Goal: Task Accomplishment & Management: Manage account settings

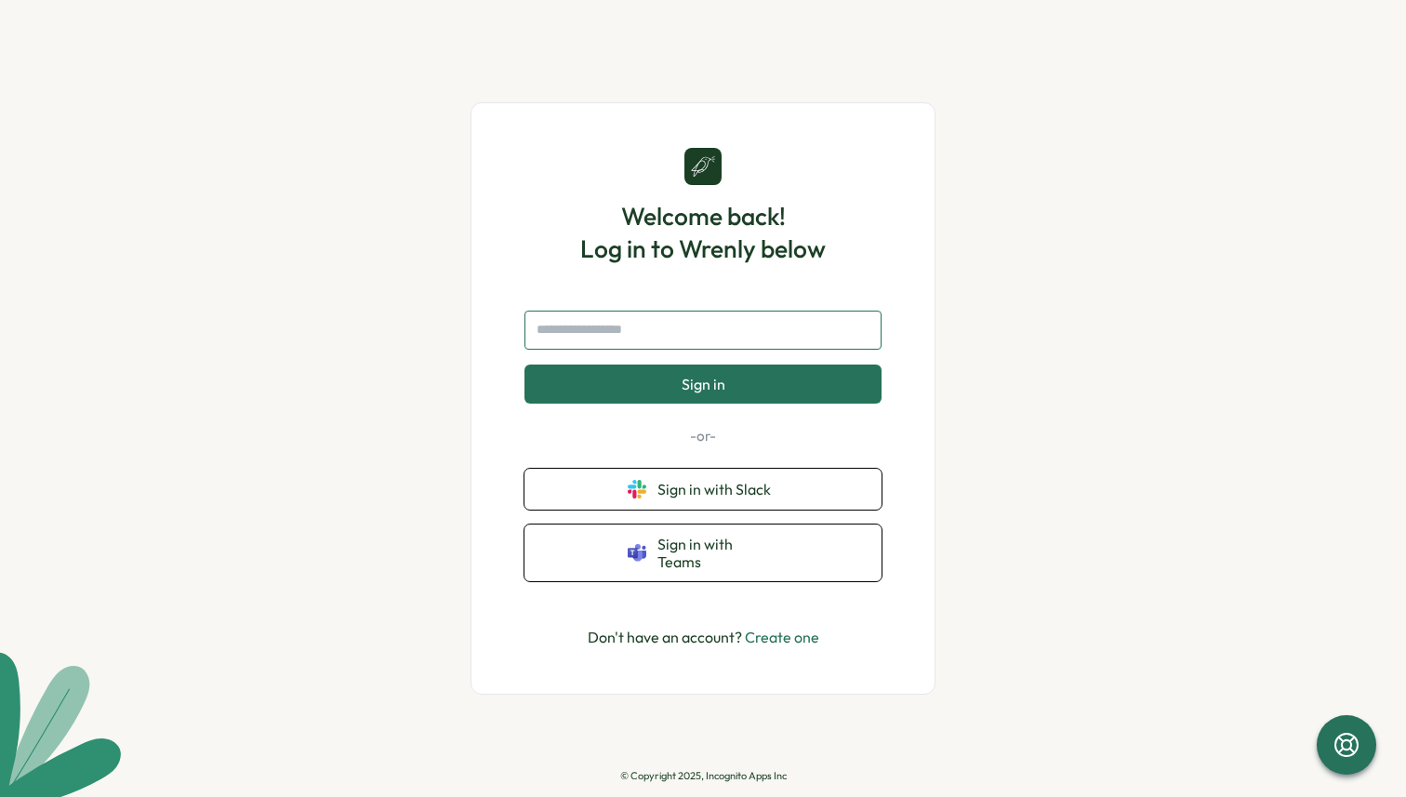
click at [712, 350] on input "text" at bounding box center [702, 330] width 357 height 39
click at [778, 628] on link "Create one" at bounding box center [782, 637] width 74 height 19
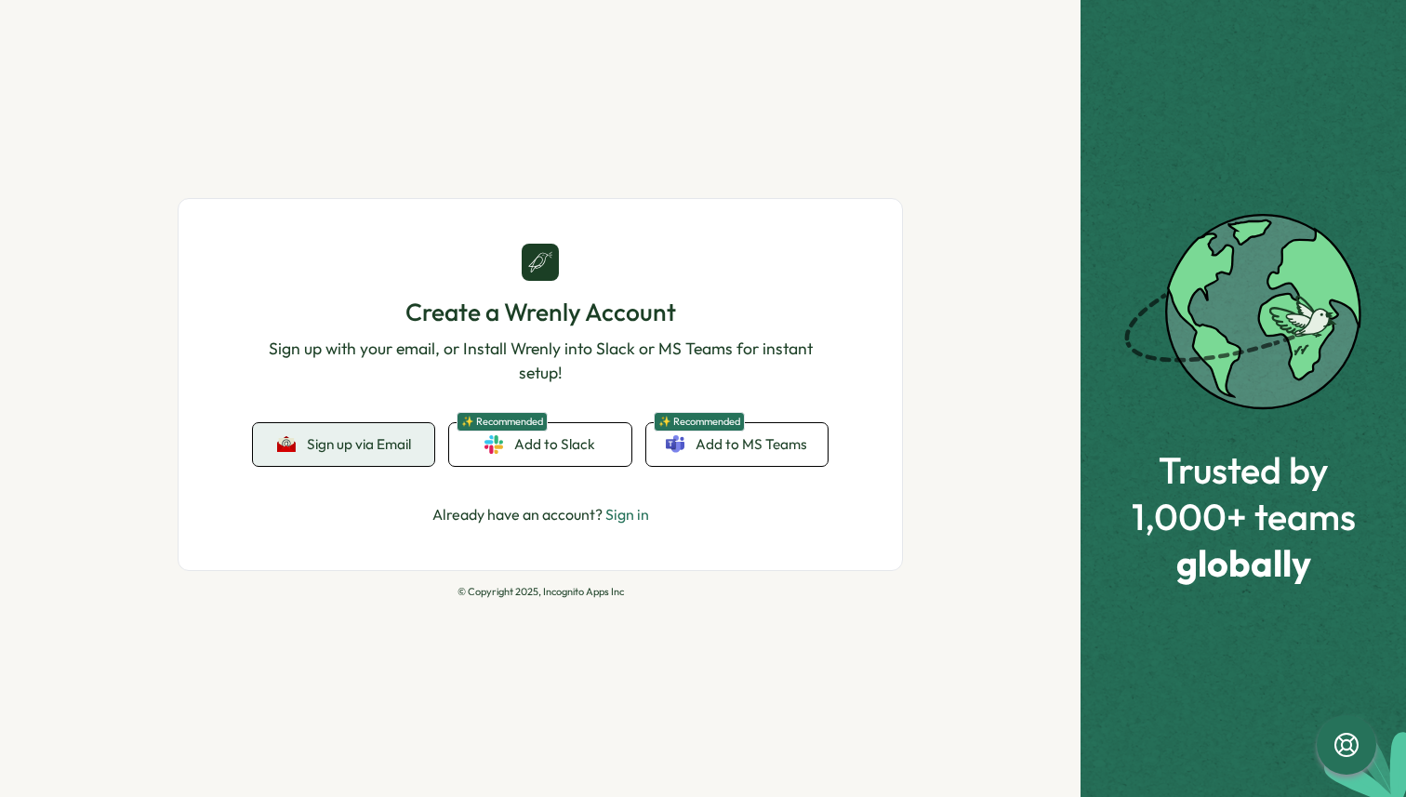
click at [371, 431] on button "Sign up via Email" at bounding box center [343, 444] width 181 height 43
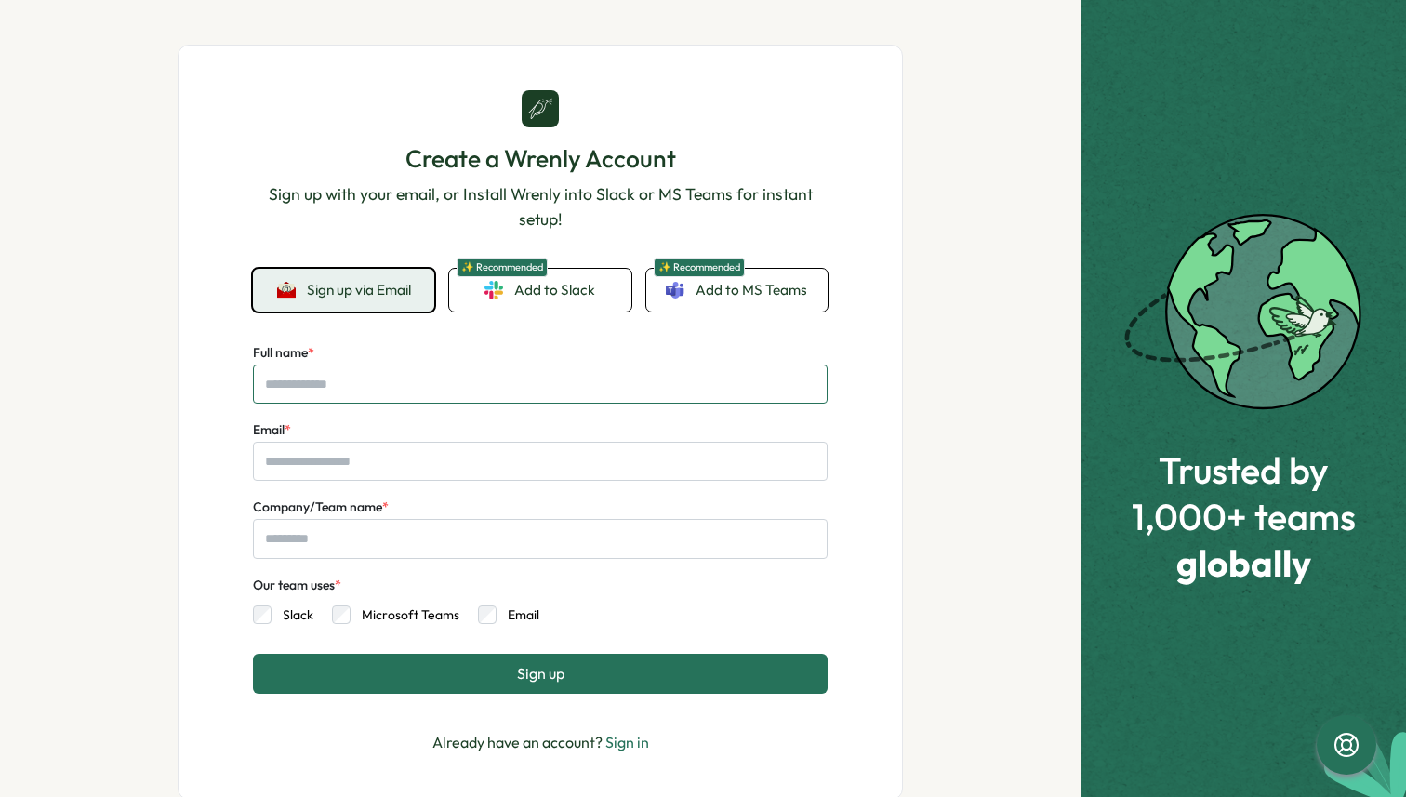
click at [413, 371] on input "Full name *" at bounding box center [540, 383] width 575 height 39
type input "******"
click at [367, 454] on input "Email *" at bounding box center [540, 461] width 575 height 39
type input "**********"
click at [376, 546] on input "Company/Team name *" at bounding box center [540, 538] width 575 height 39
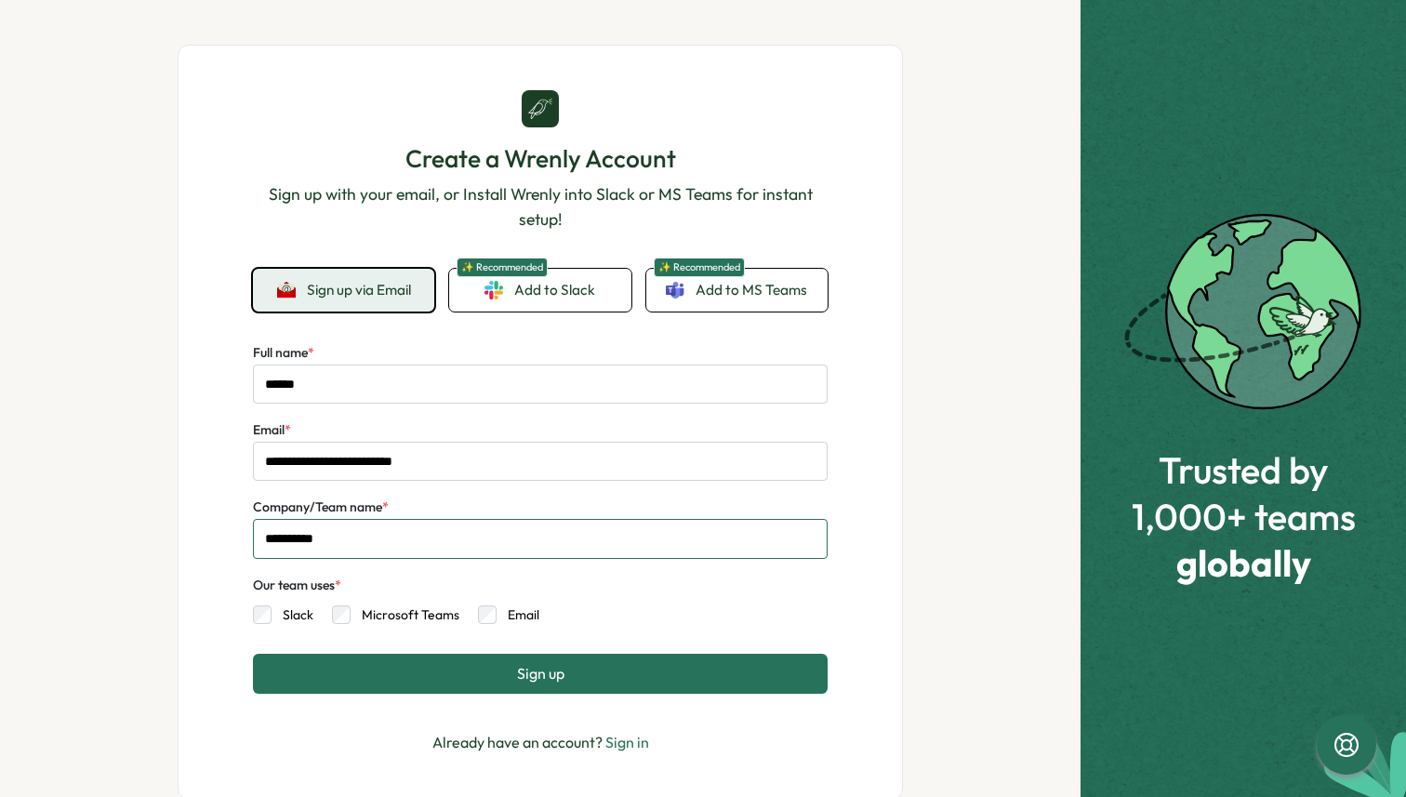
type input "**********"
click at [496, 609] on label "Email" at bounding box center [517, 614] width 43 height 19
click at [507, 681] on button "Sign up" at bounding box center [540, 673] width 575 height 39
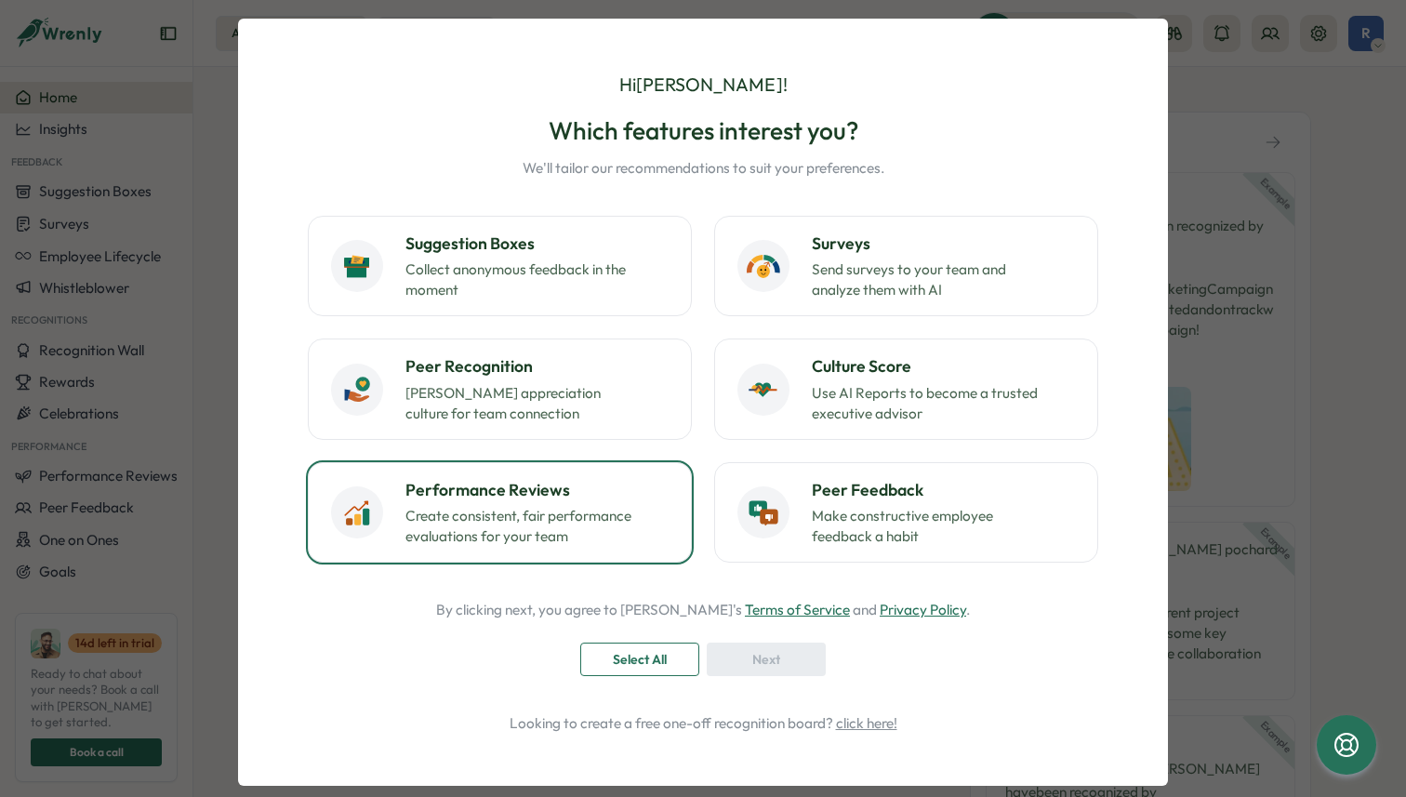
scroll to position [17, 0]
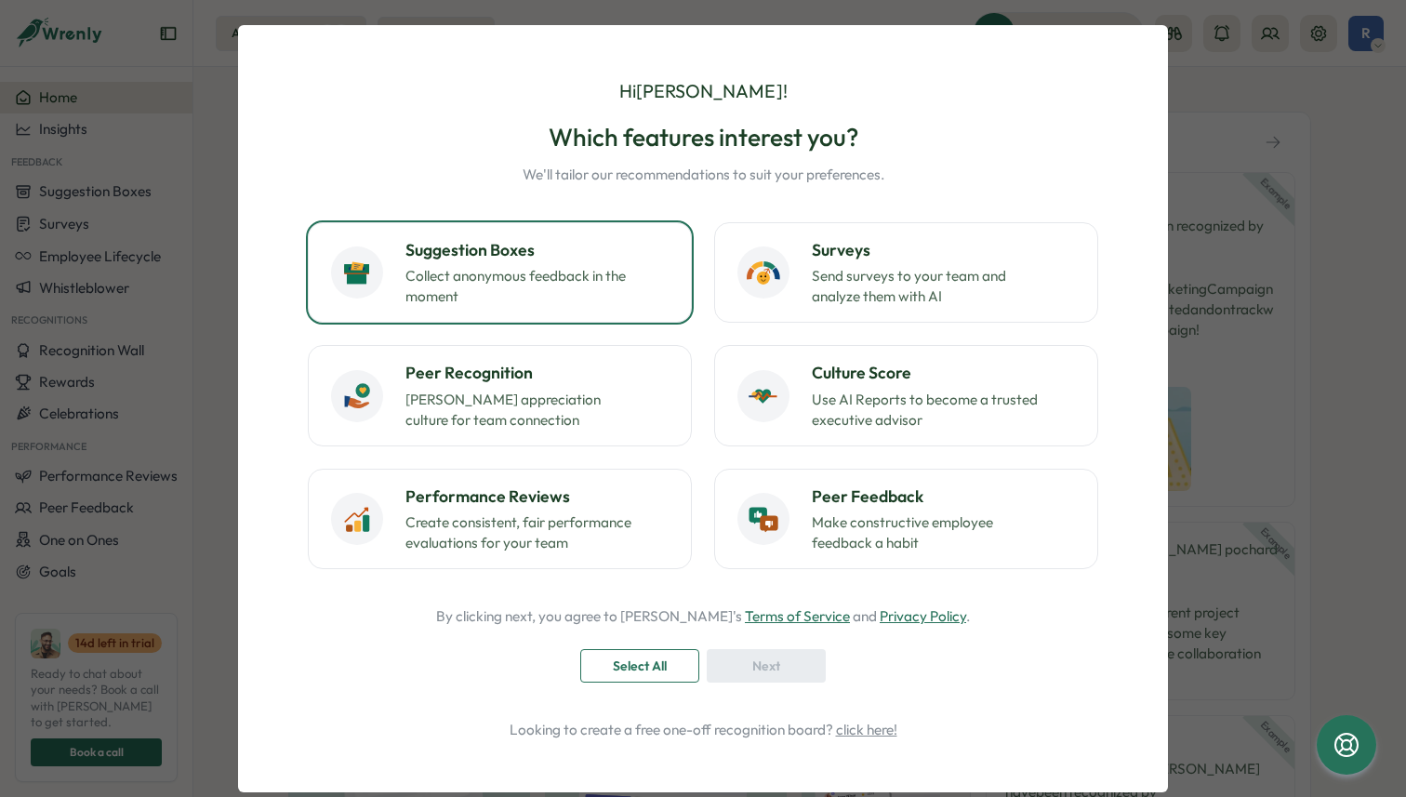
scroll to position [14, 0]
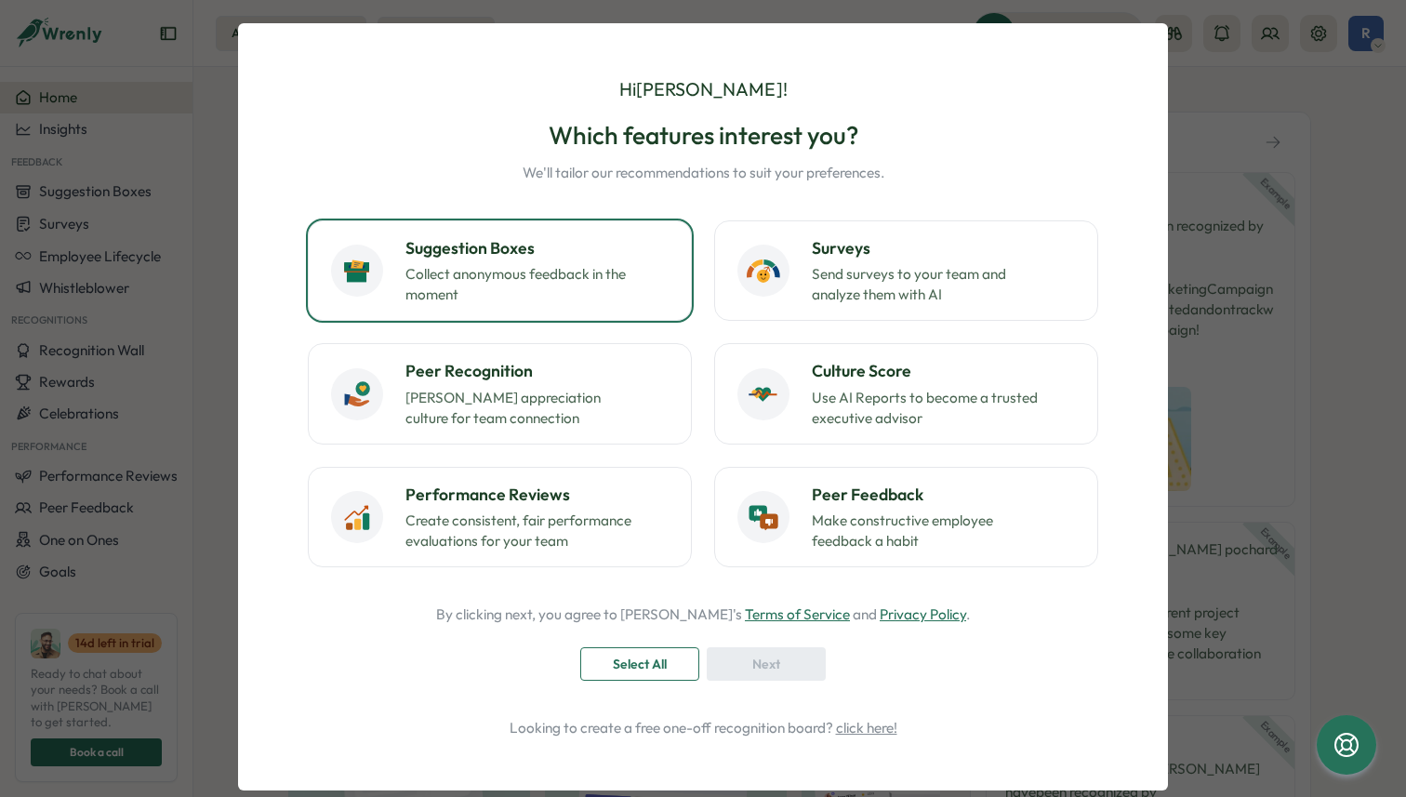
click at [606, 284] on p "Collect anonymous feedback in the moment" at bounding box center [521, 284] width 232 height 41
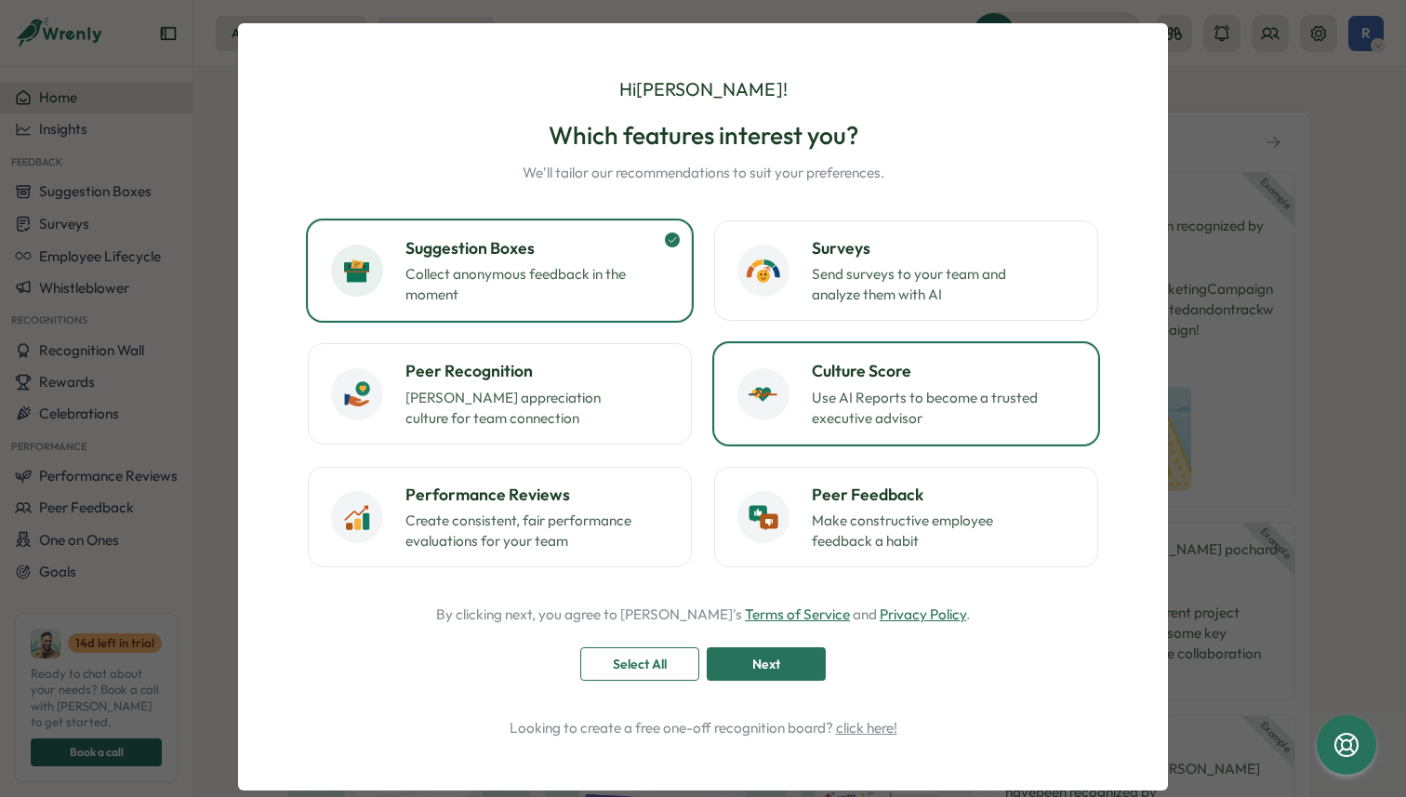
click at [785, 385] on div "Culture Score Use AI Reports to become a trusted executive advisor" at bounding box center [905, 393] width 337 height 69
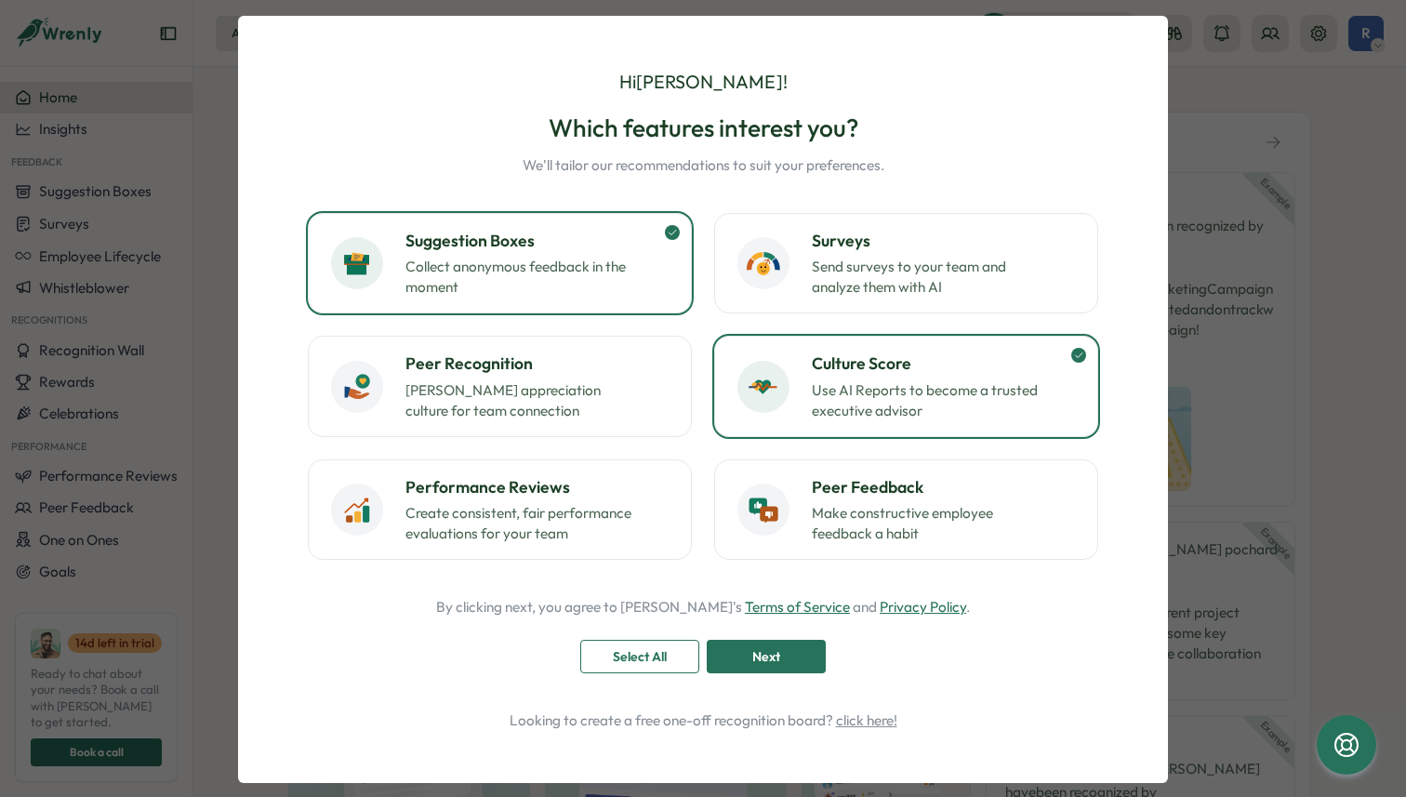
scroll to position [18, 0]
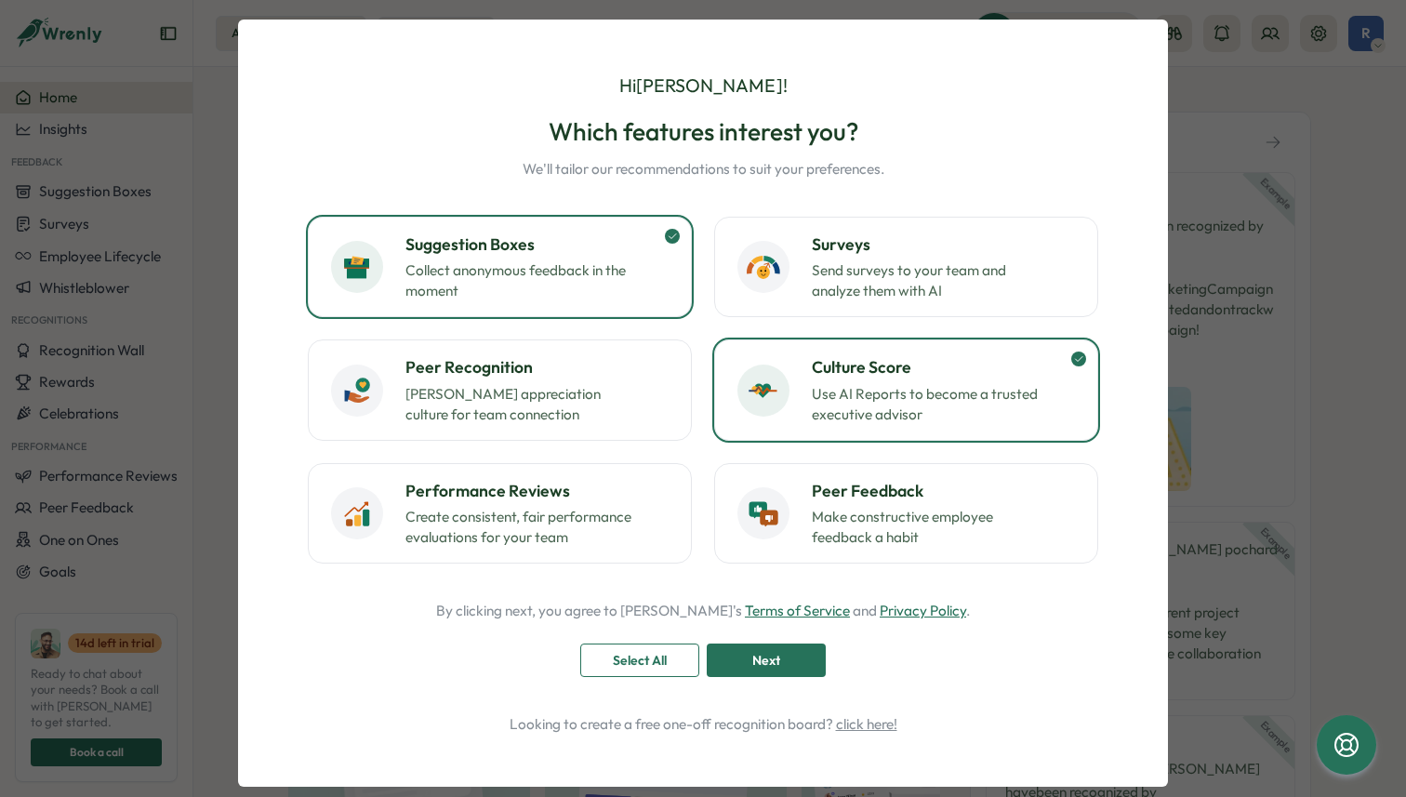
click at [764, 609] on link "Terms of Service" at bounding box center [797, 611] width 105 height 18
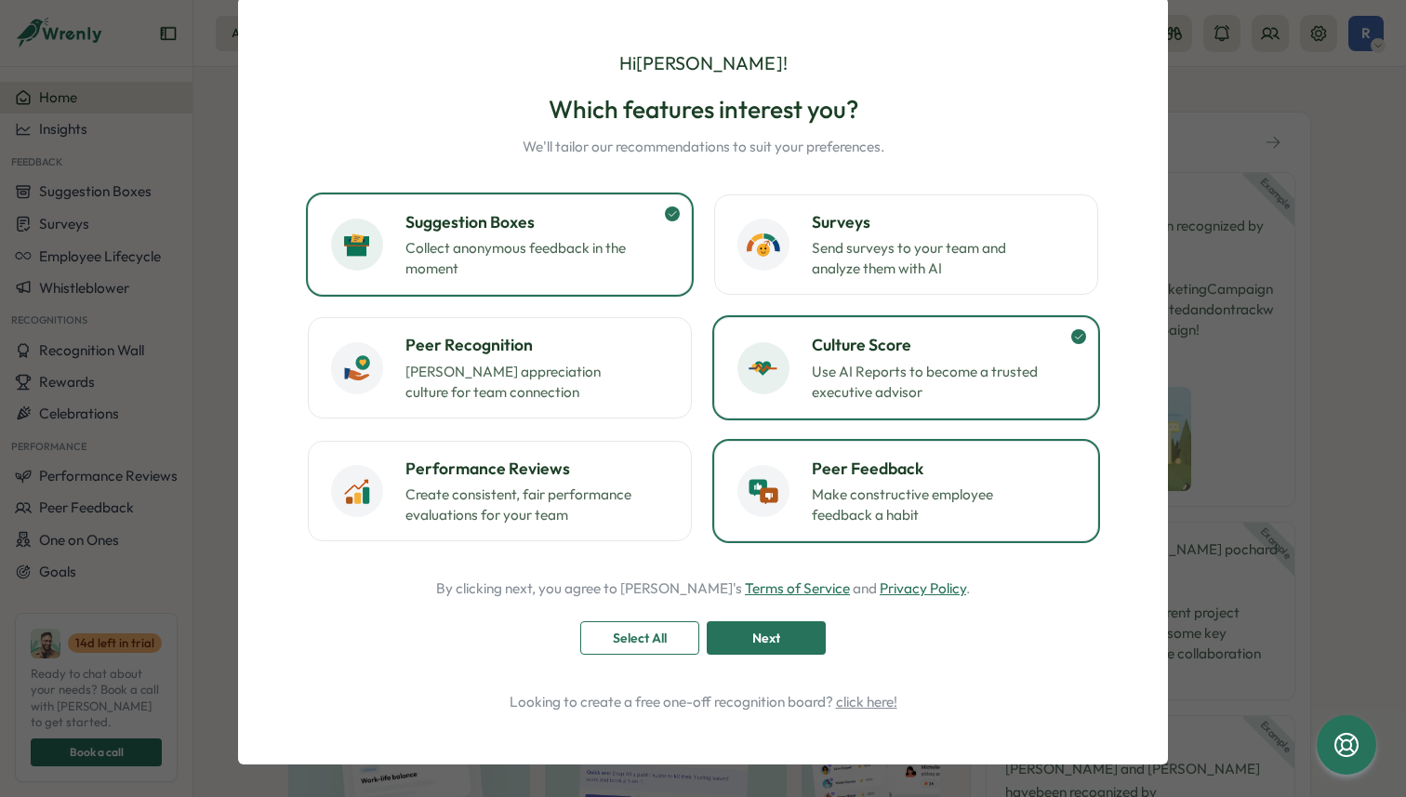
scroll to position [41, 0]
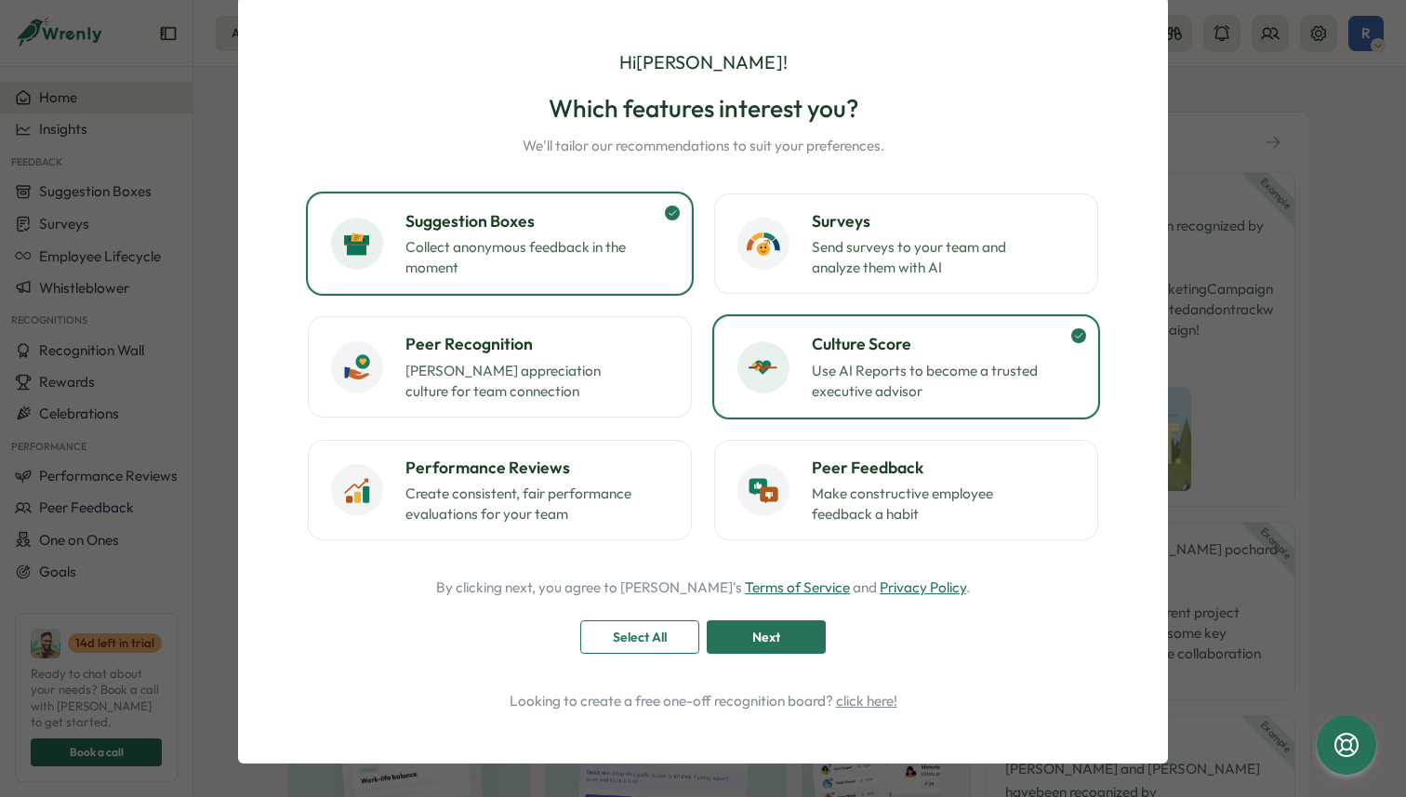
click at [875, 701] on link "click here!" at bounding box center [866, 701] width 61 height 18
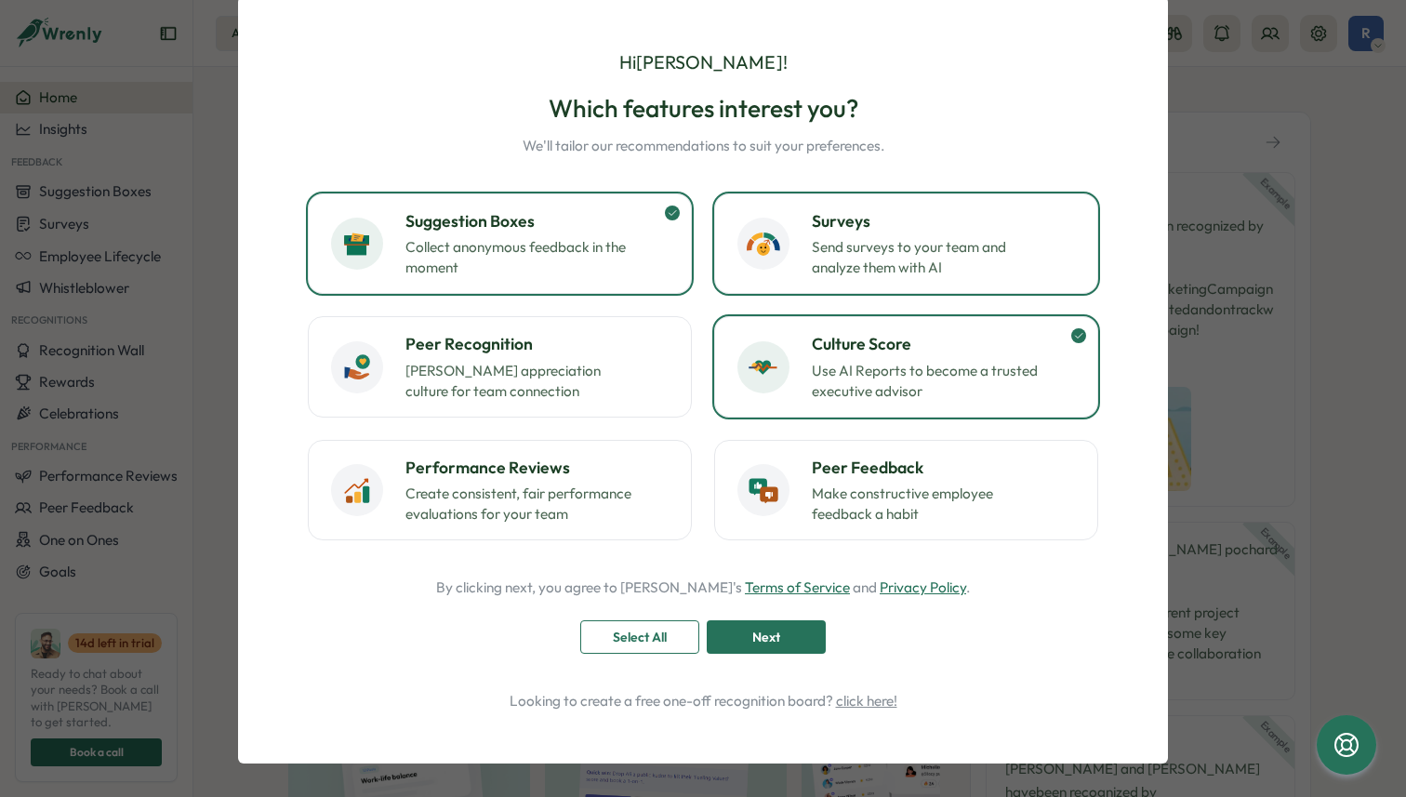
scroll to position [0, 0]
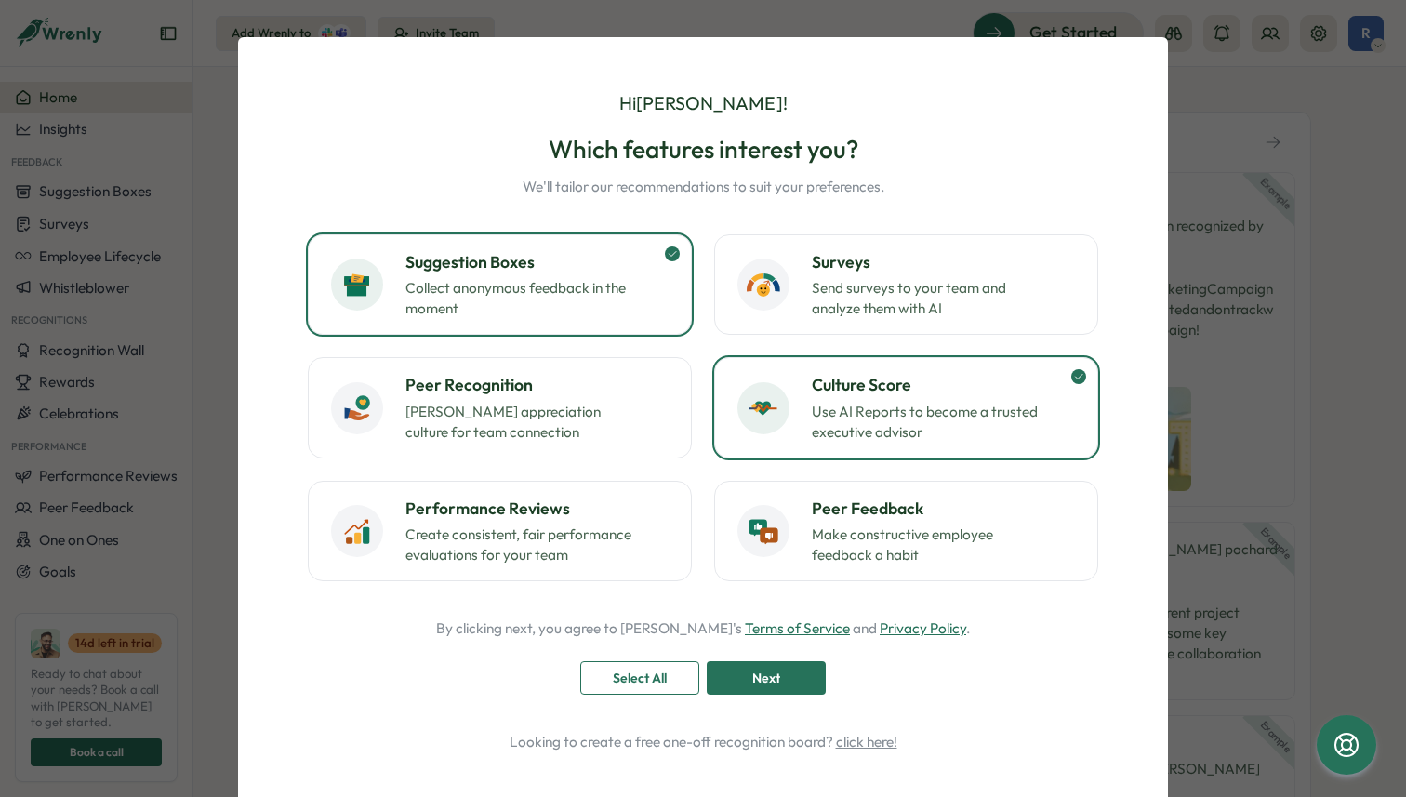
click at [644, 686] on span "Select All" at bounding box center [640, 678] width 54 height 32
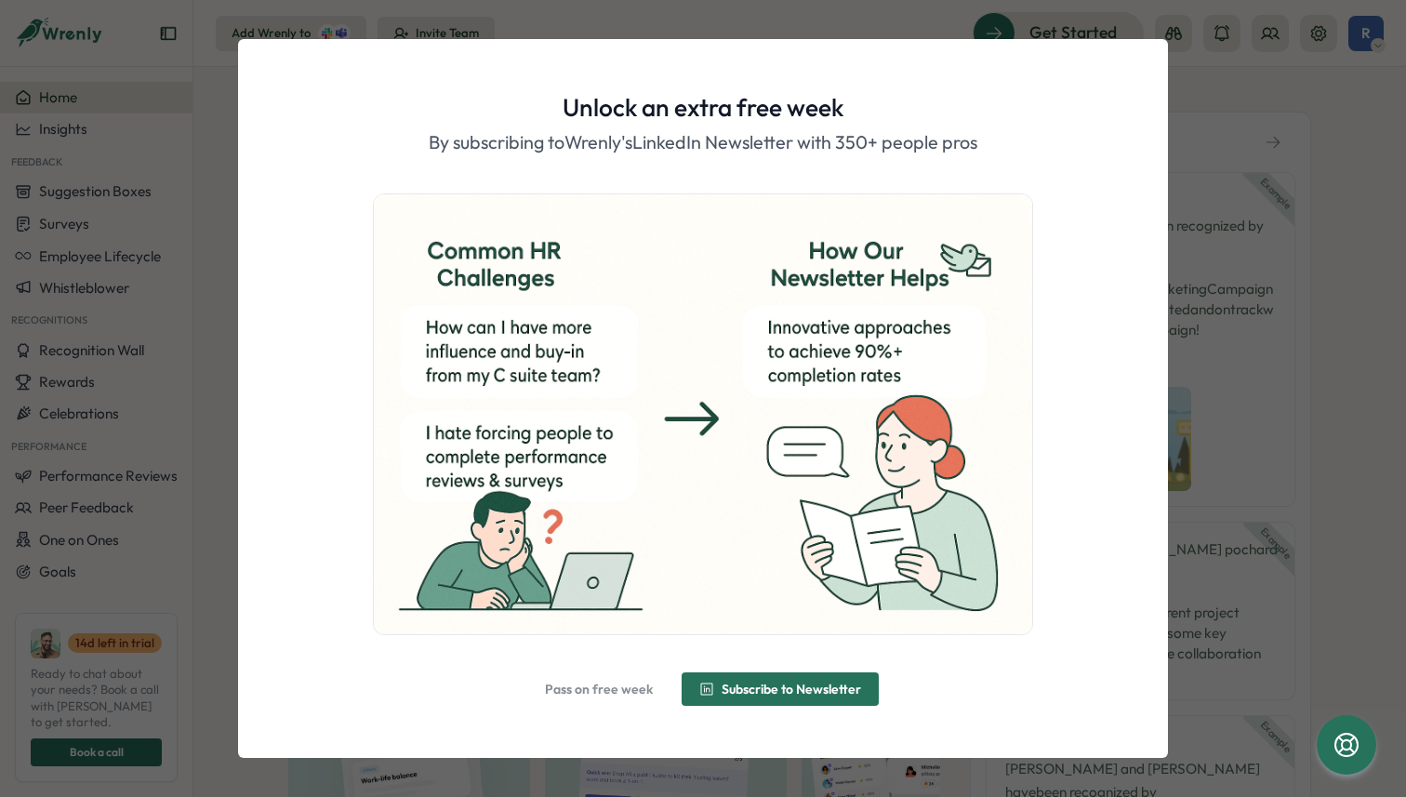
click at [777, 698] on span "Subscribe to Newsletter" at bounding box center [780, 689] width 162 height 32
click at [675, 691] on span "Alright, done!" at bounding box center [714, 688] width 80 height 13
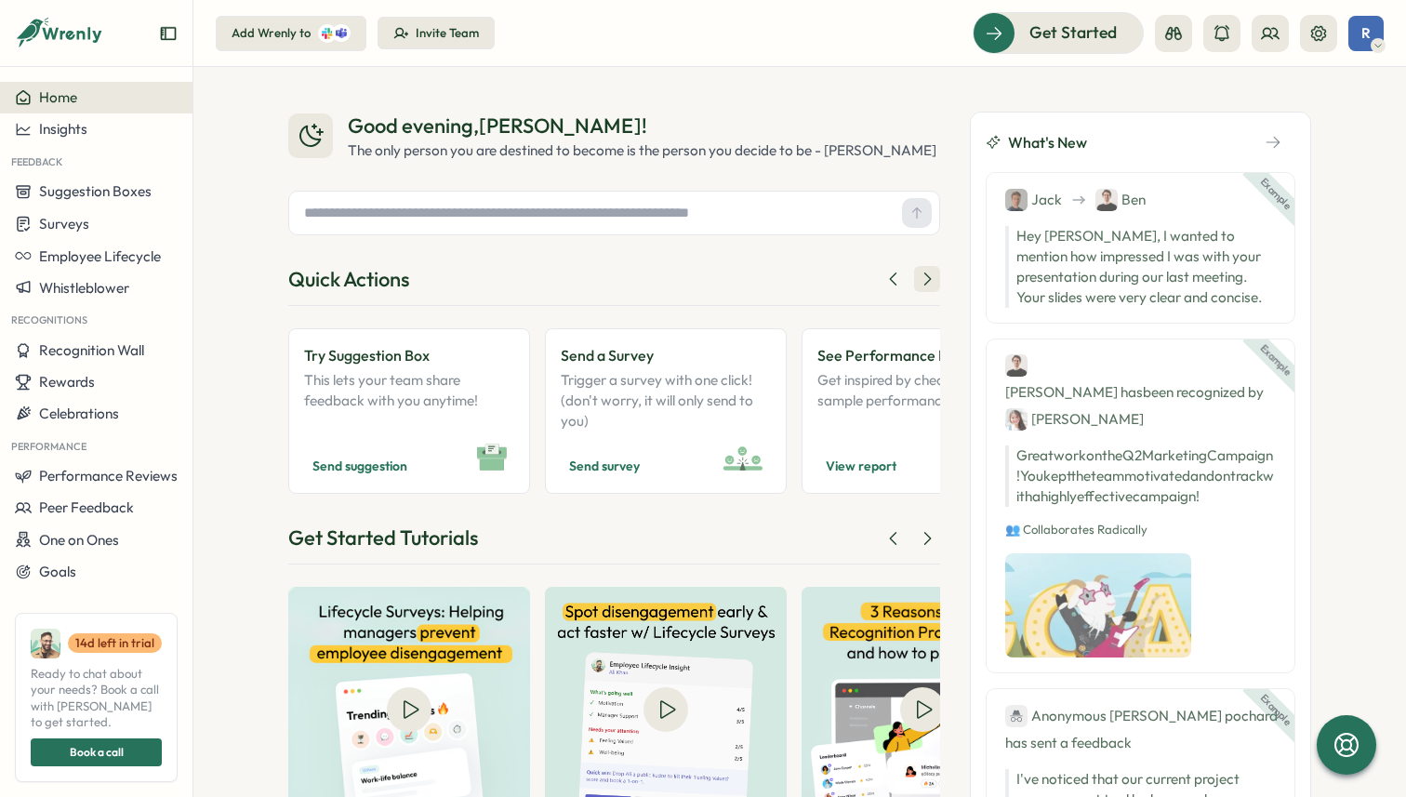
click at [922, 288] on icon at bounding box center [927, 279] width 19 height 19
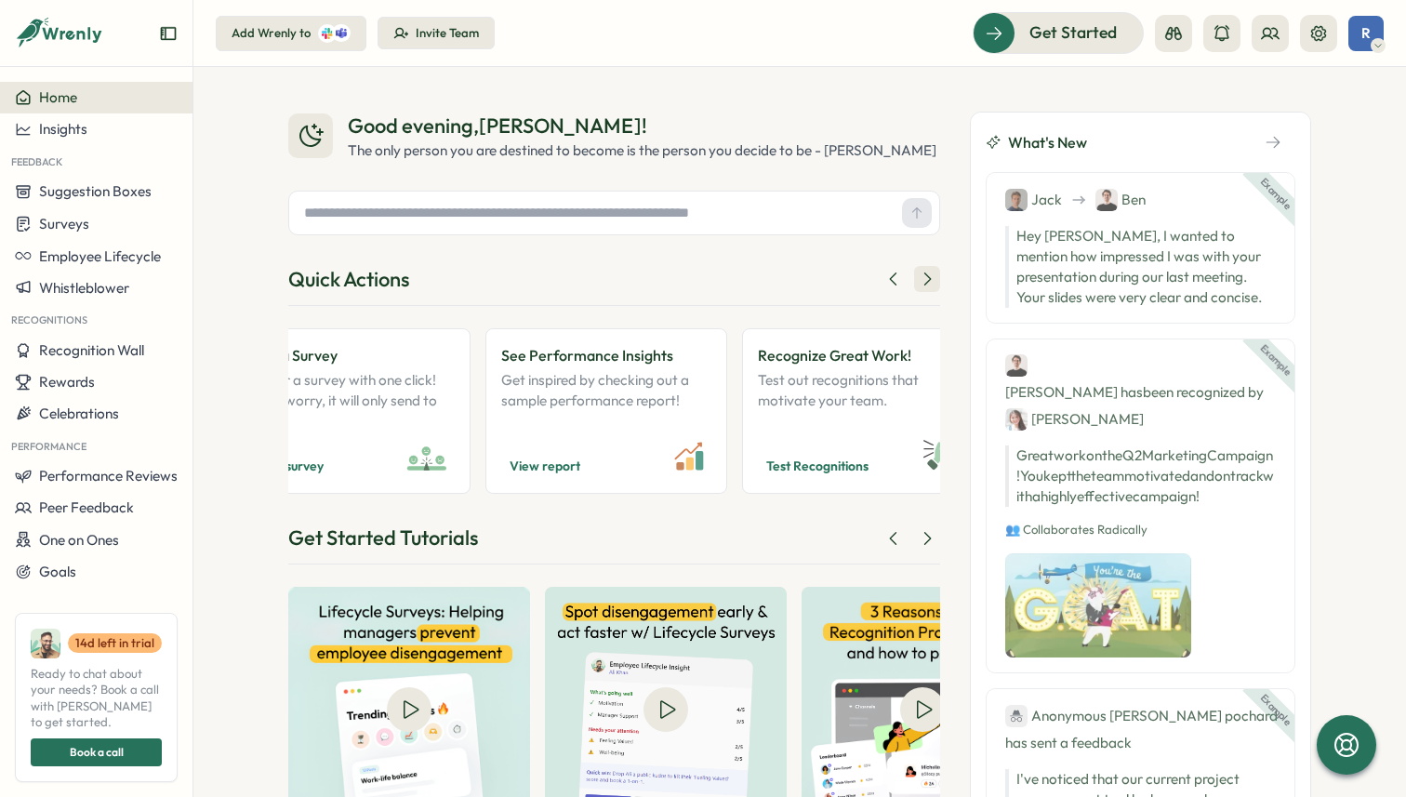
click at [922, 288] on icon at bounding box center [927, 279] width 19 height 19
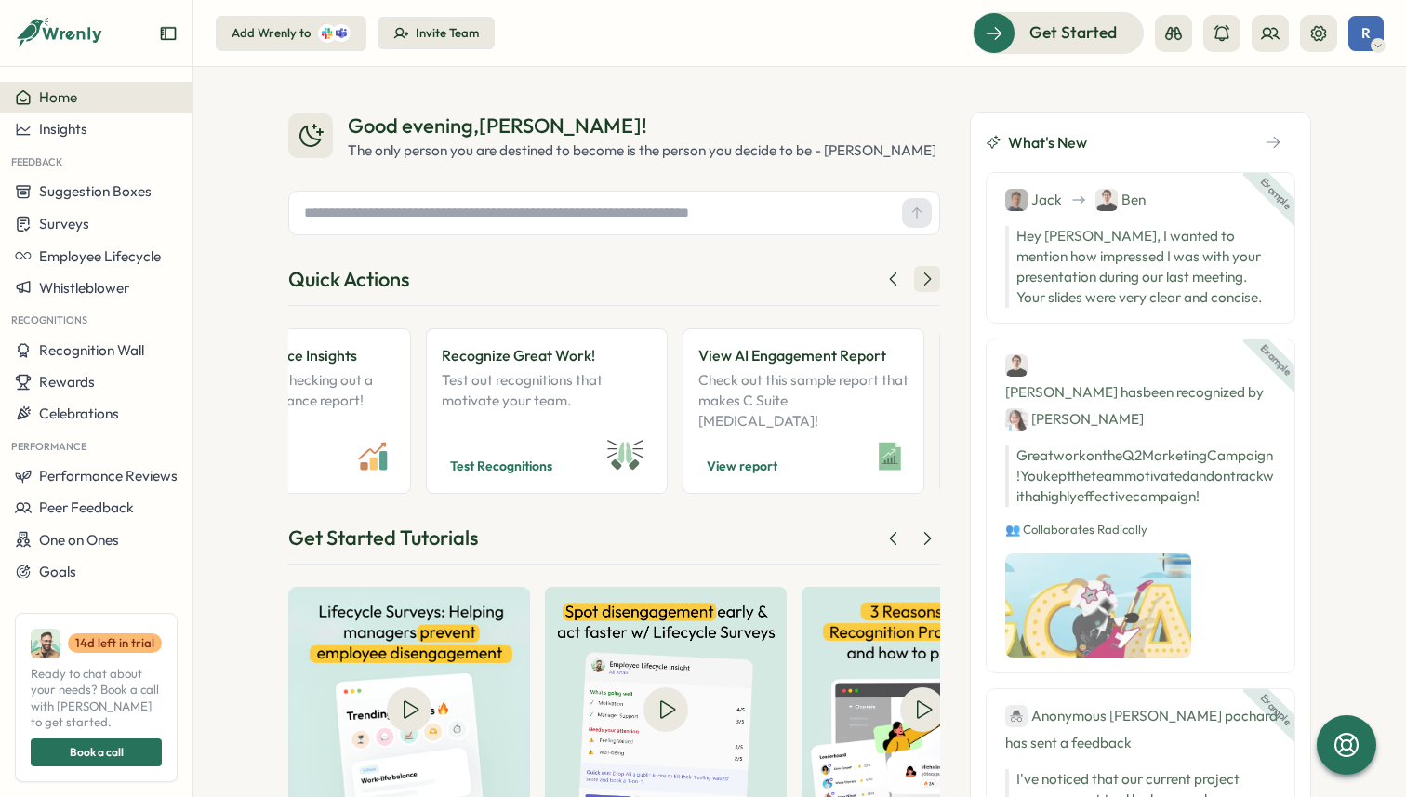
click at [922, 288] on icon at bounding box center [927, 279] width 19 height 19
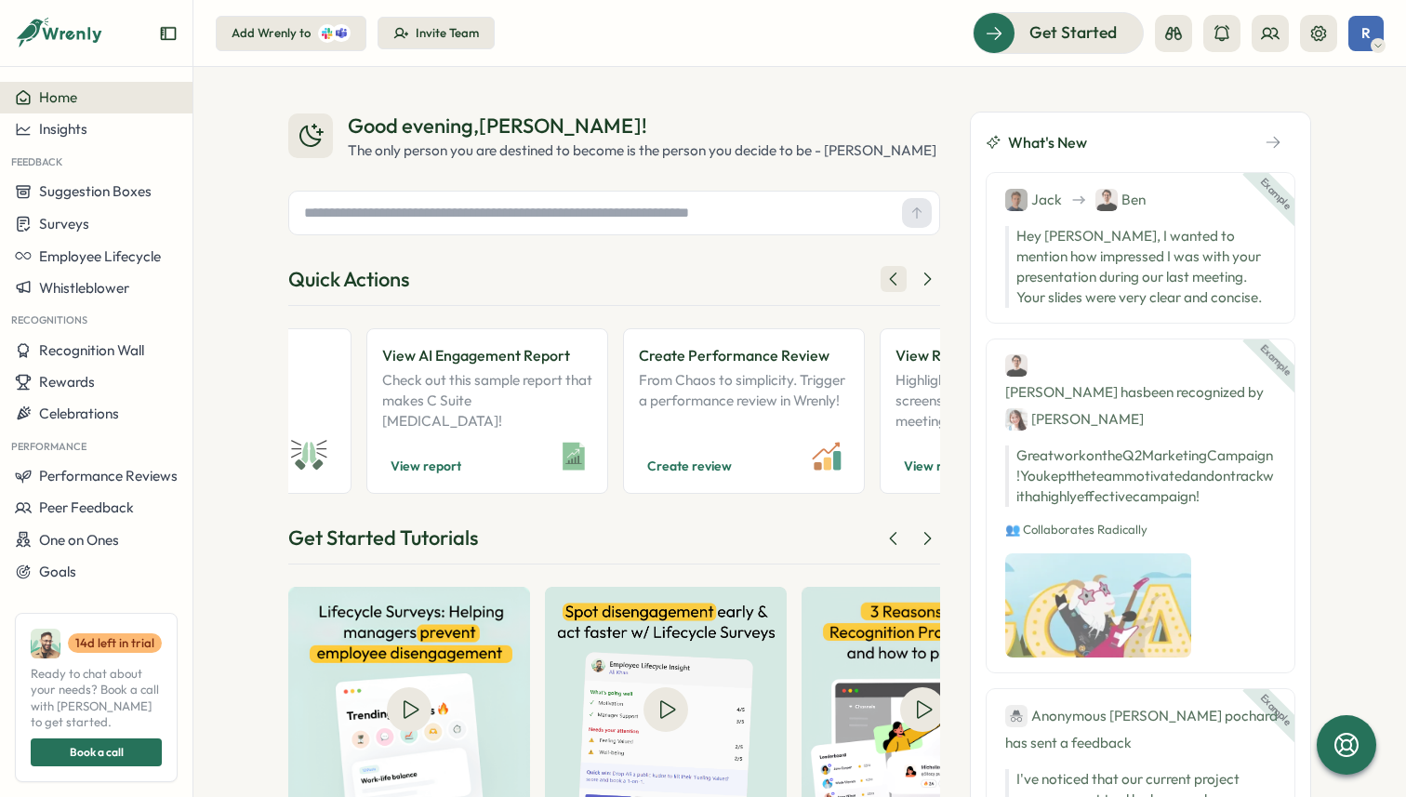
click at [884, 288] on icon at bounding box center [893, 279] width 19 height 19
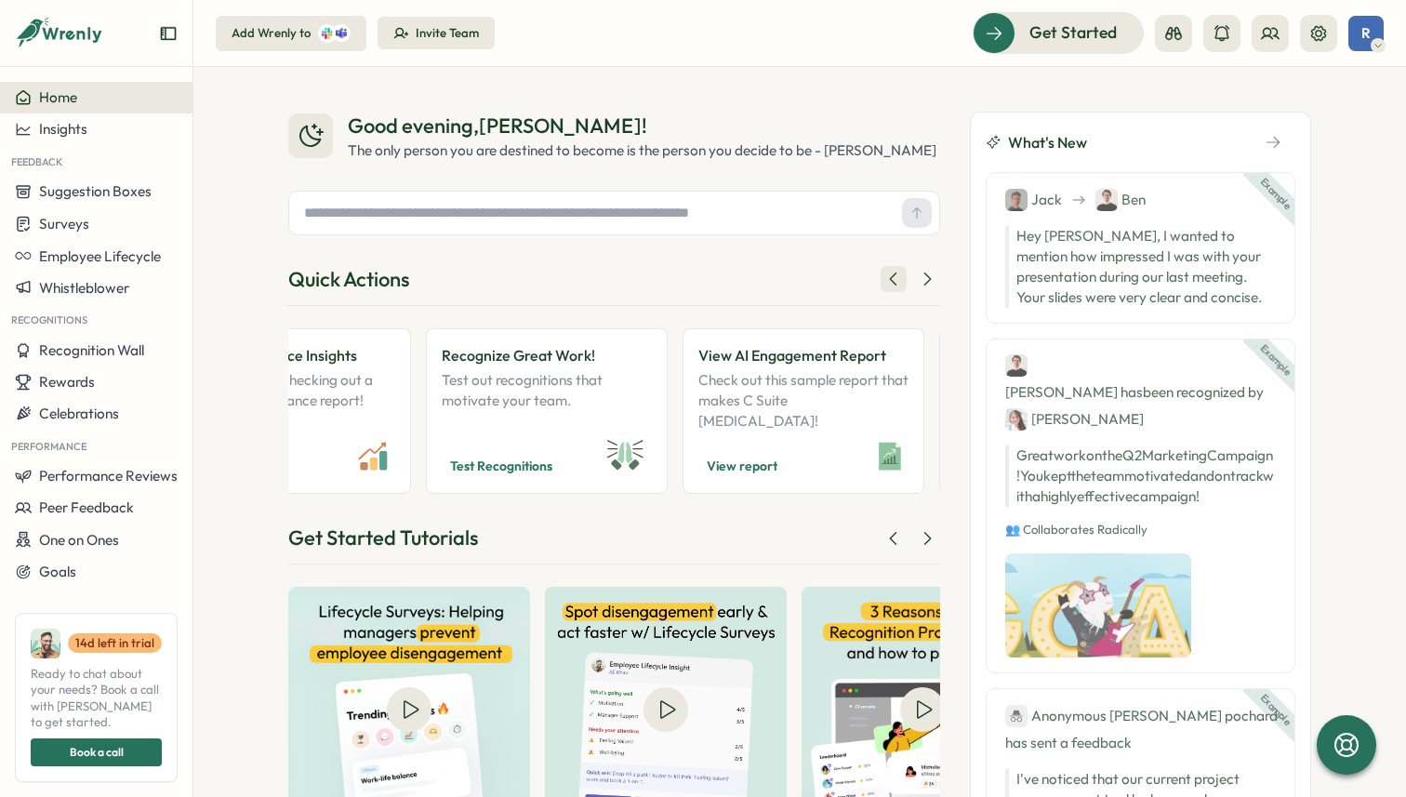
click at [884, 288] on icon at bounding box center [893, 279] width 19 height 19
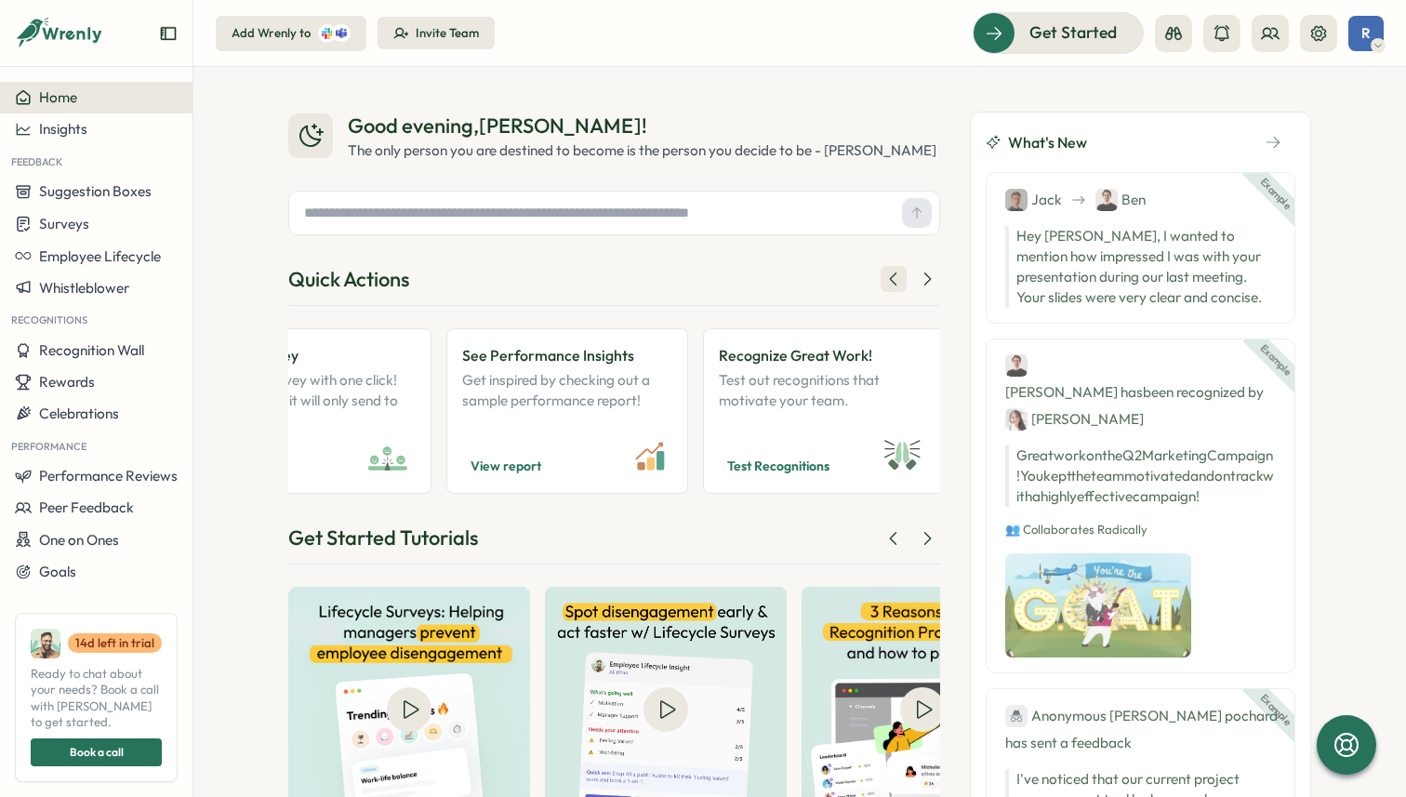
click at [884, 288] on icon at bounding box center [893, 279] width 19 height 19
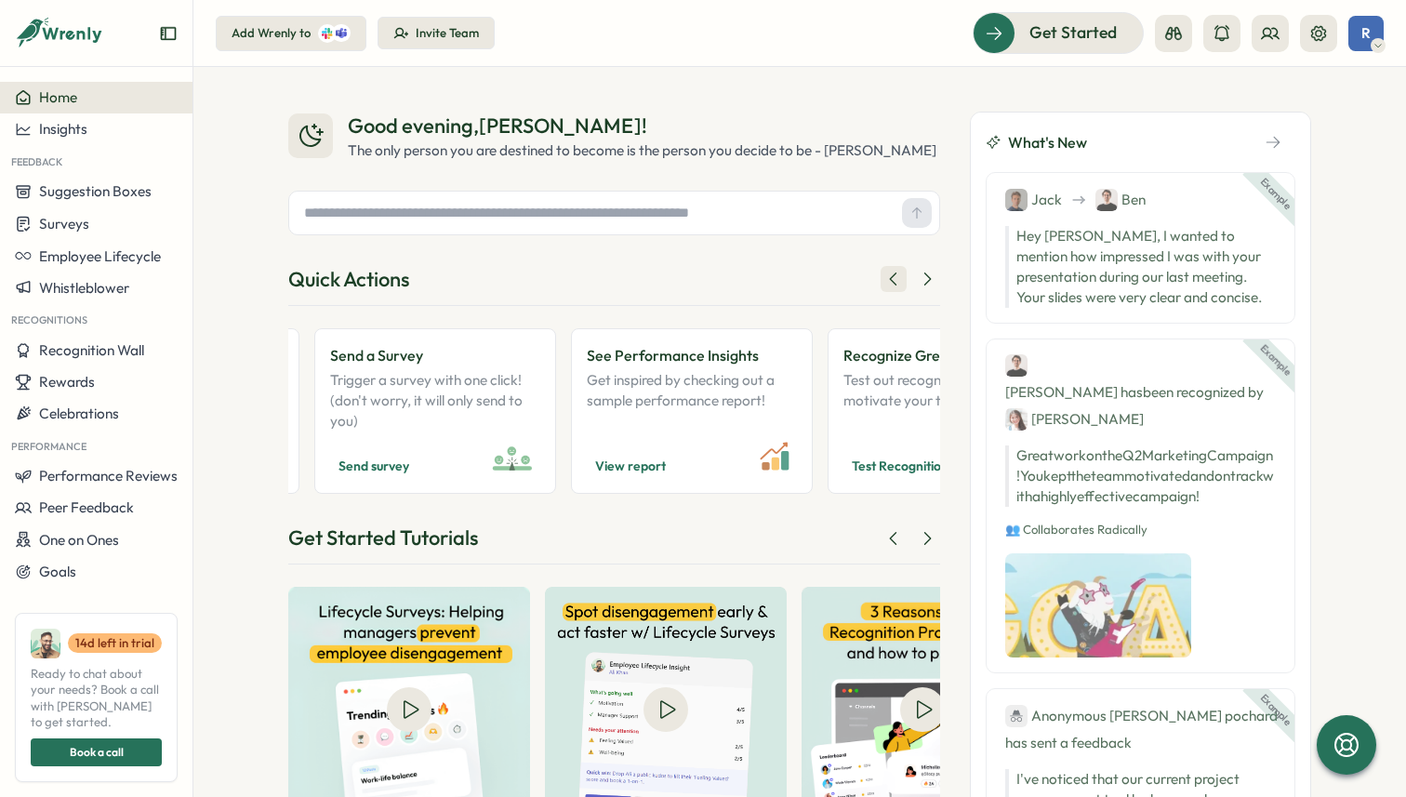
scroll to position [0, 56]
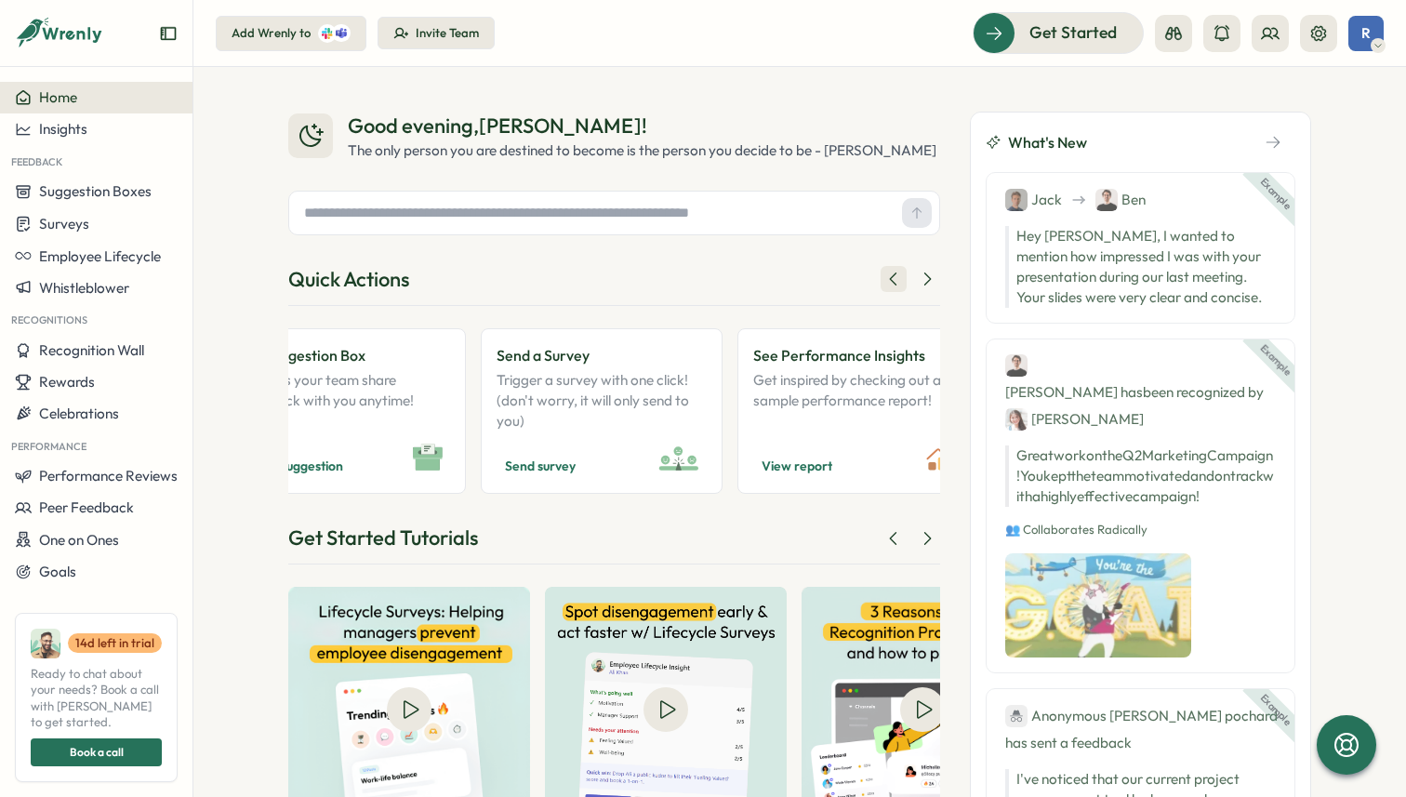
click at [884, 288] on icon at bounding box center [893, 279] width 19 height 19
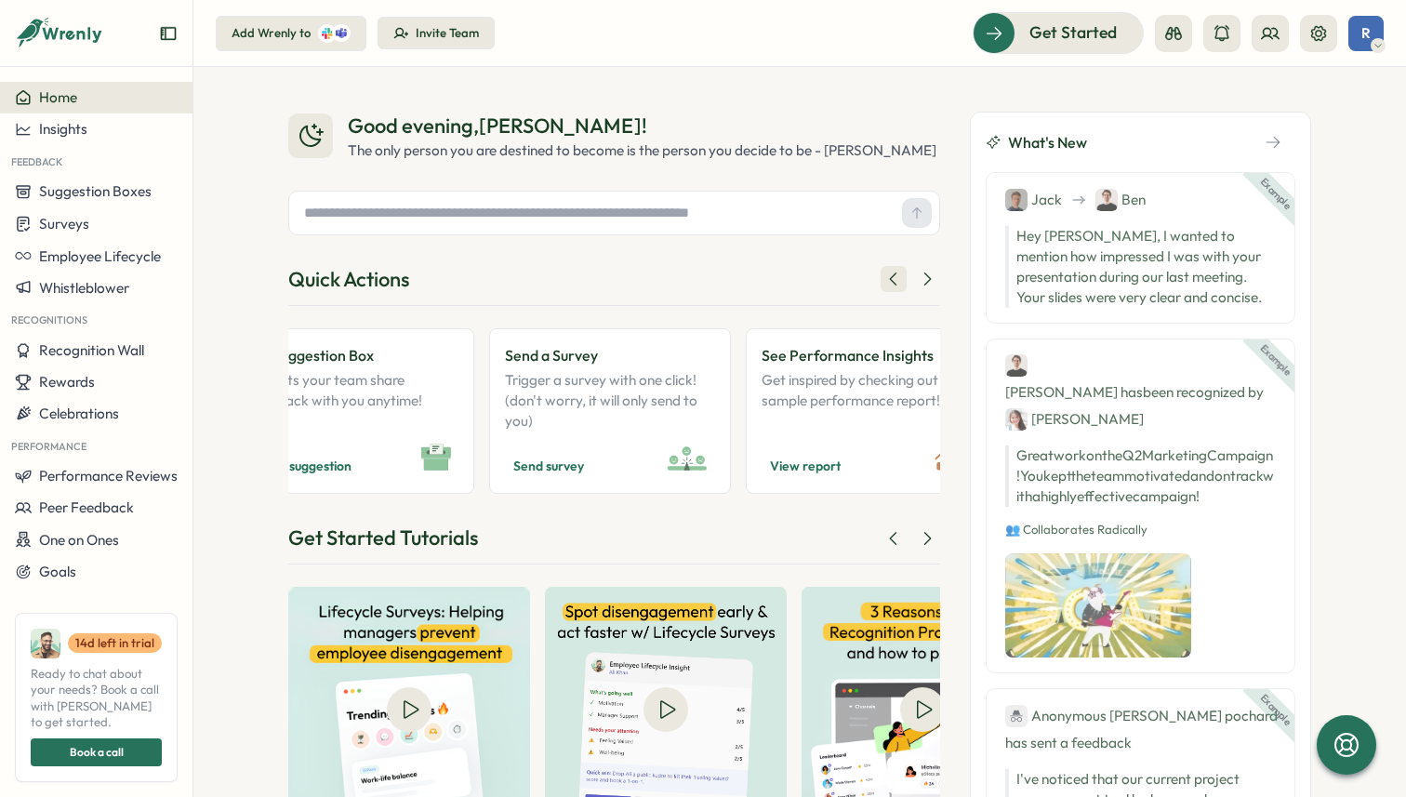
scroll to position [0, 0]
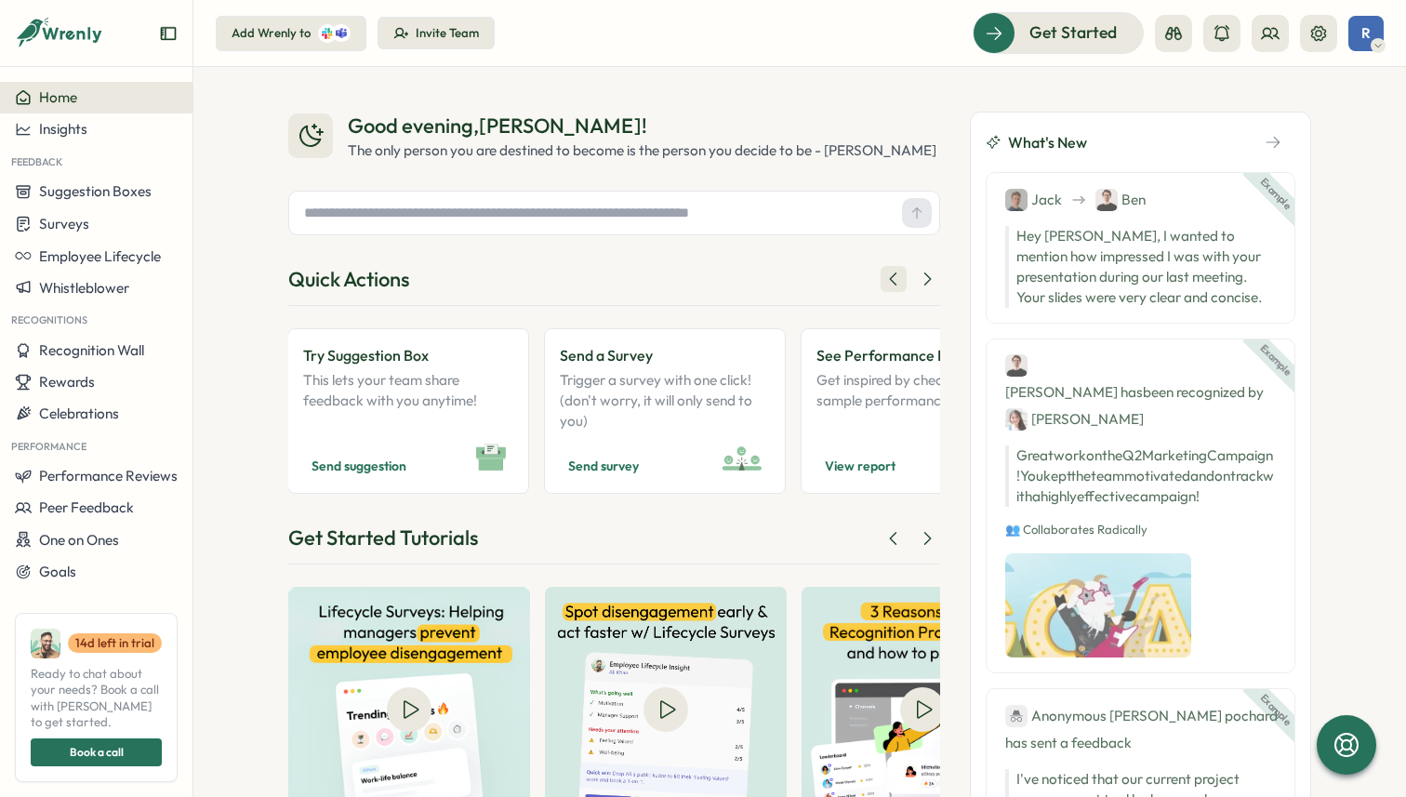
click at [884, 288] on icon at bounding box center [893, 279] width 19 height 19
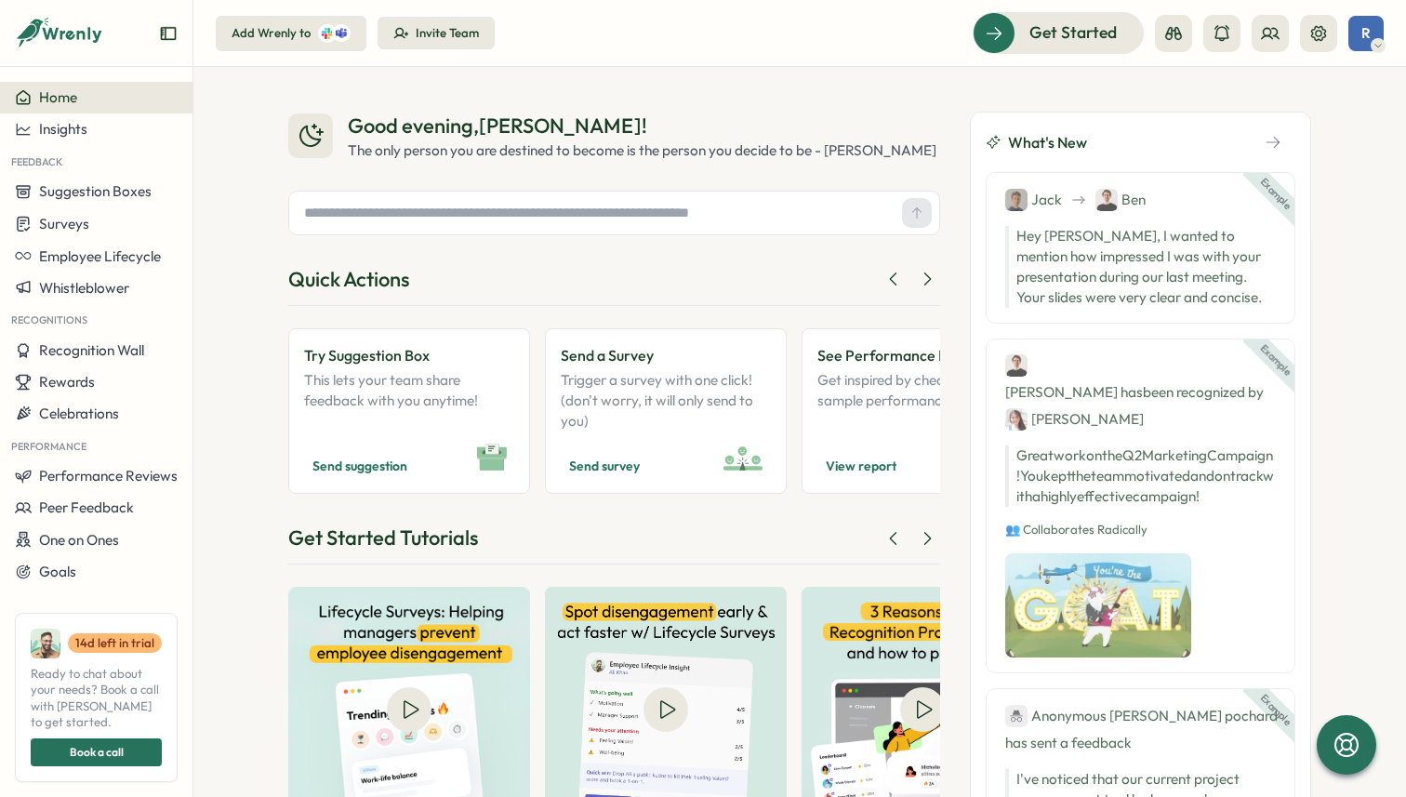
click at [730, 227] on input "text" at bounding box center [596, 213] width 598 height 28
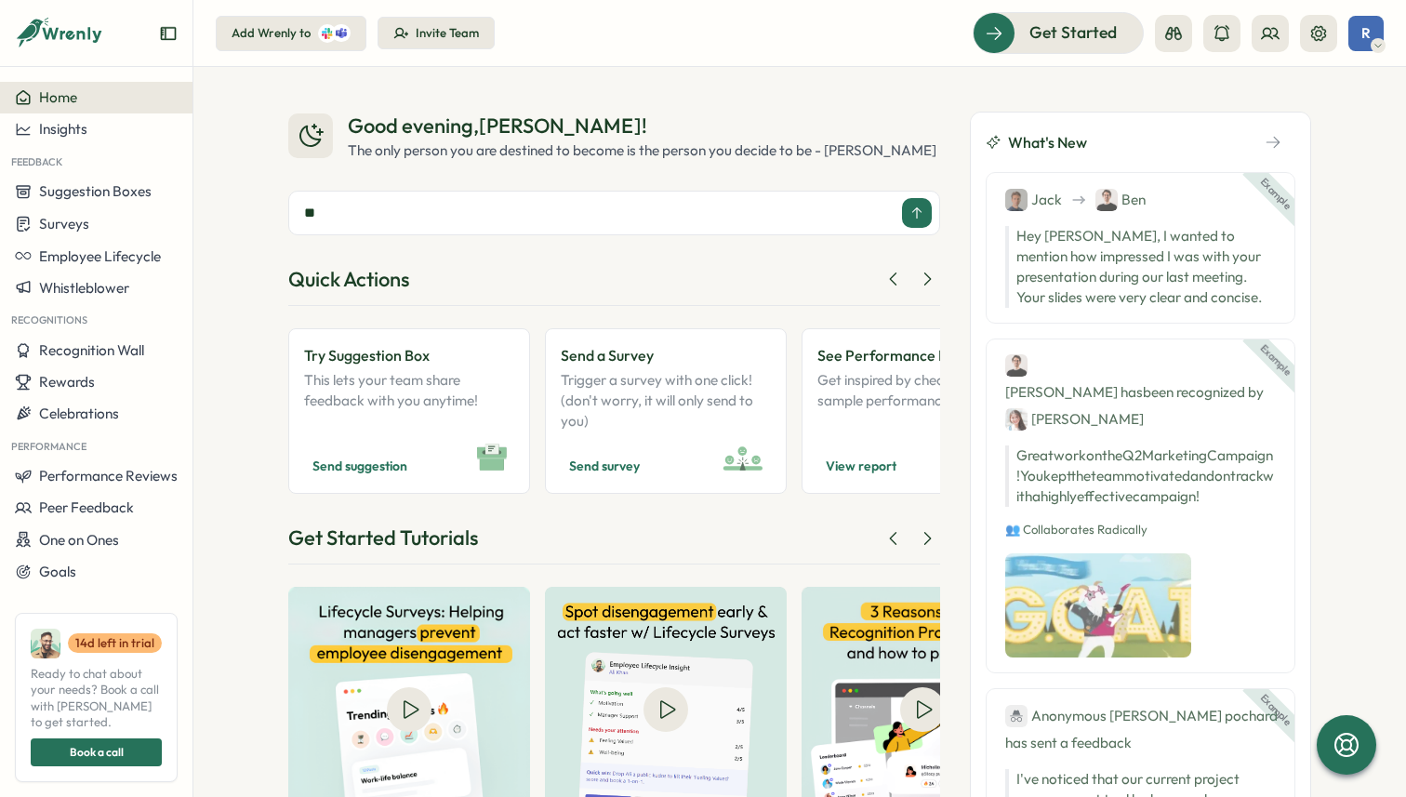
type input "*"
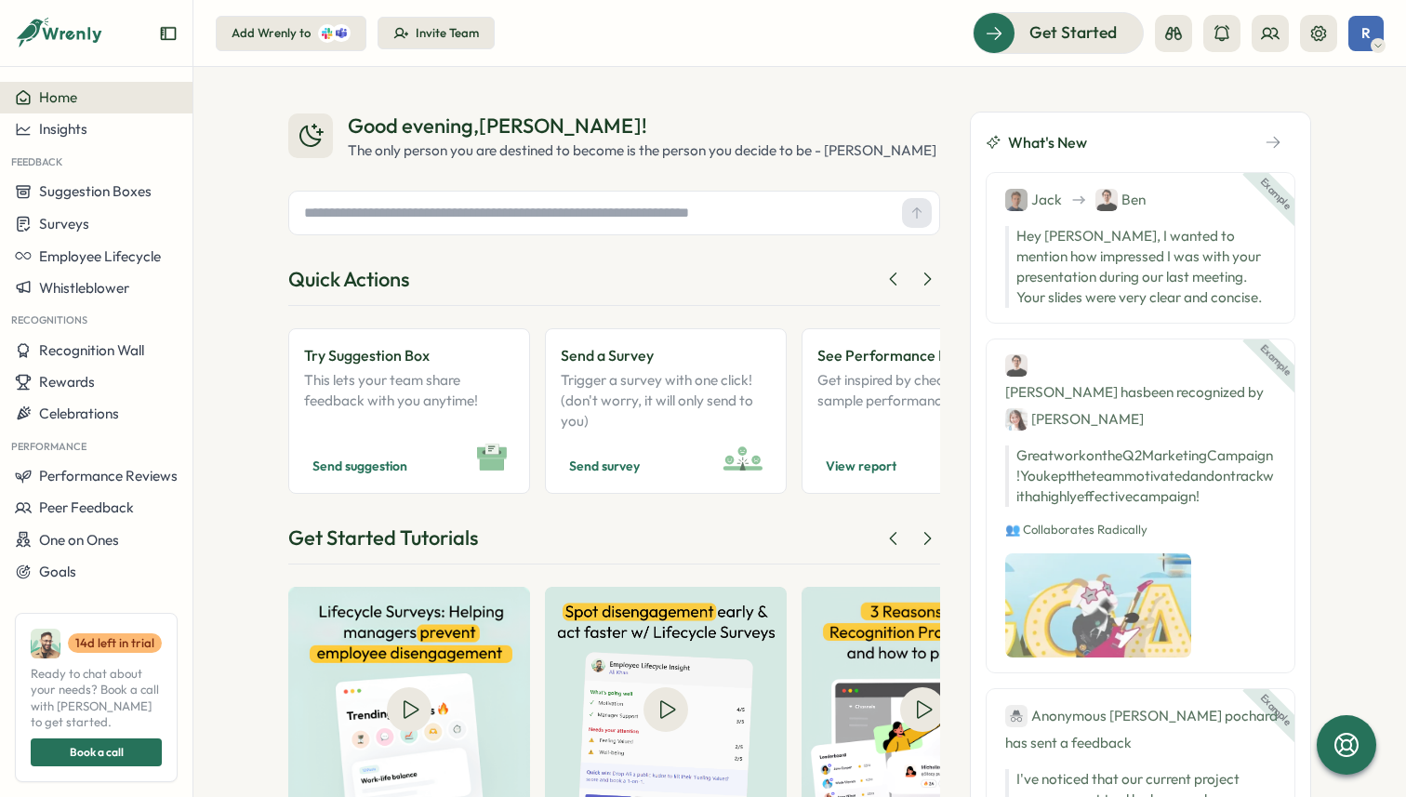
click at [594, 122] on div "Good evening , Rachit !" at bounding box center [642, 126] width 588 height 29
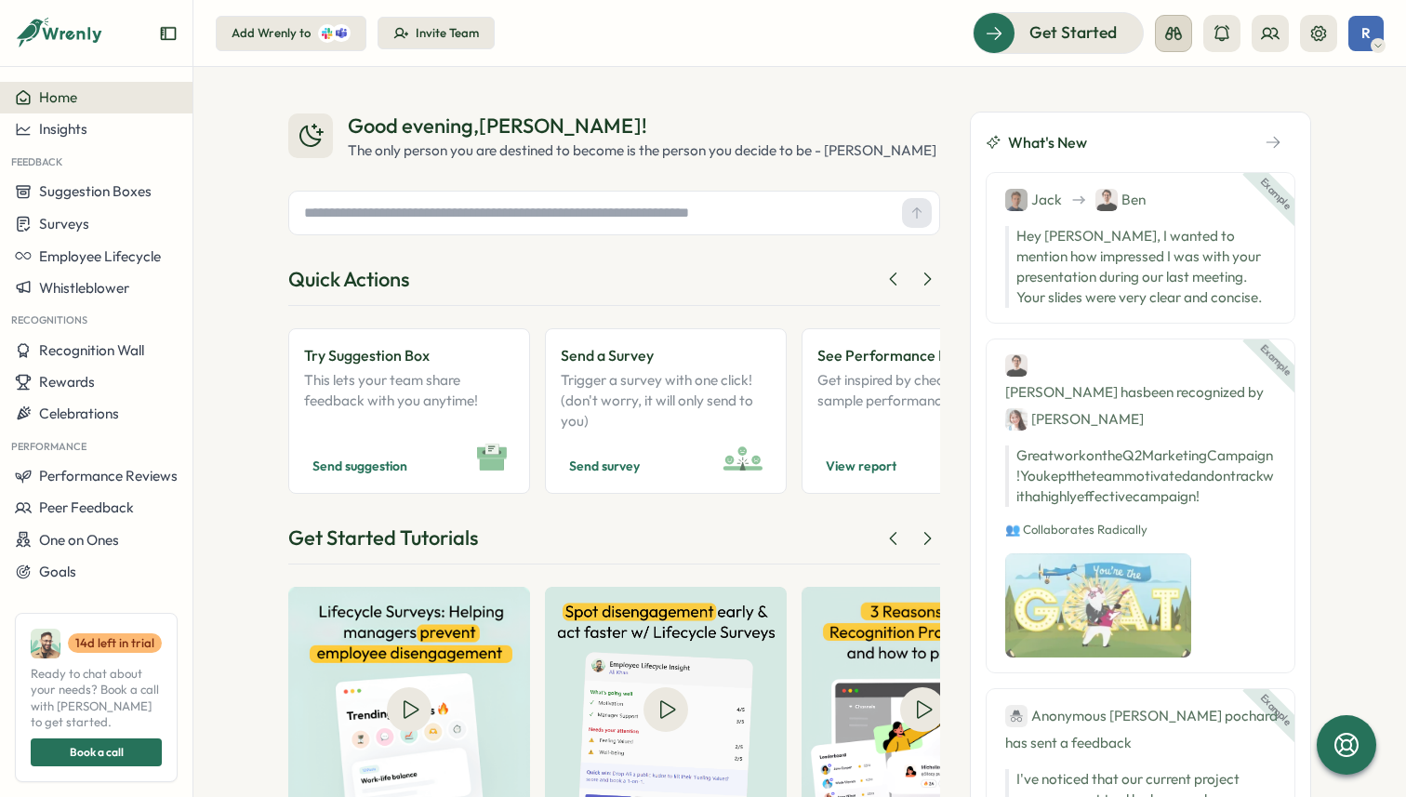
click at [1172, 38] on icon at bounding box center [1173, 33] width 19 height 19
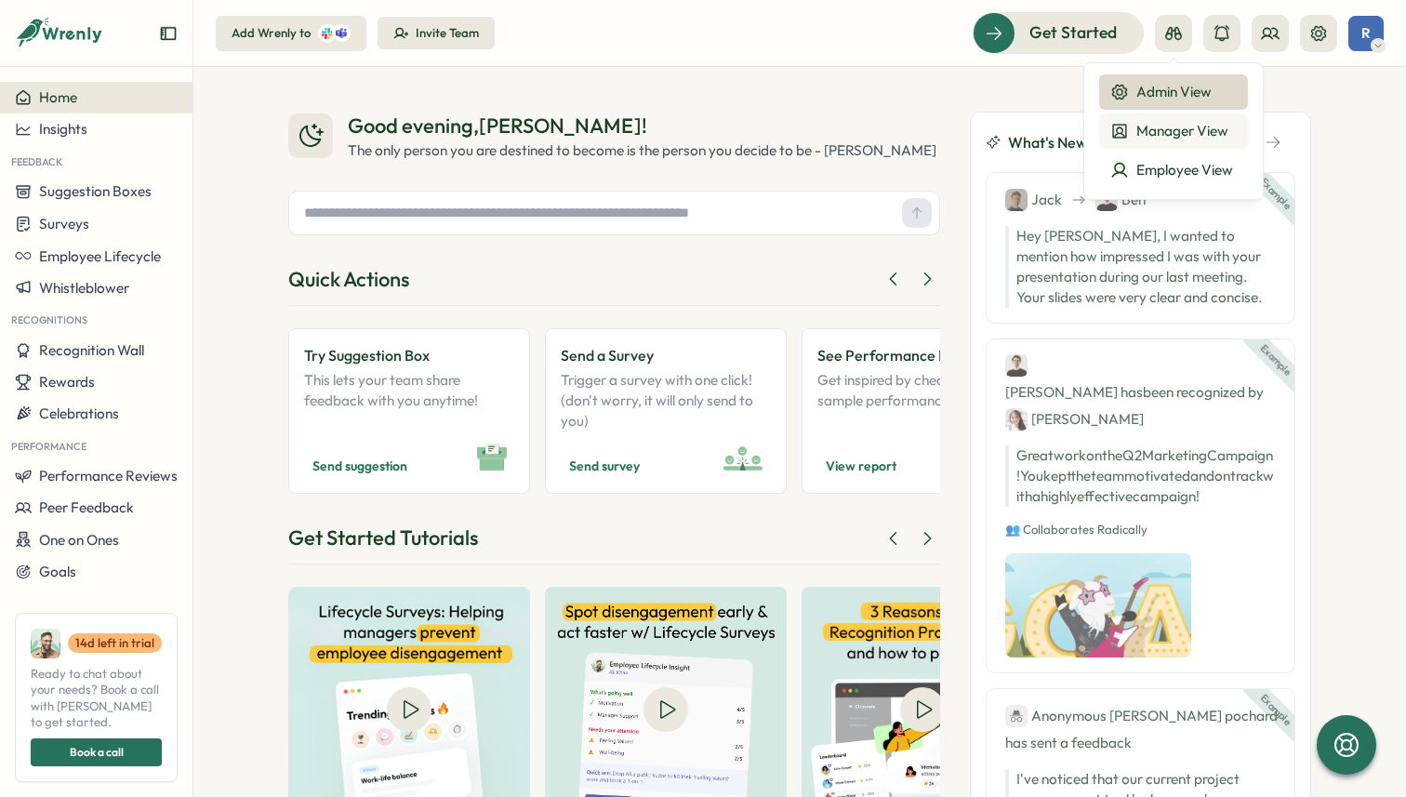
click at [1168, 131] on div "Manager View" at bounding box center [1173, 131] width 126 height 20
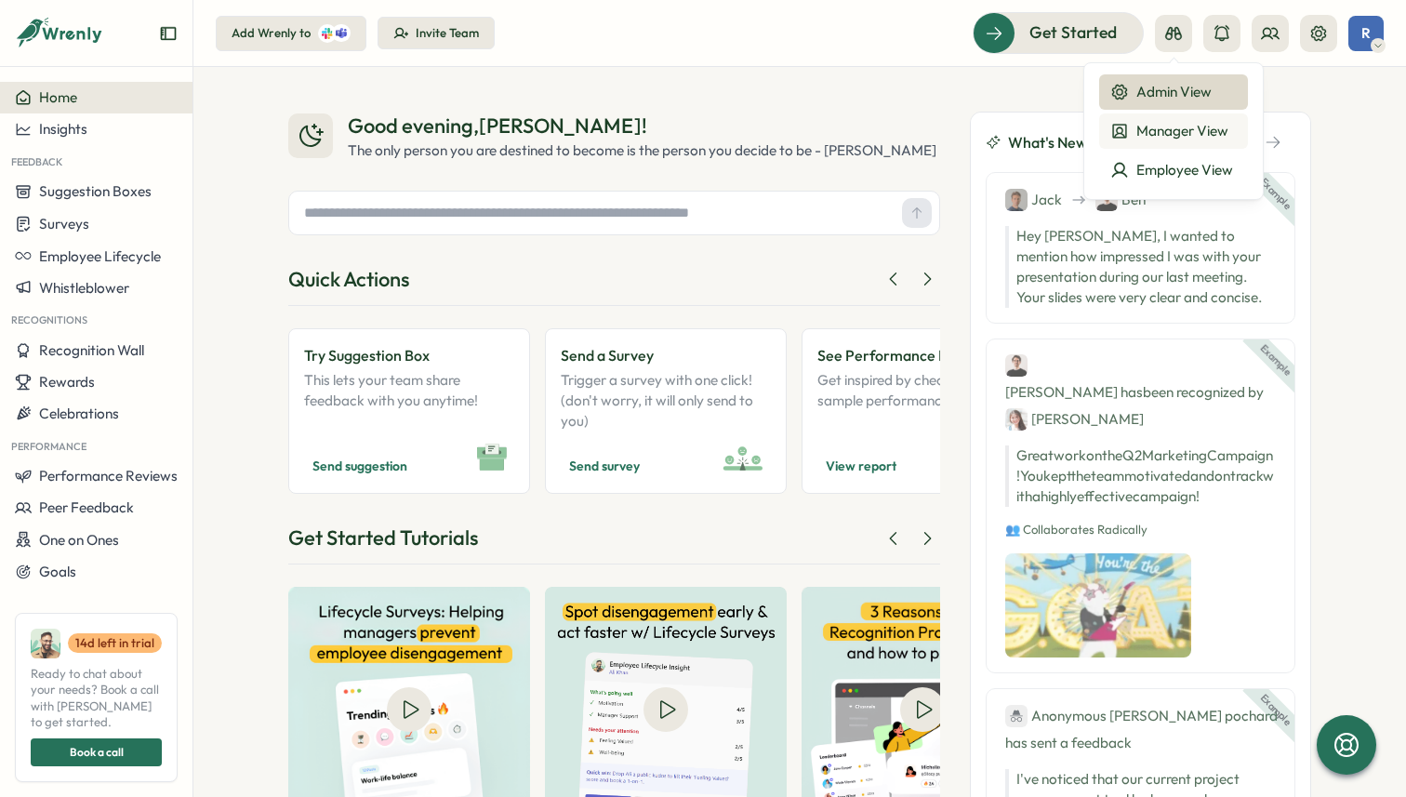
click at [1170, 139] on div "Manager View" at bounding box center [1173, 131] width 126 height 20
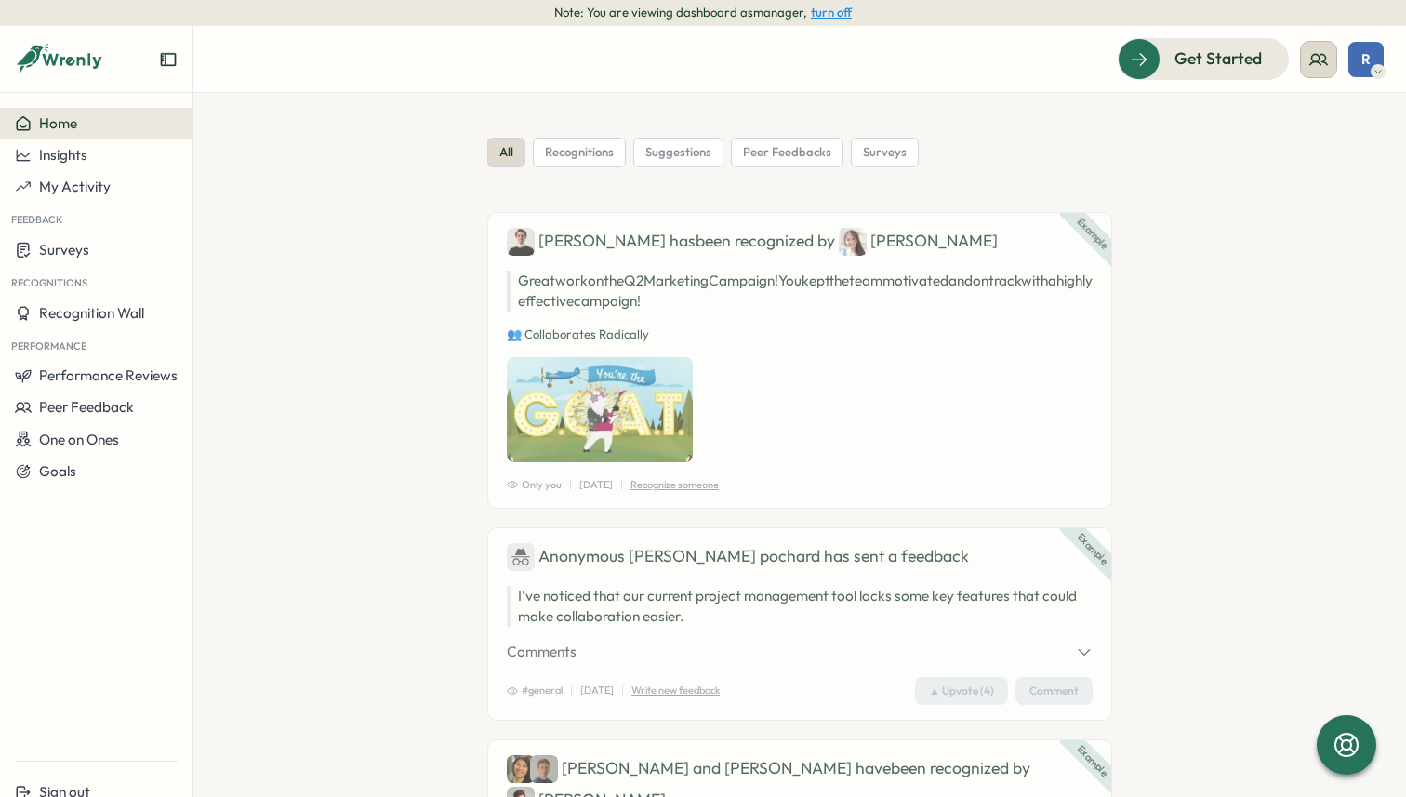
click at [1321, 65] on icon at bounding box center [1318, 59] width 19 height 19
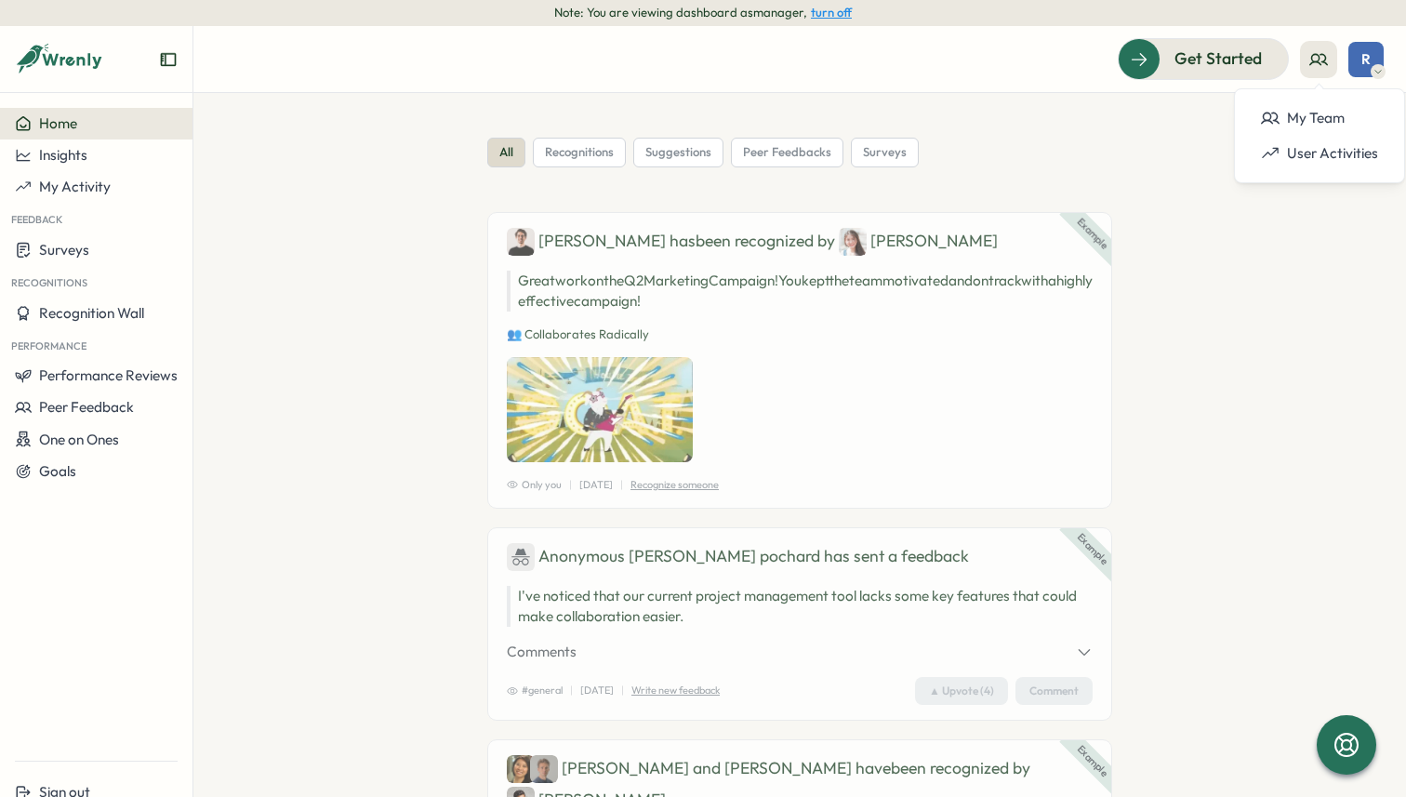
click at [1401, 38] on header "Get Started R" at bounding box center [799, 59] width 1212 height 67
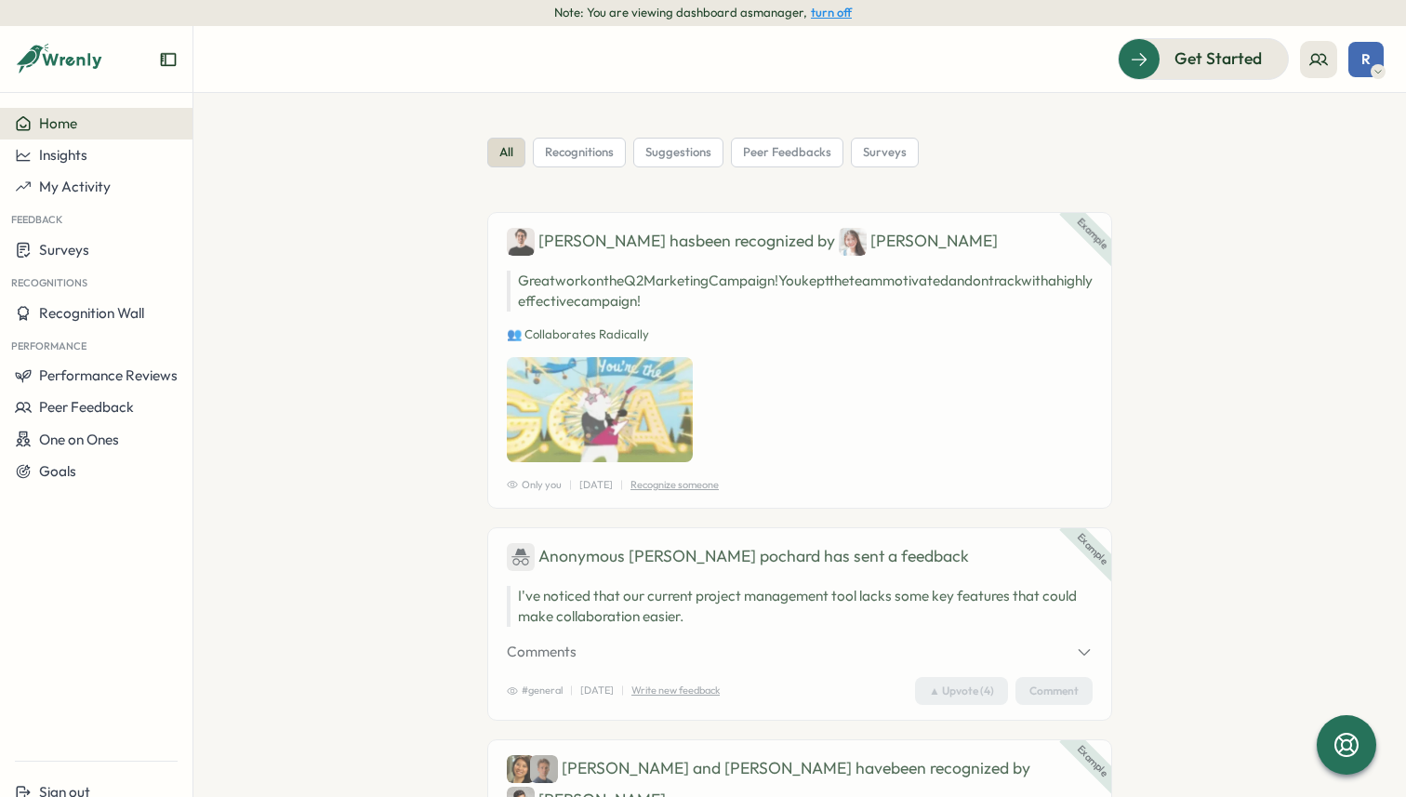
click at [1369, 60] on span "R" at bounding box center [1365, 59] width 9 height 16
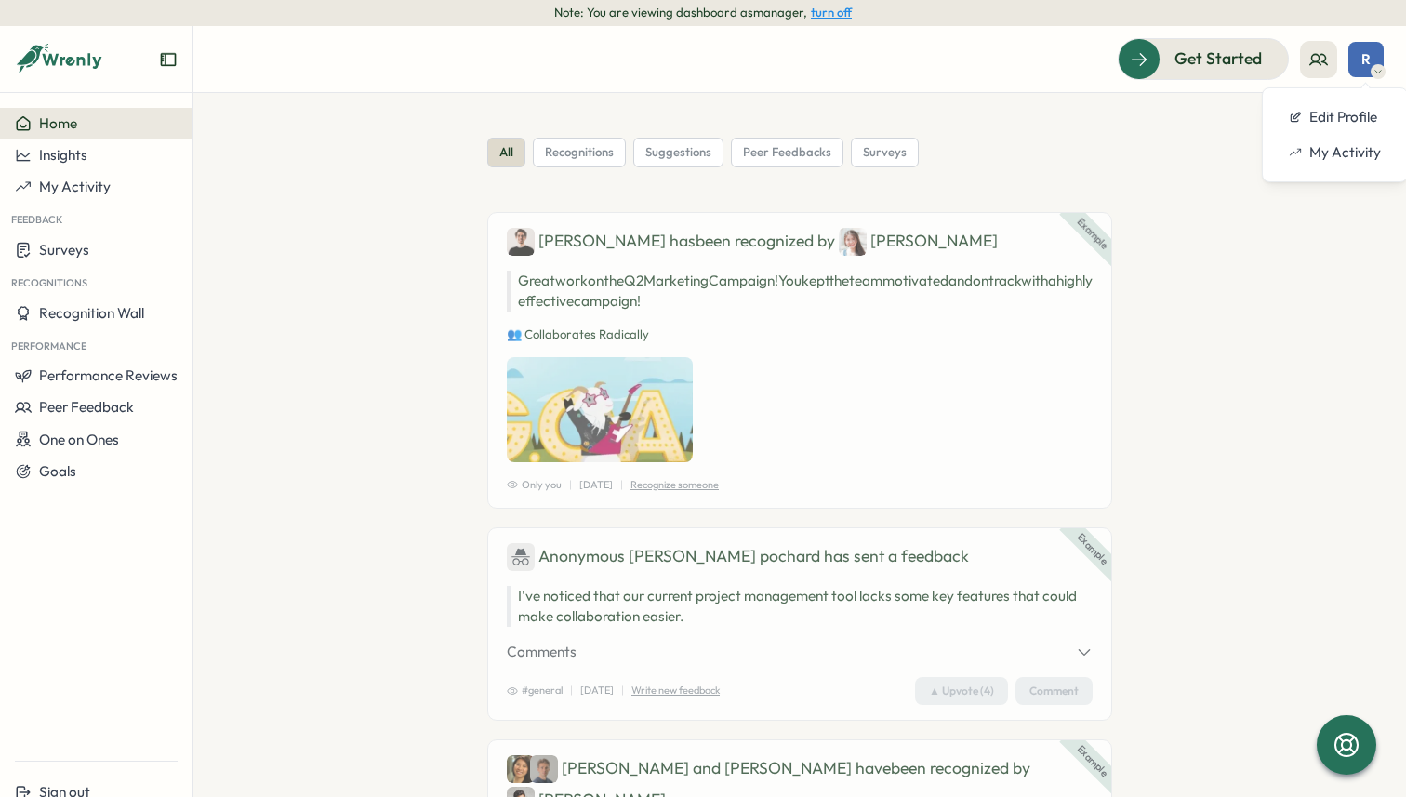
click at [826, 14] on button "turn off" at bounding box center [831, 13] width 41 height 14
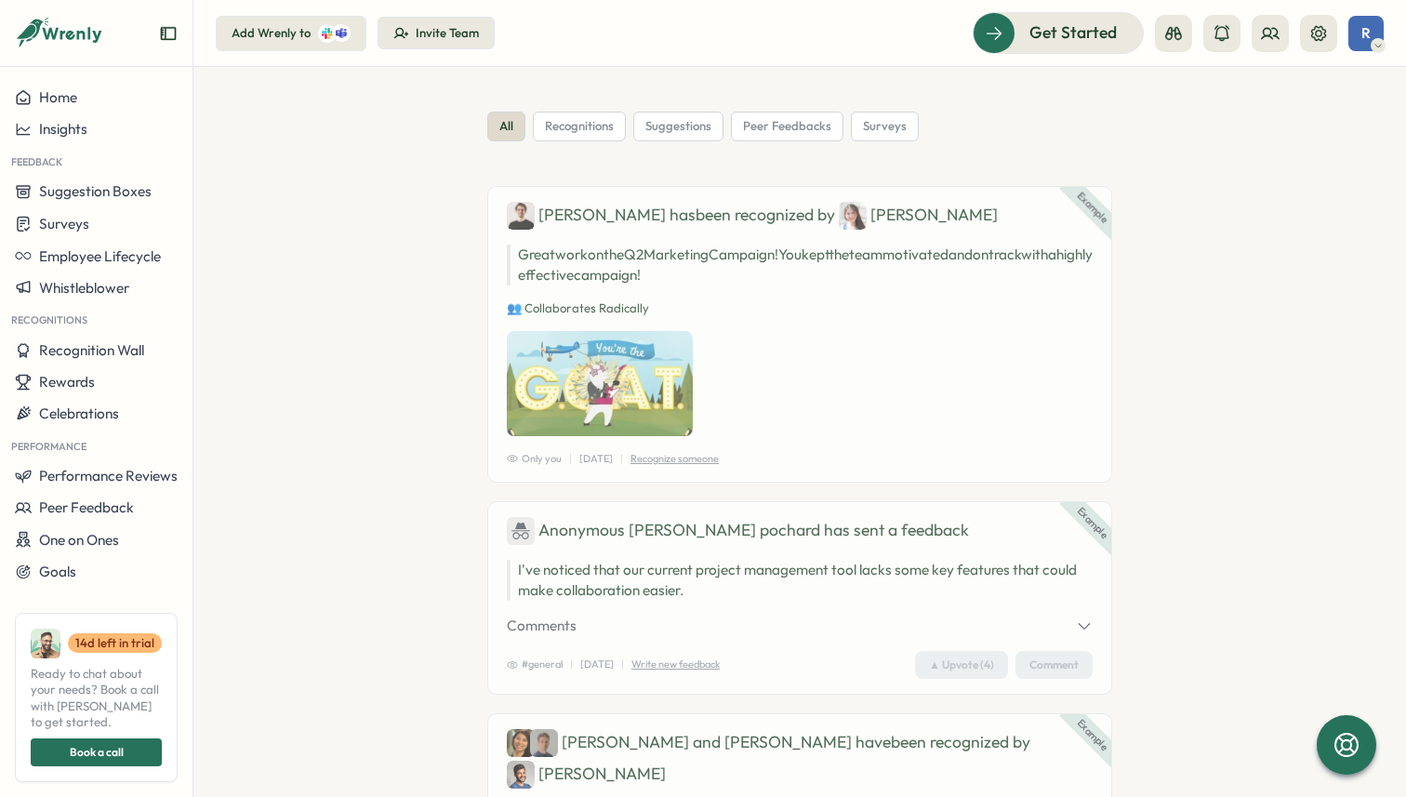
click at [1372, 33] on div "R" at bounding box center [1365, 33] width 35 height 35
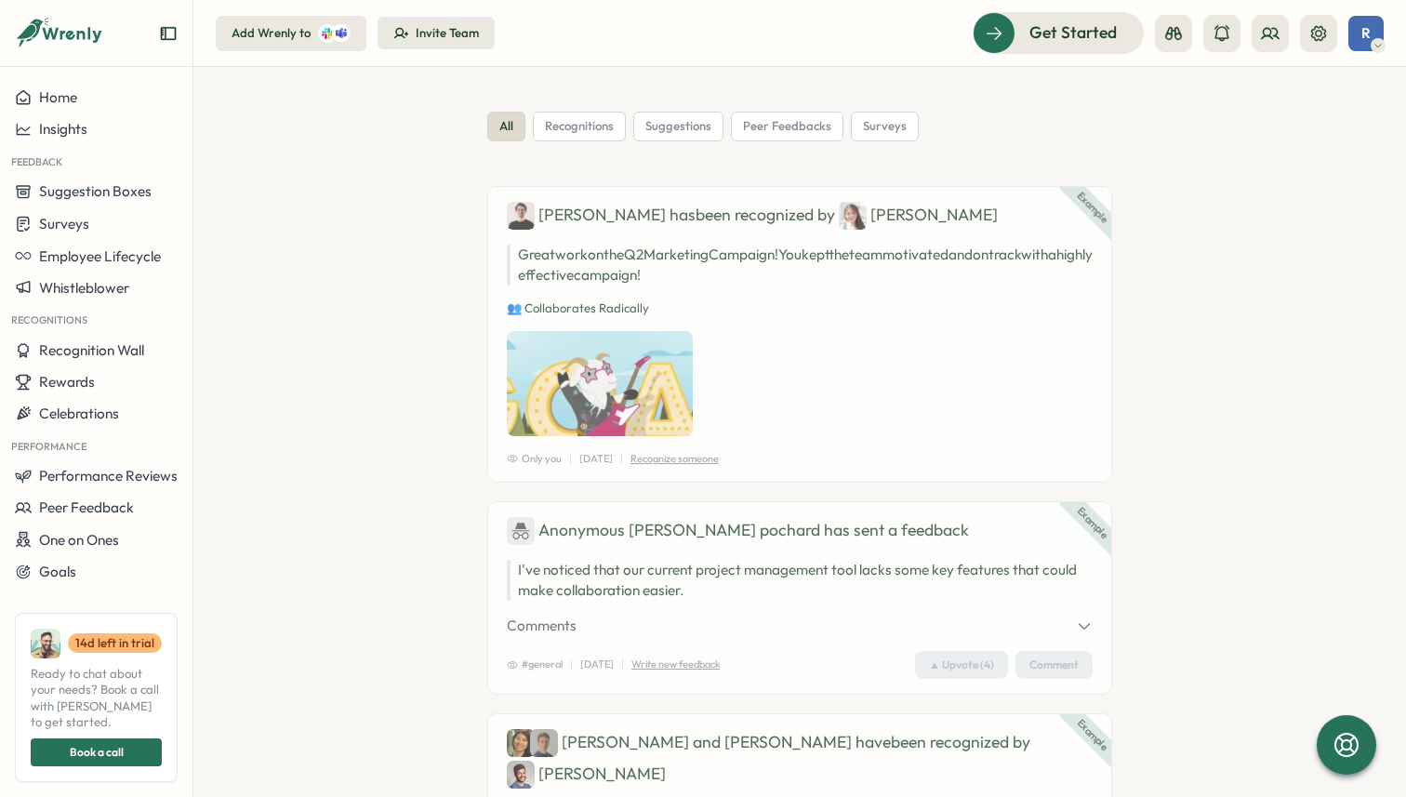
click at [161, 37] on icon "Expand sidebar" at bounding box center [168, 33] width 15 height 13
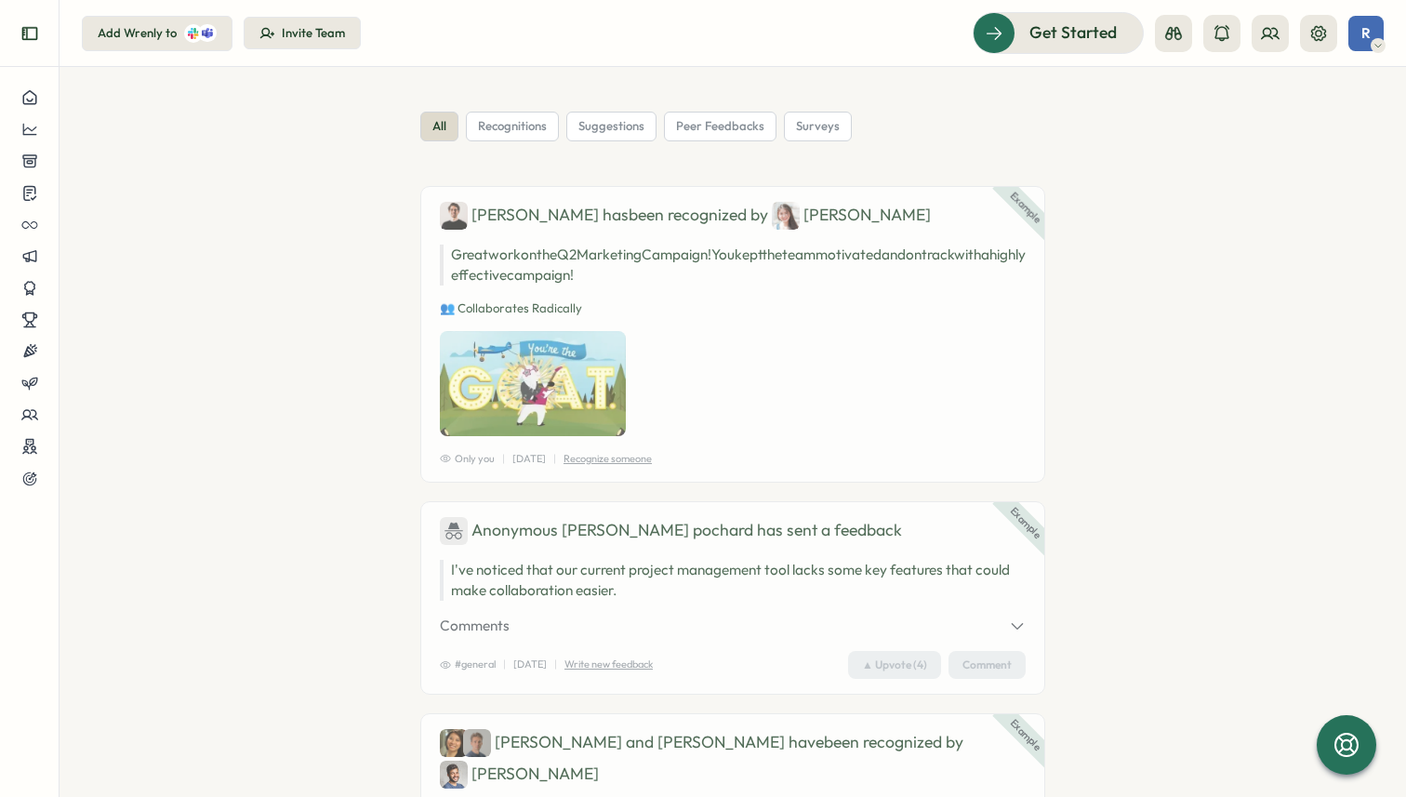
click at [26, 37] on icon "Expand sidebar" at bounding box center [28, 33] width 15 height 13
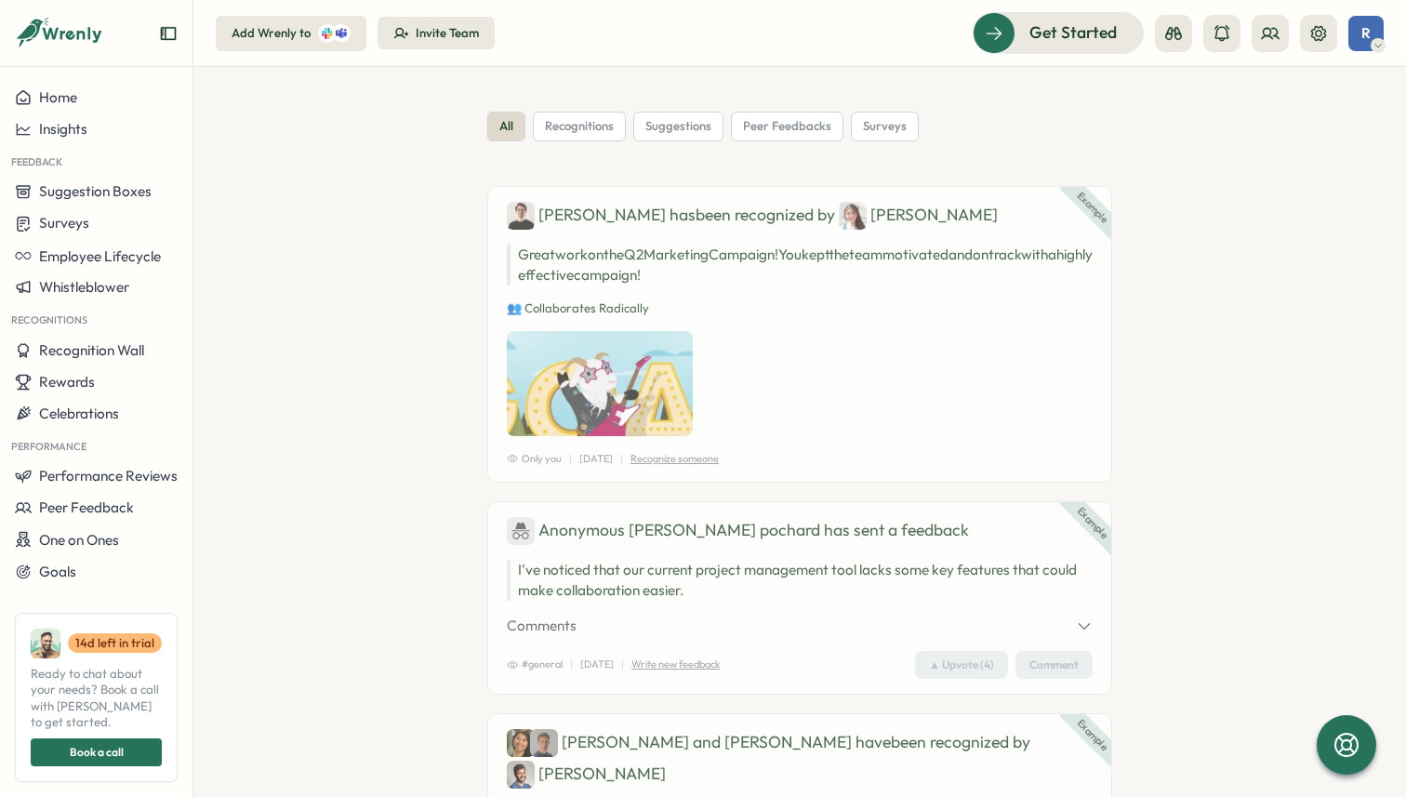
click at [178, 30] on div at bounding box center [96, 41] width 192 height 52
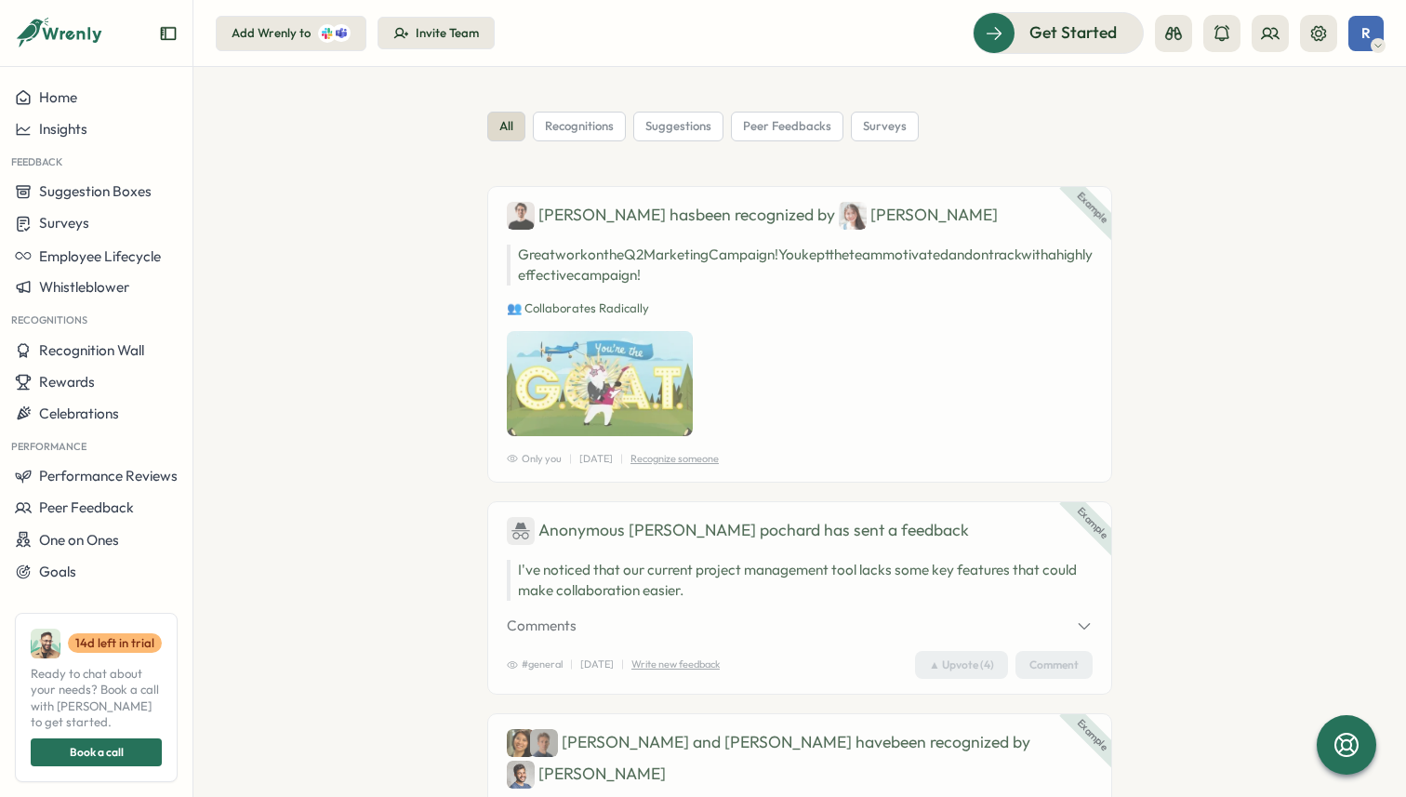
click at [169, 31] on icon "Expand sidebar" at bounding box center [168, 33] width 19 height 19
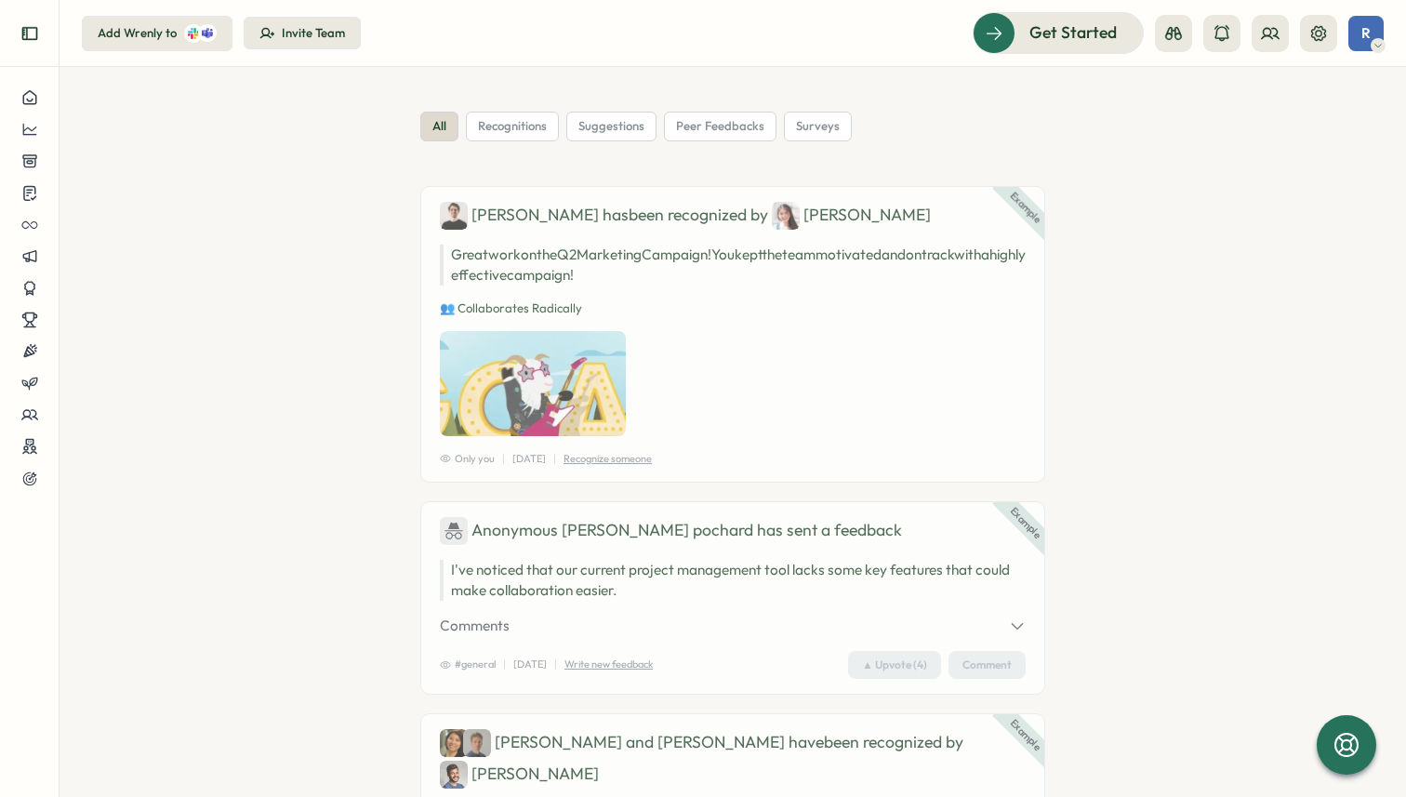
click at [26, 33] on icon "Expand sidebar" at bounding box center [28, 33] width 15 height 13
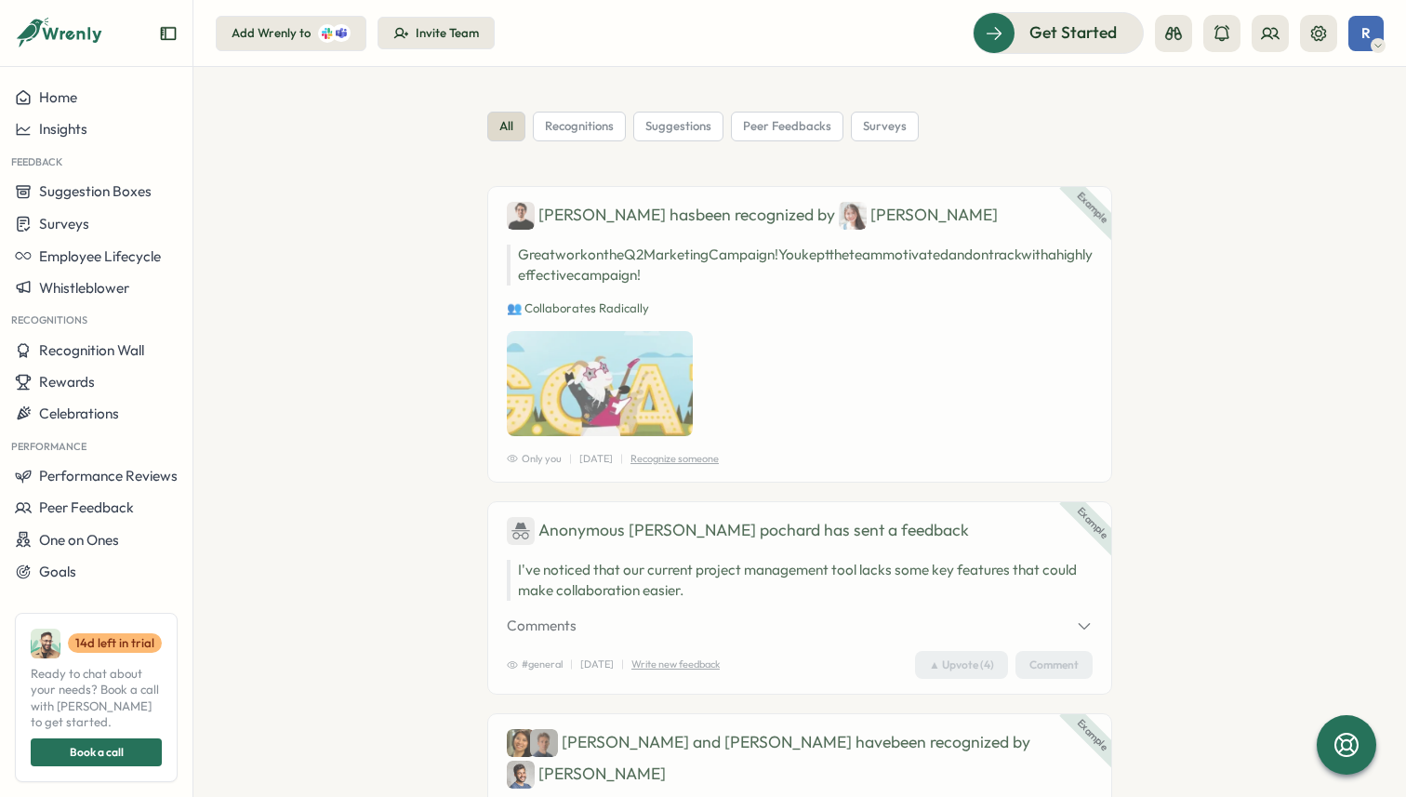
click at [169, 41] on icon "Expand sidebar" at bounding box center [168, 33] width 19 height 19
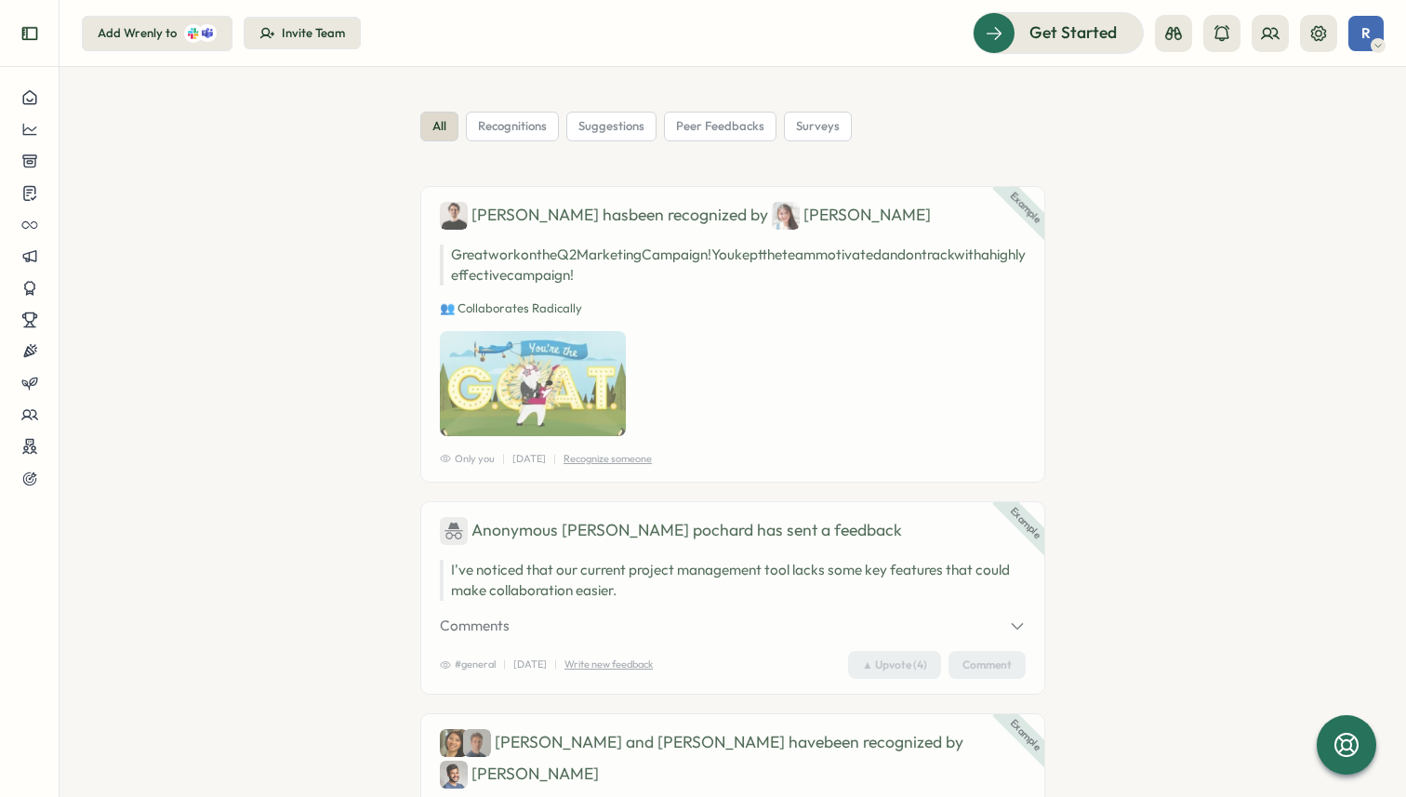
click at [33, 45] on button "Expand sidebar" at bounding box center [29, 33] width 37 height 37
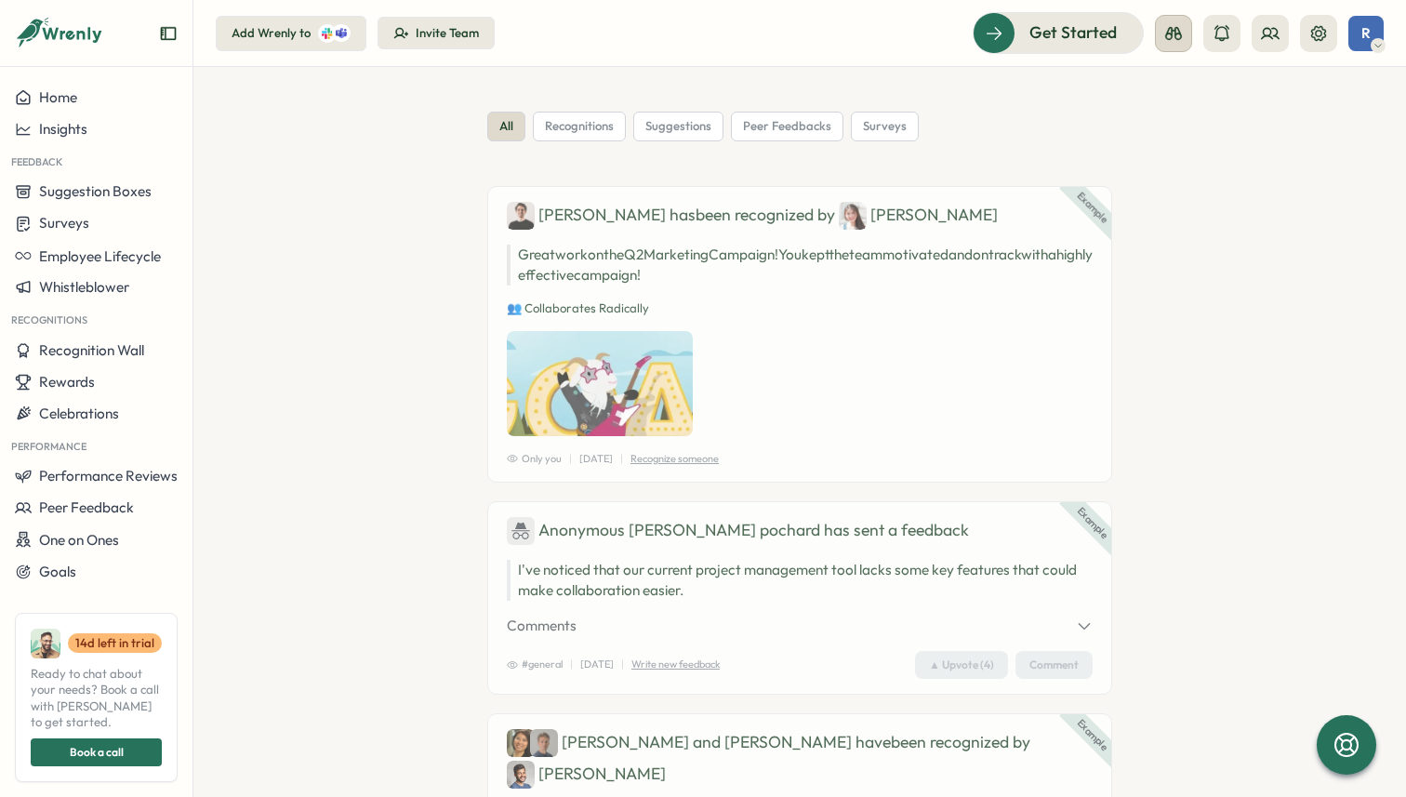
click at [1189, 37] on button at bounding box center [1173, 33] width 37 height 37
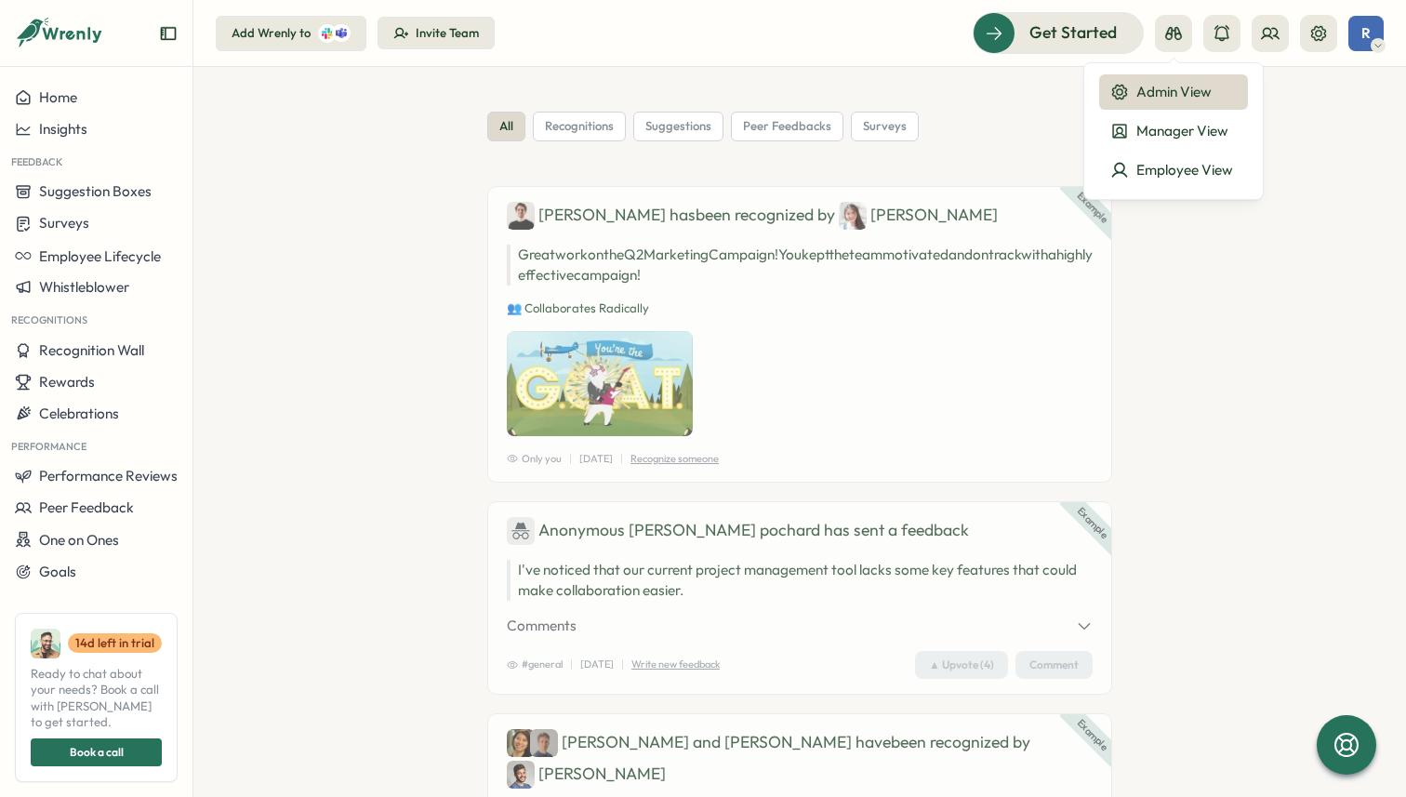
click at [1163, 105] on button "Admin View" at bounding box center [1173, 91] width 149 height 35
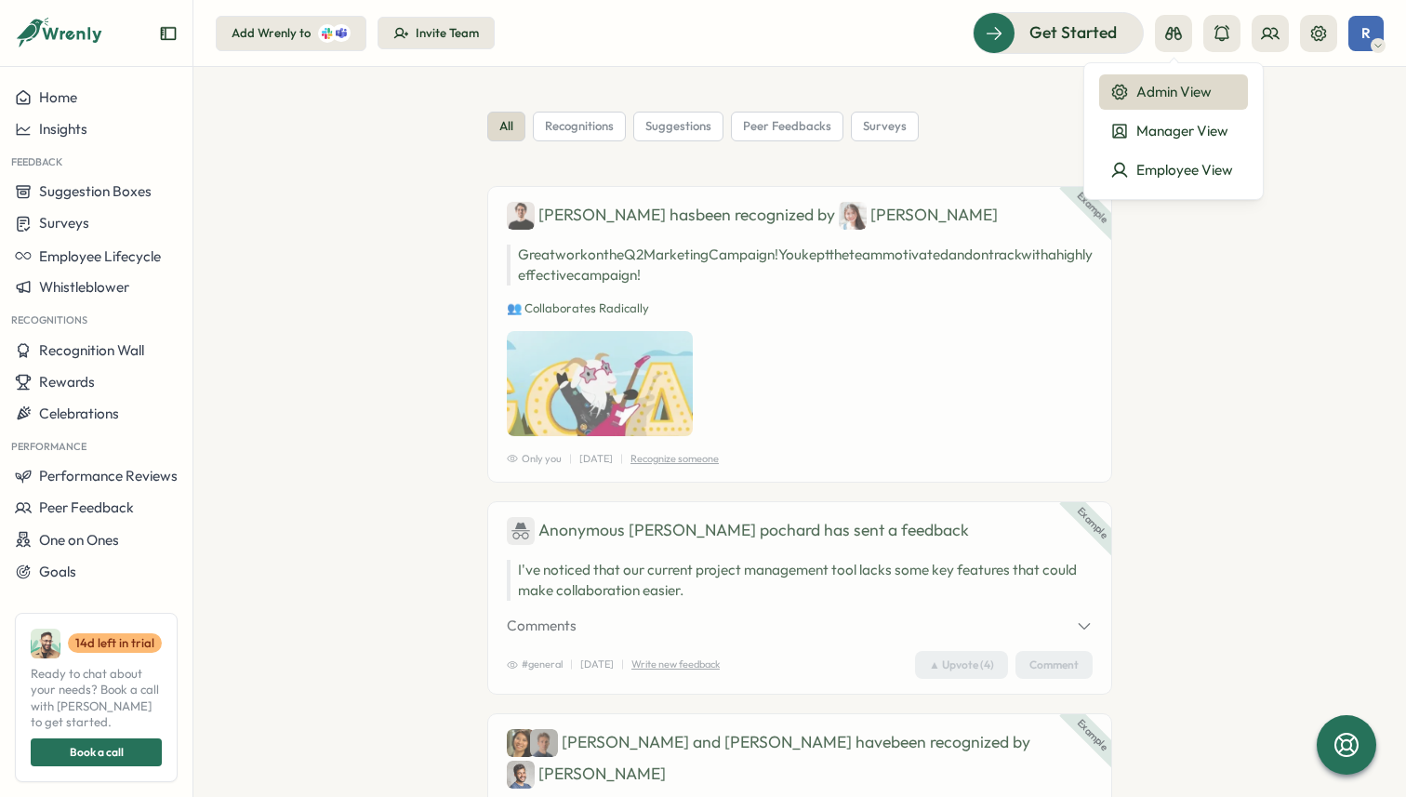
click at [1309, 113] on section "all recognitions suggestions peer feedbacks surveys Example Ben has been recogn…" at bounding box center [799, 432] width 1212 height 730
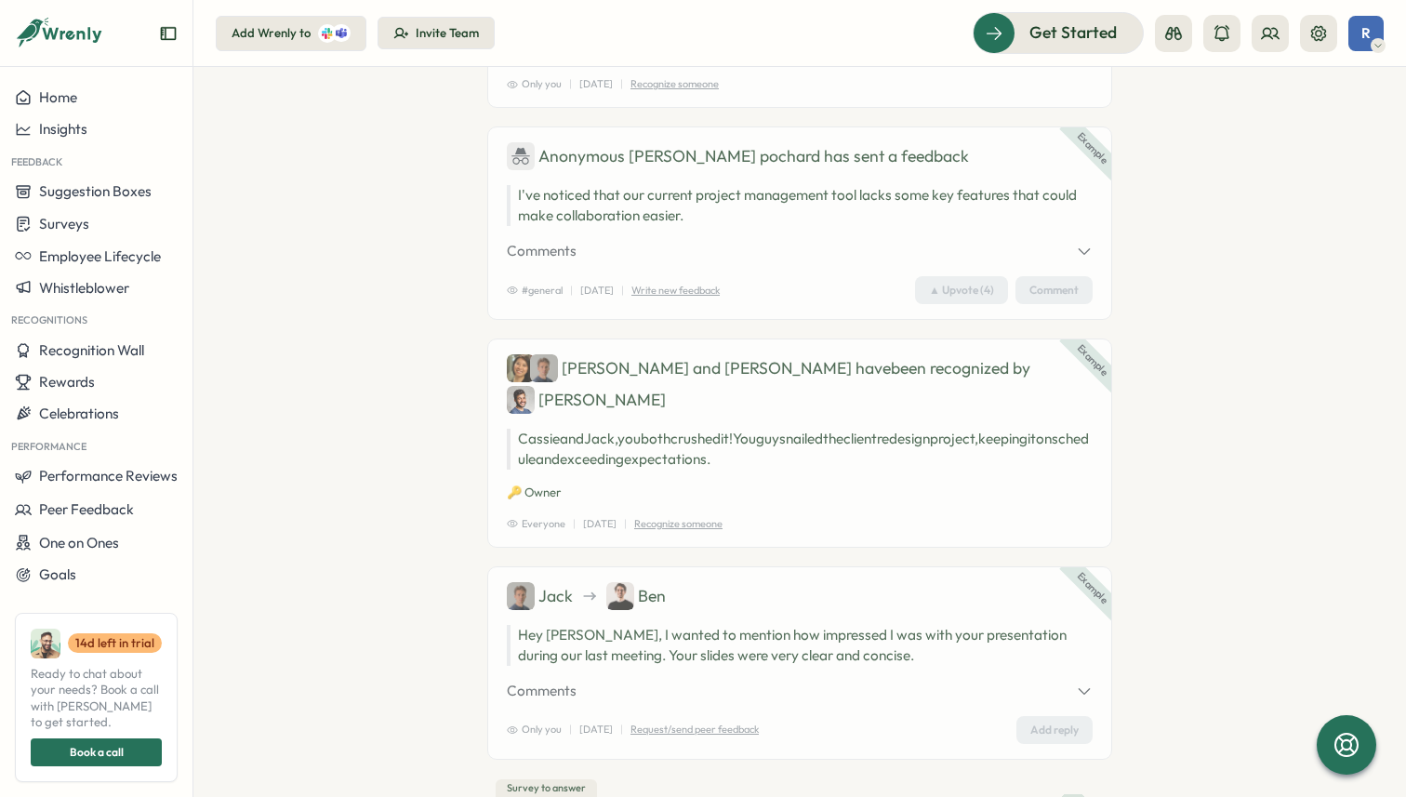
scroll to position [437, 0]
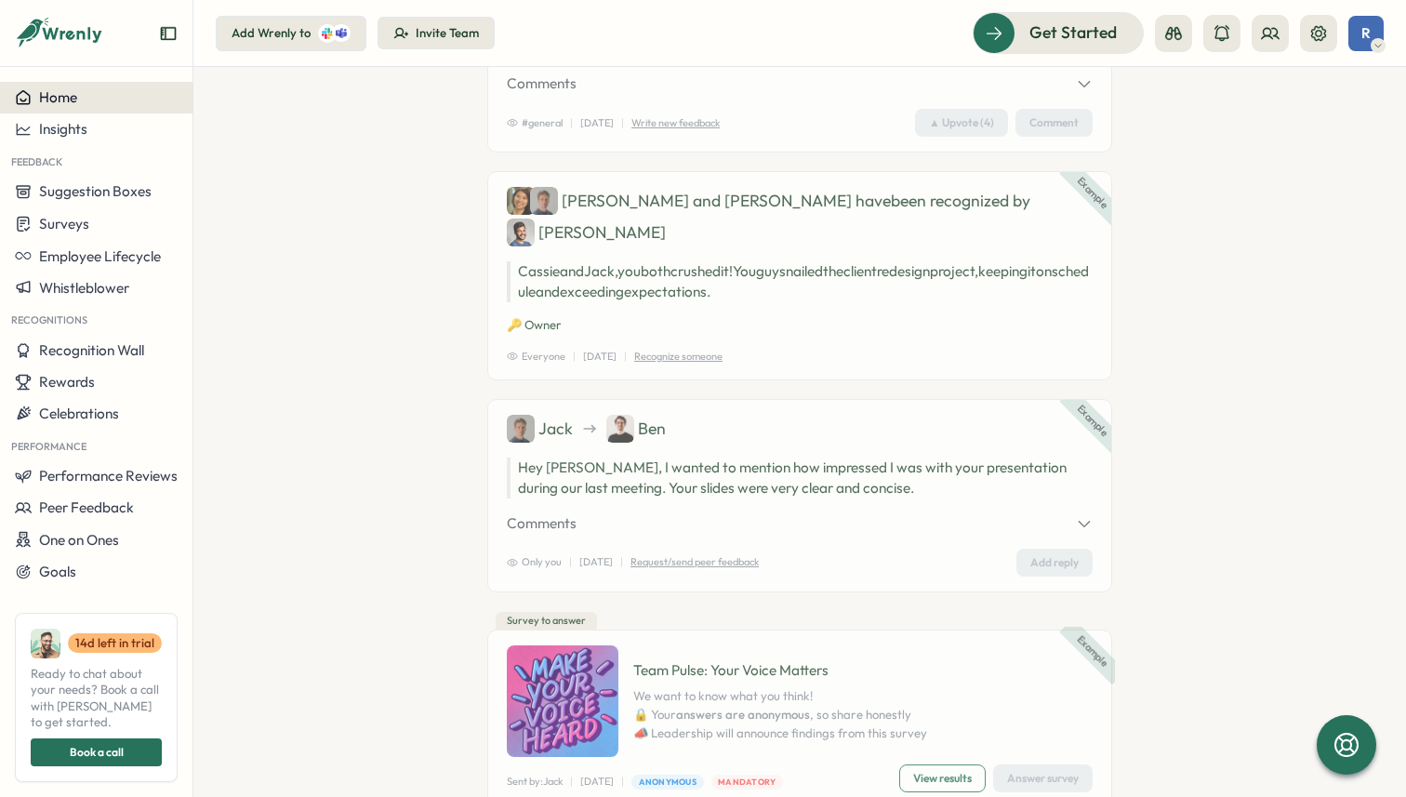
click at [73, 89] on span "Home" at bounding box center [58, 97] width 38 height 18
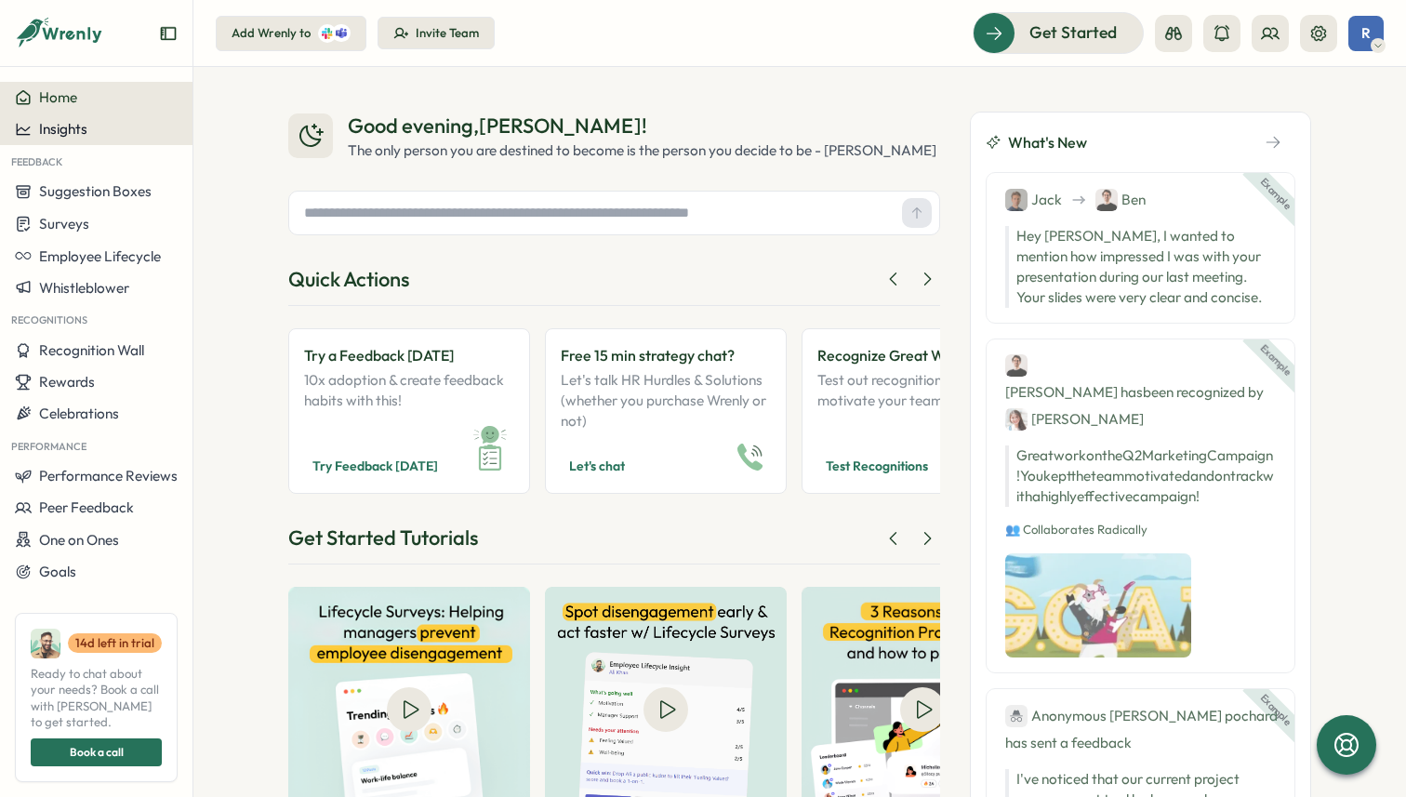
click at [89, 144] on button "Insights" at bounding box center [96, 129] width 192 height 32
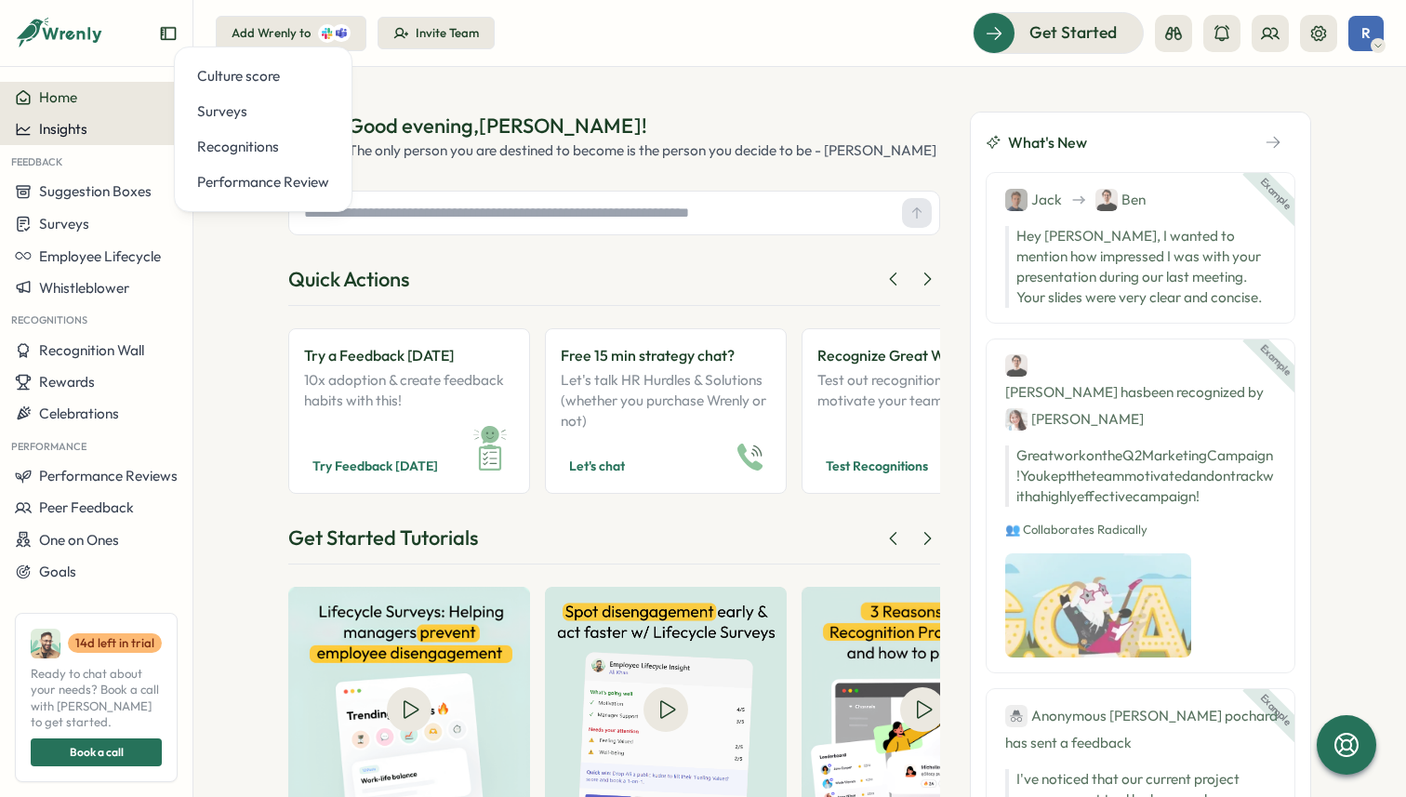
click at [91, 134] on div "Insights" at bounding box center [96, 129] width 163 height 17
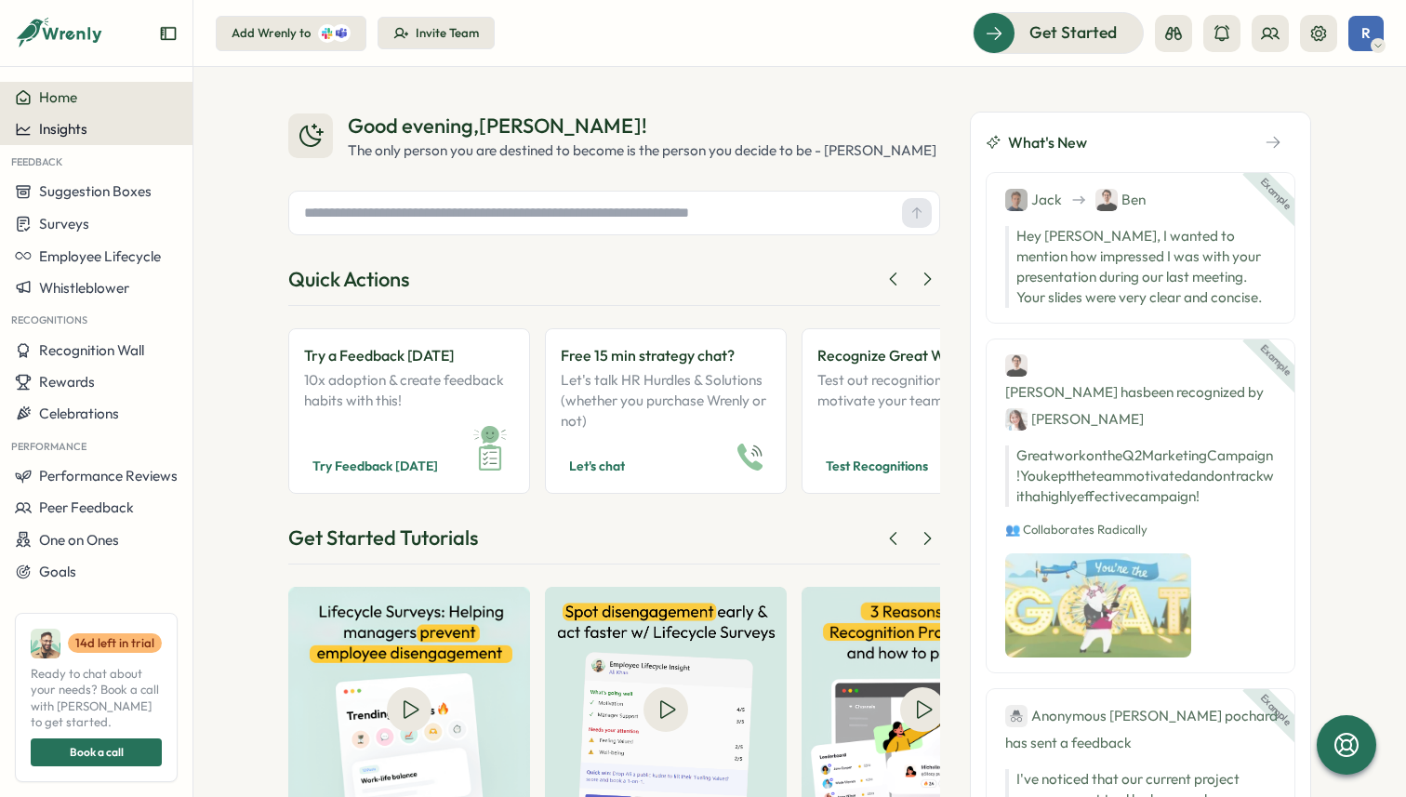
click at [91, 134] on div "Insights" at bounding box center [96, 129] width 163 height 17
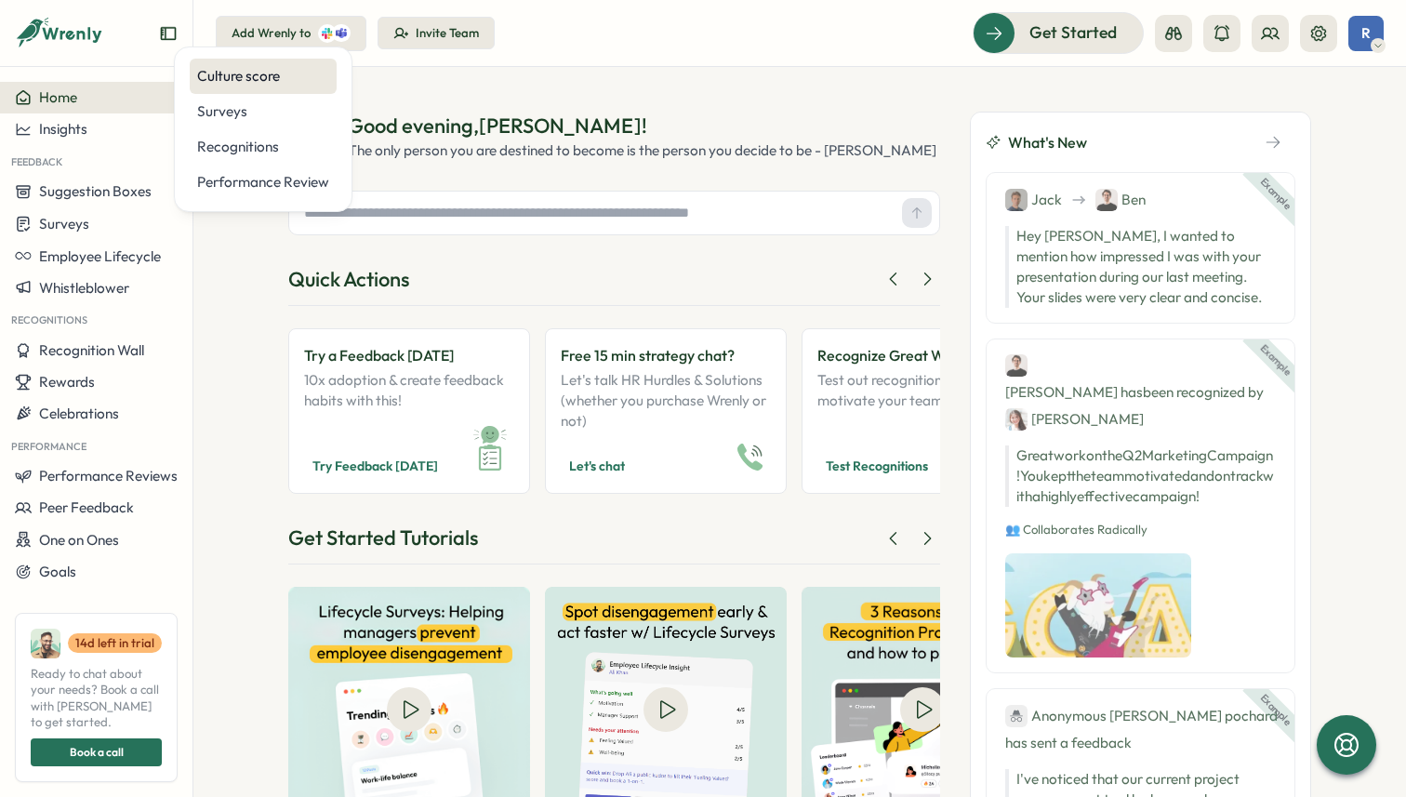
click at [244, 88] on div "Culture score" at bounding box center [263, 76] width 147 height 35
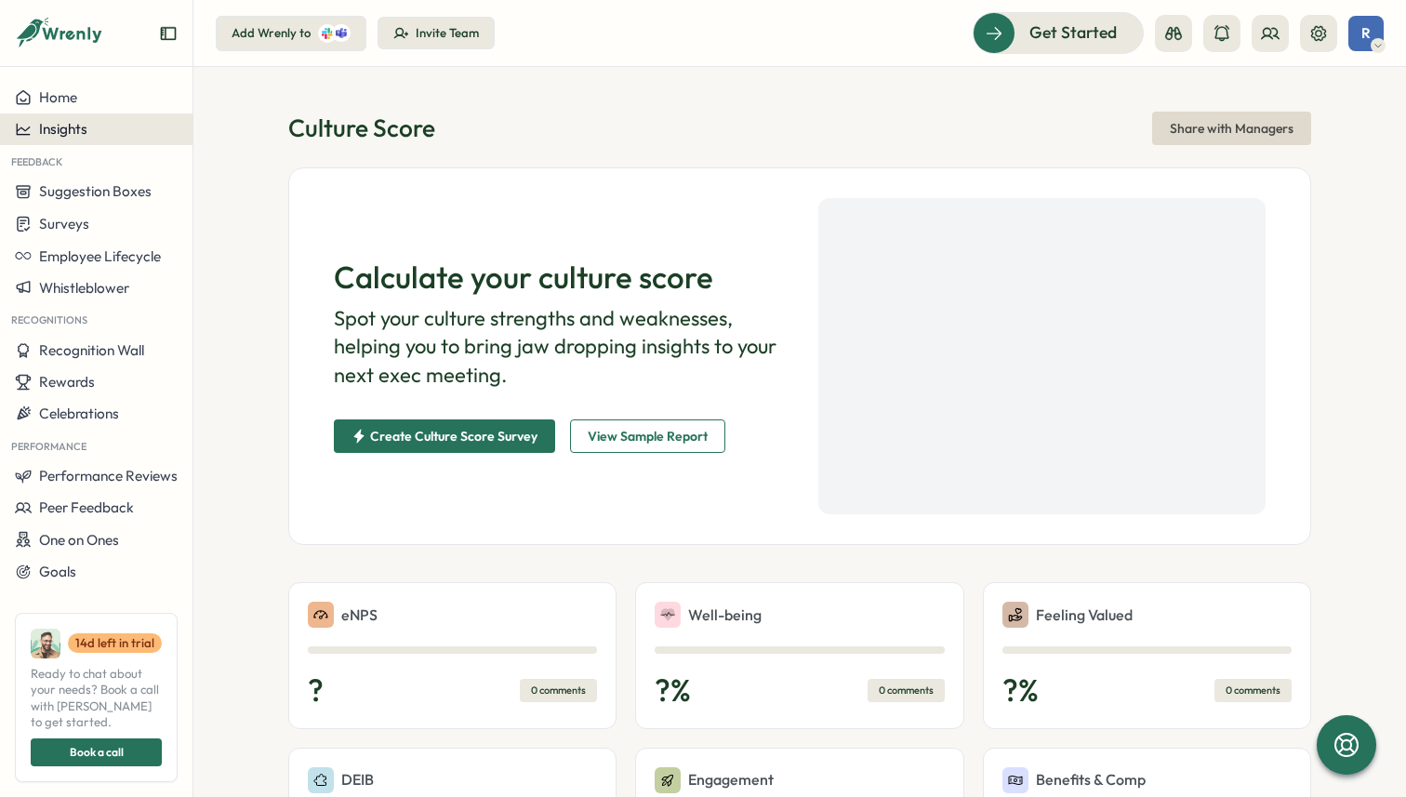
click at [111, 129] on div "Insights" at bounding box center [96, 129] width 163 height 17
click at [487, 100] on section "Culture Score Share with Managers Calculate your culture score Spot your cultur…" at bounding box center [799, 432] width 1212 height 730
click at [510, 691] on div "? 0 comments" at bounding box center [452, 690] width 289 height 37
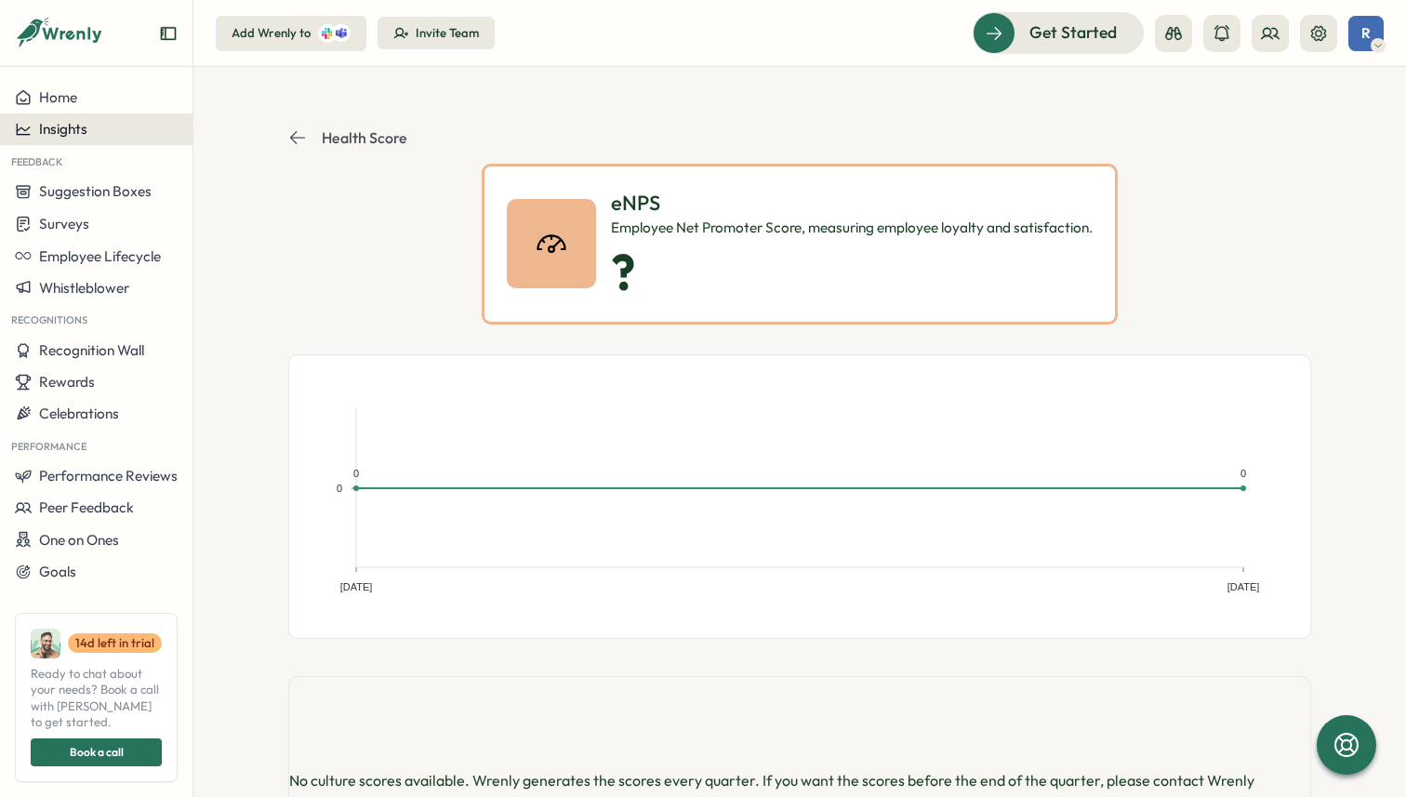
click at [89, 122] on div "Insights" at bounding box center [96, 129] width 163 height 17
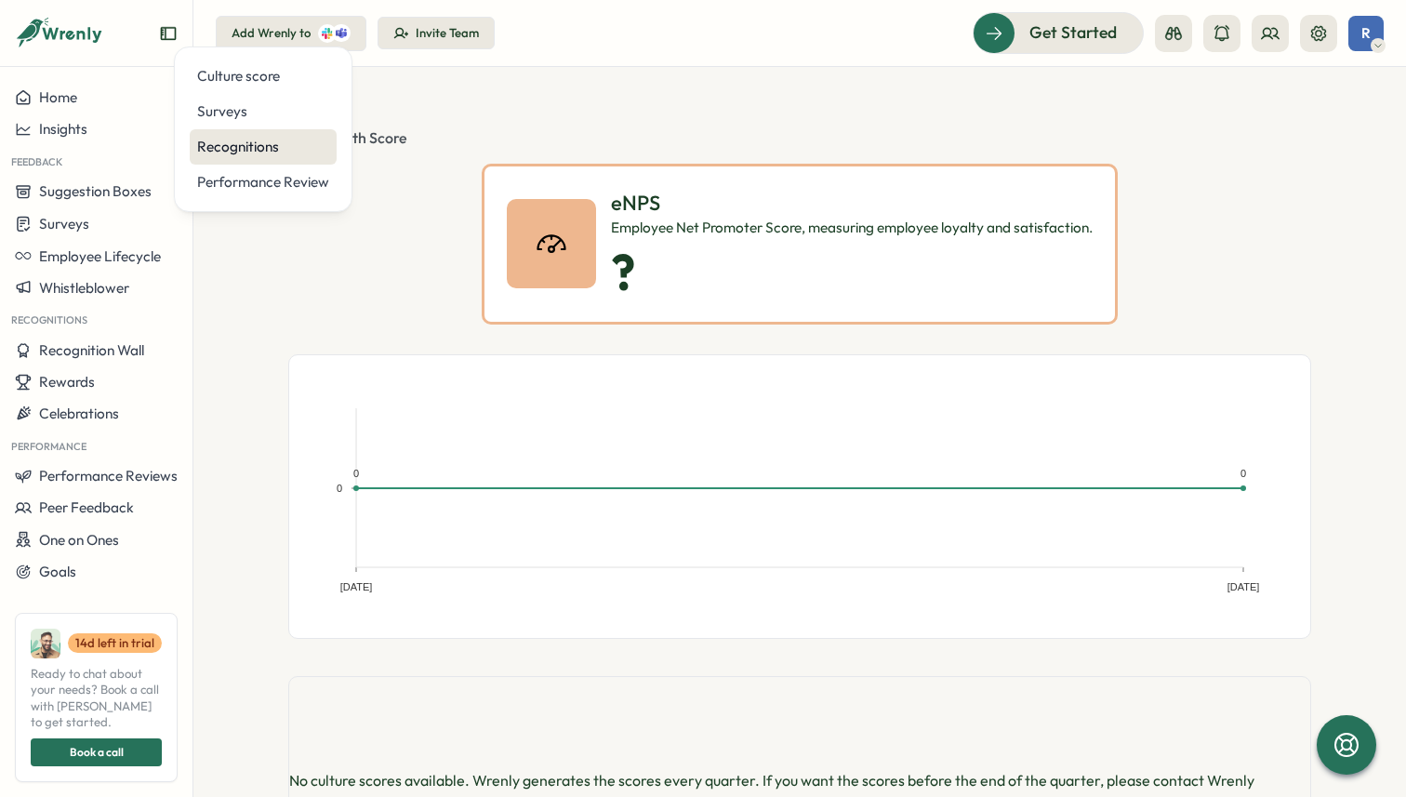
click at [228, 162] on div "Recognitions" at bounding box center [263, 146] width 147 height 35
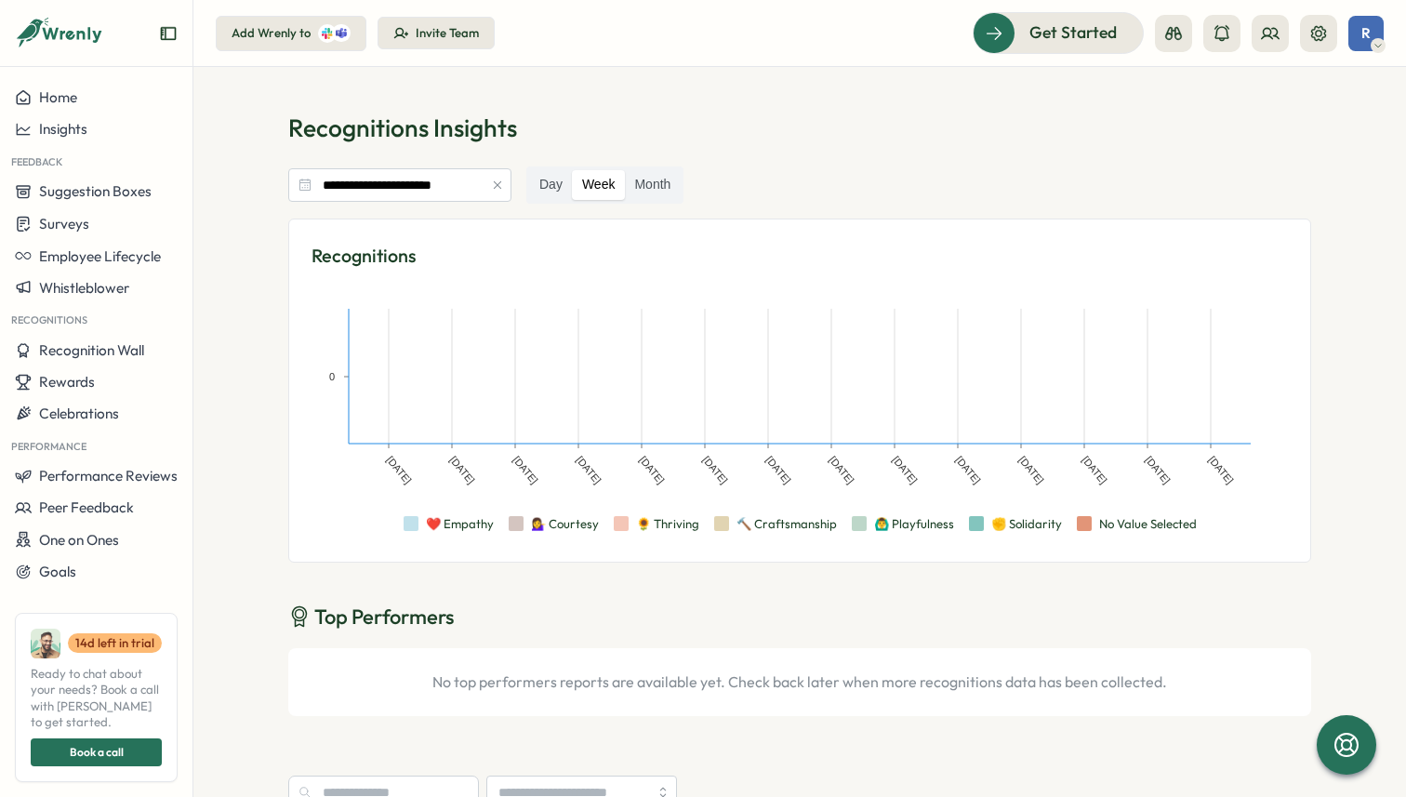
click at [494, 182] on icon "button" at bounding box center [497, 184] width 13 height 13
click at [495, 191] on icon "button" at bounding box center [497, 184] width 13 height 13
click at [534, 191] on label "Day" at bounding box center [551, 185] width 42 height 30
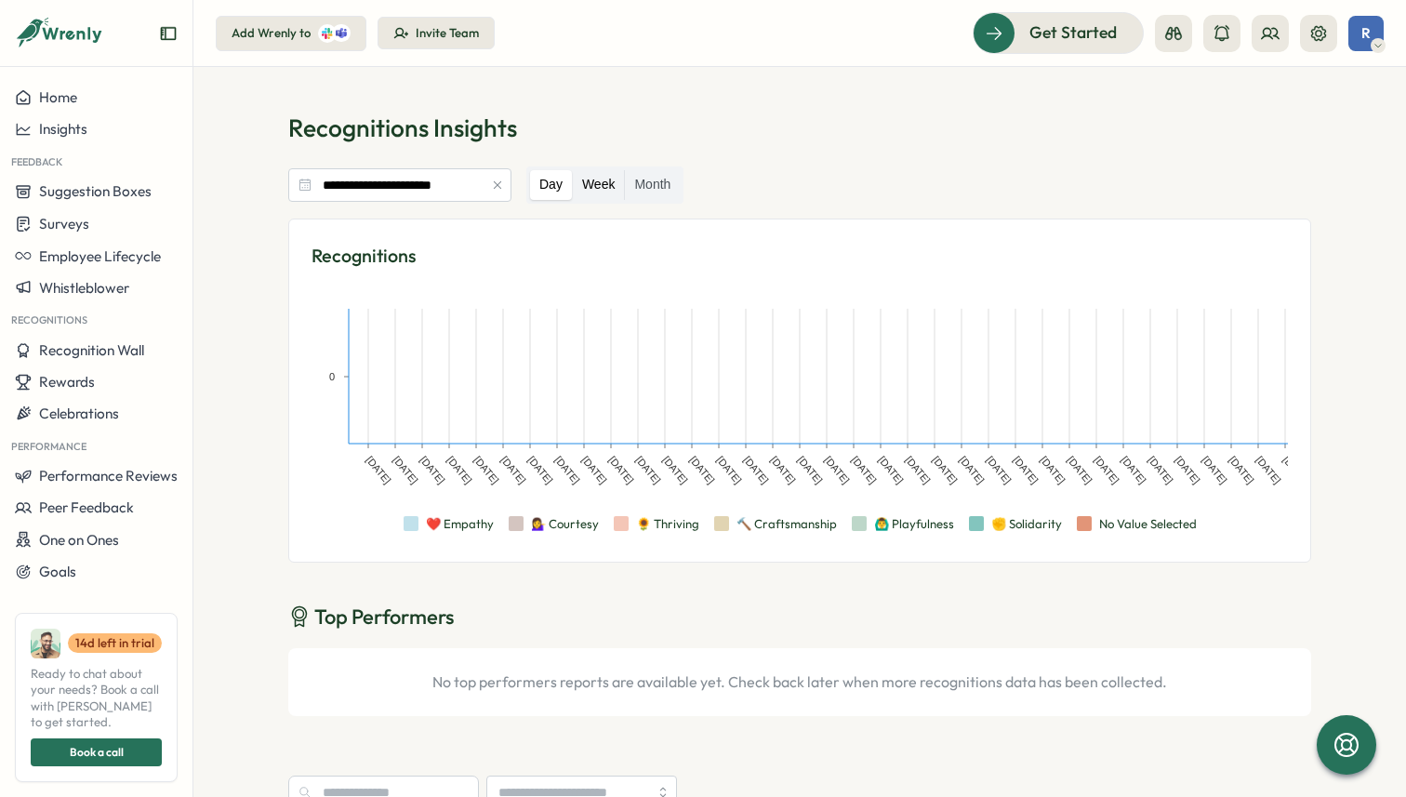
click at [604, 183] on label "Week" at bounding box center [599, 185] width 52 height 30
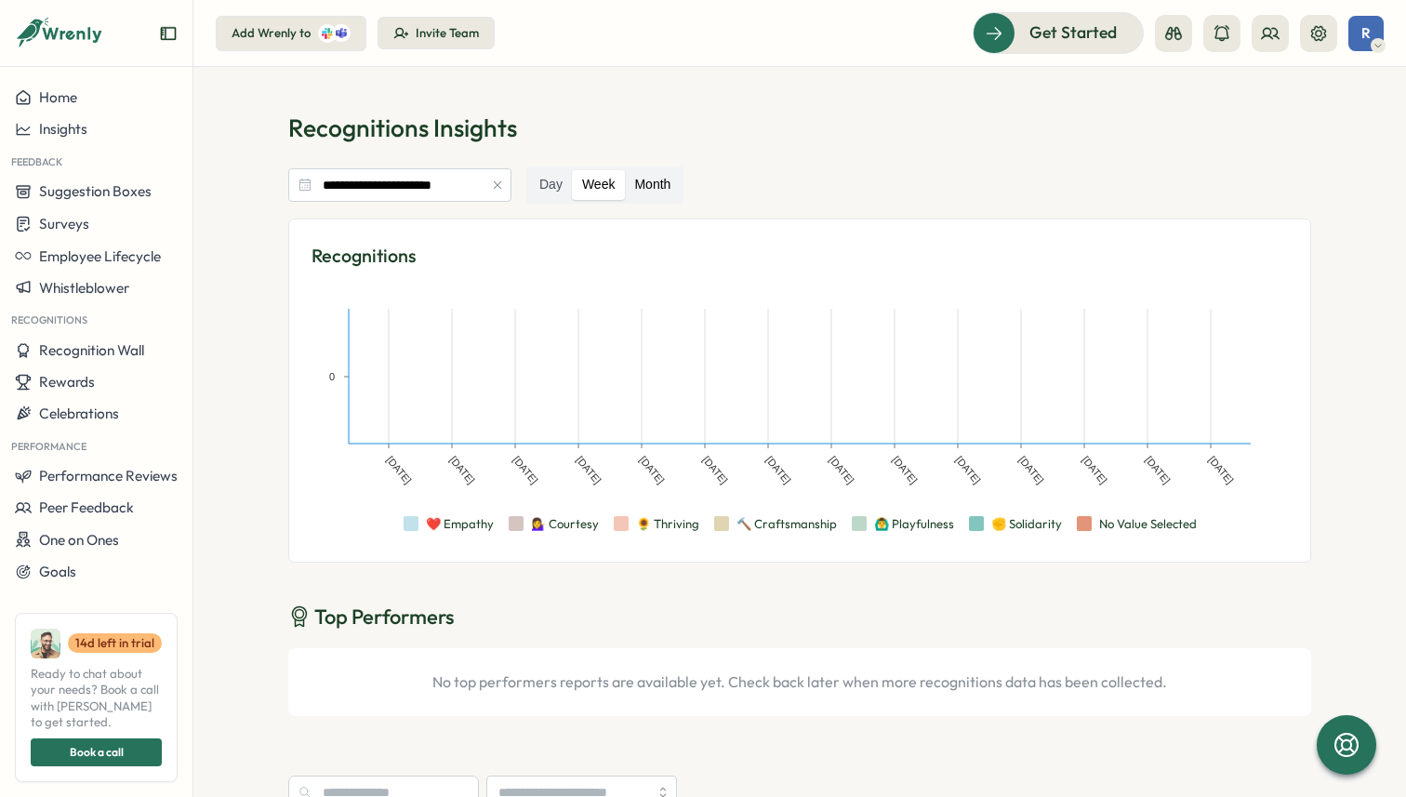
click at [662, 183] on label "Month" at bounding box center [652, 185] width 55 height 30
click at [601, 194] on label "Week" at bounding box center [599, 185] width 52 height 30
click at [536, 183] on label "Day" at bounding box center [551, 185] width 42 height 30
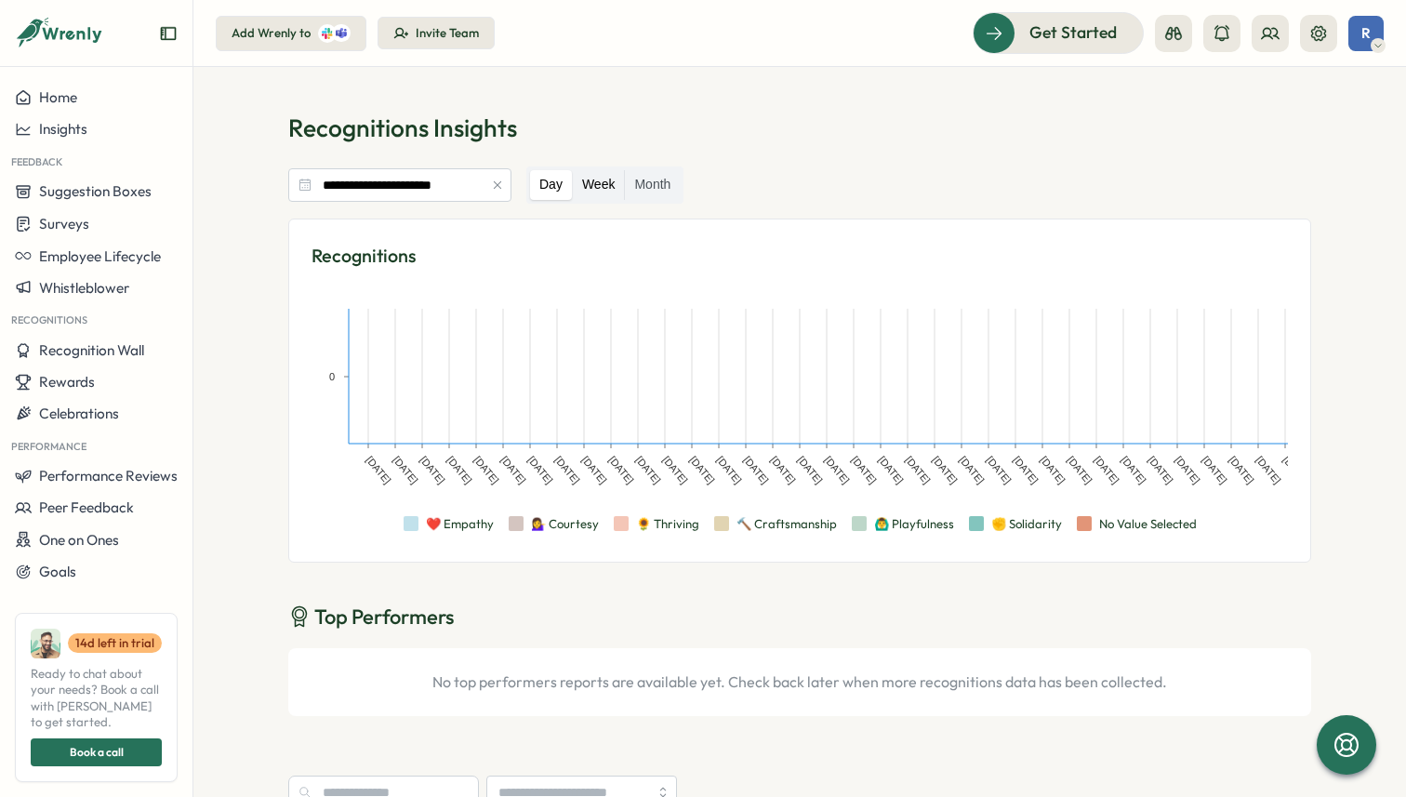
click at [606, 186] on label "Week" at bounding box center [599, 185] width 52 height 30
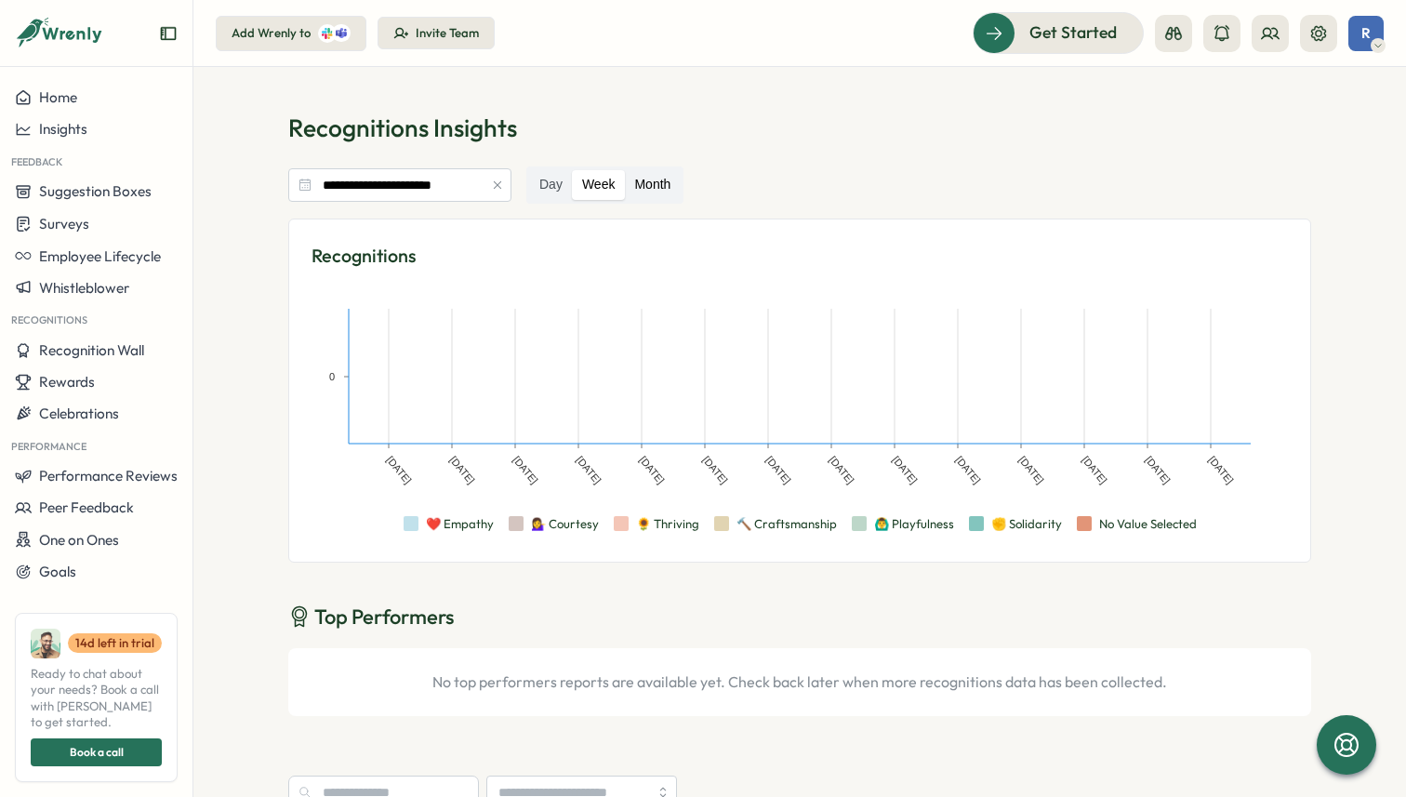
click at [638, 183] on label "Month" at bounding box center [652, 185] width 55 height 30
click at [578, 180] on label "Week" at bounding box center [599, 185] width 52 height 30
click at [548, 188] on label "Day" at bounding box center [551, 185] width 42 height 30
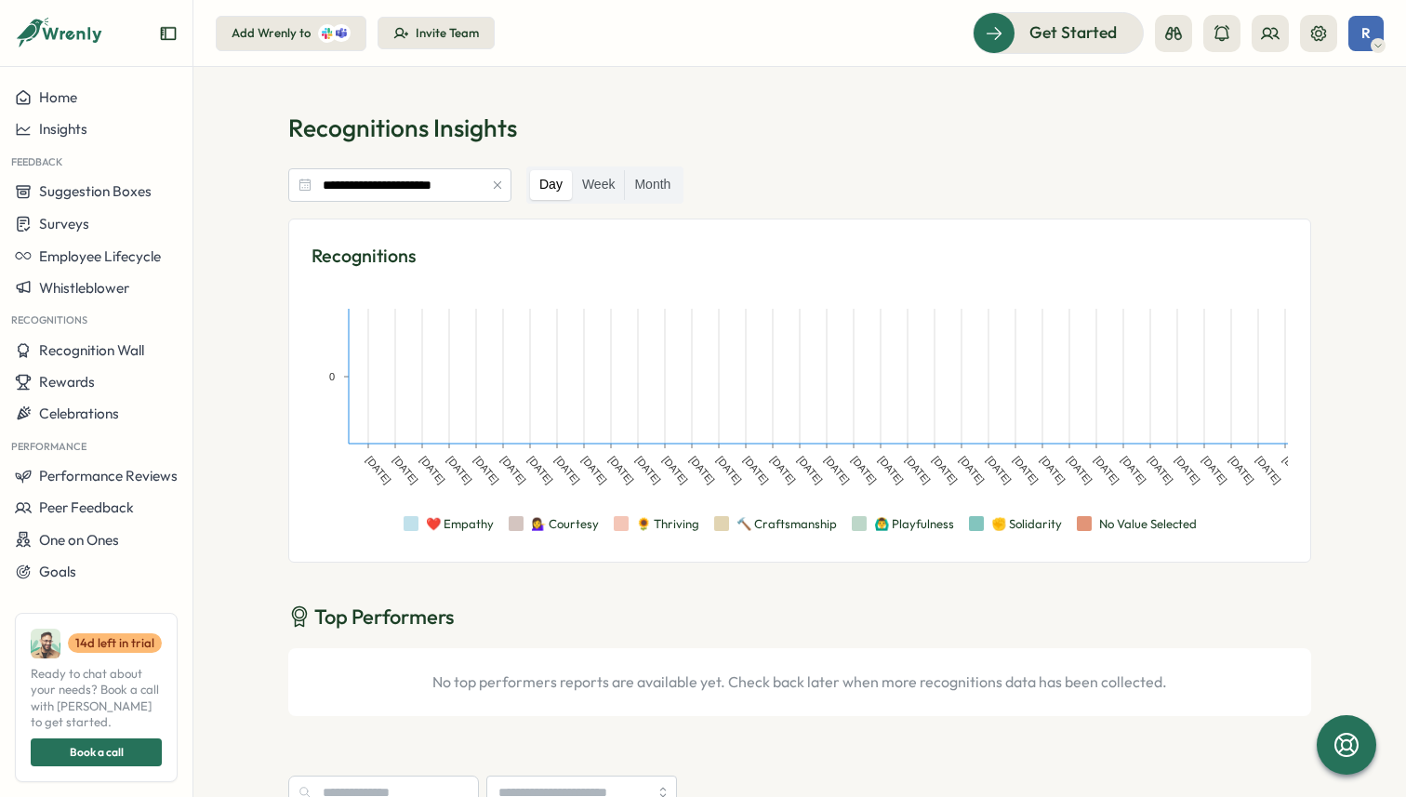
click at [495, 188] on icon "button" at bounding box center [497, 184] width 13 height 13
click at [102, 194] on span "Suggestion Boxes" at bounding box center [95, 191] width 112 height 18
click at [89, 216] on div "Surveys" at bounding box center [96, 224] width 163 height 18
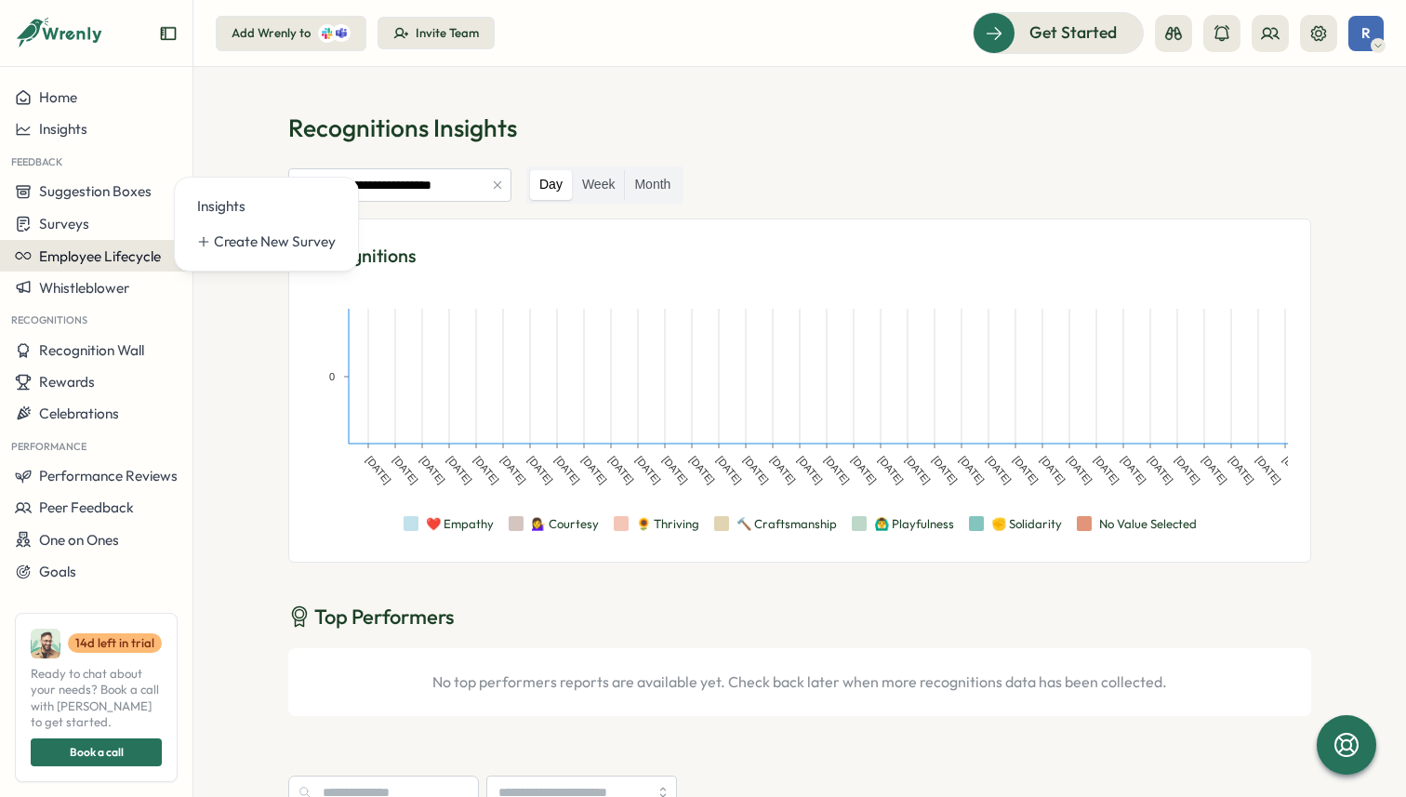
click at [86, 264] on span "Employee Lifecycle" at bounding box center [100, 256] width 122 height 18
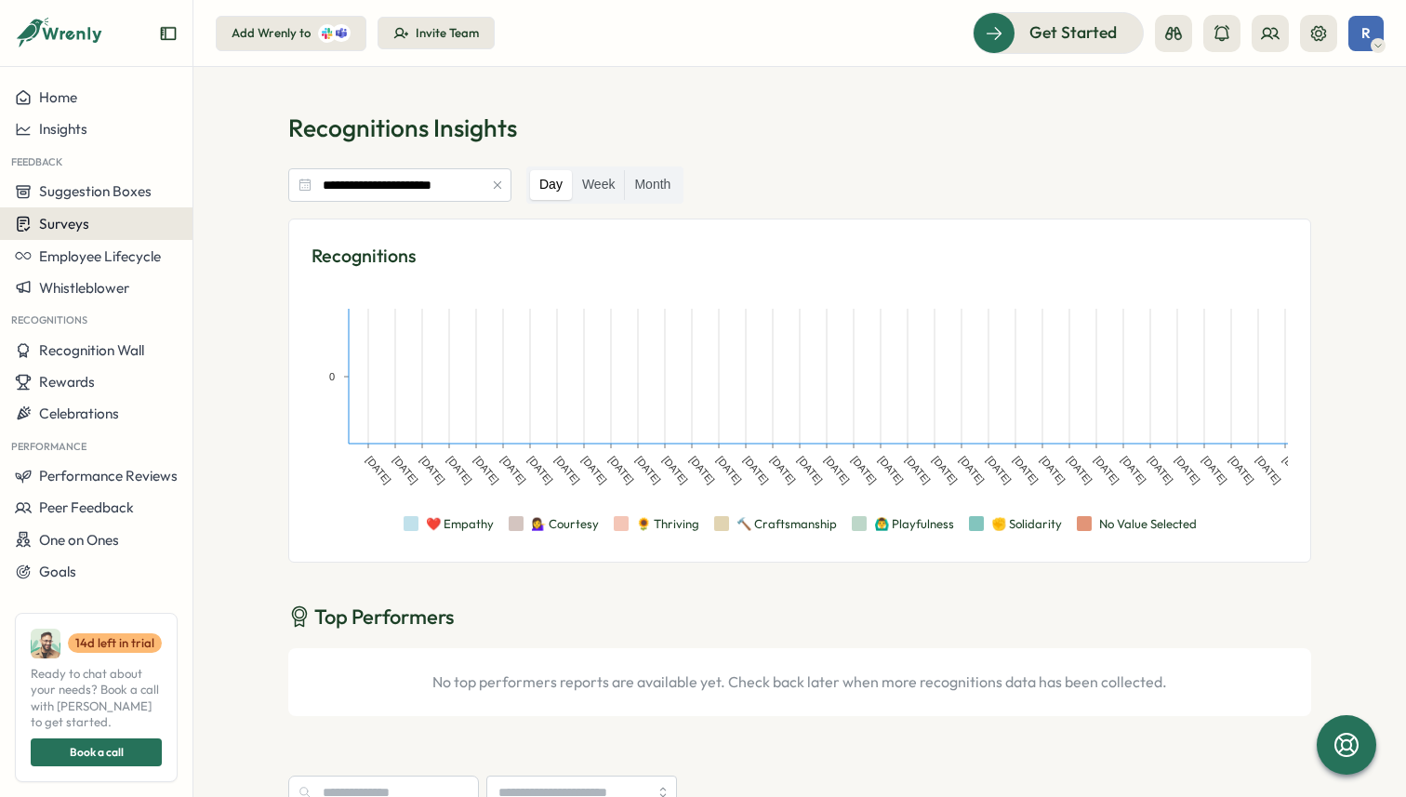
click at [104, 228] on div "Surveys" at bounding box center [96, 224] width 163 height 18
click at [214, 211] on div "Insights" at bounding box center [266, 206] width 139 height 20
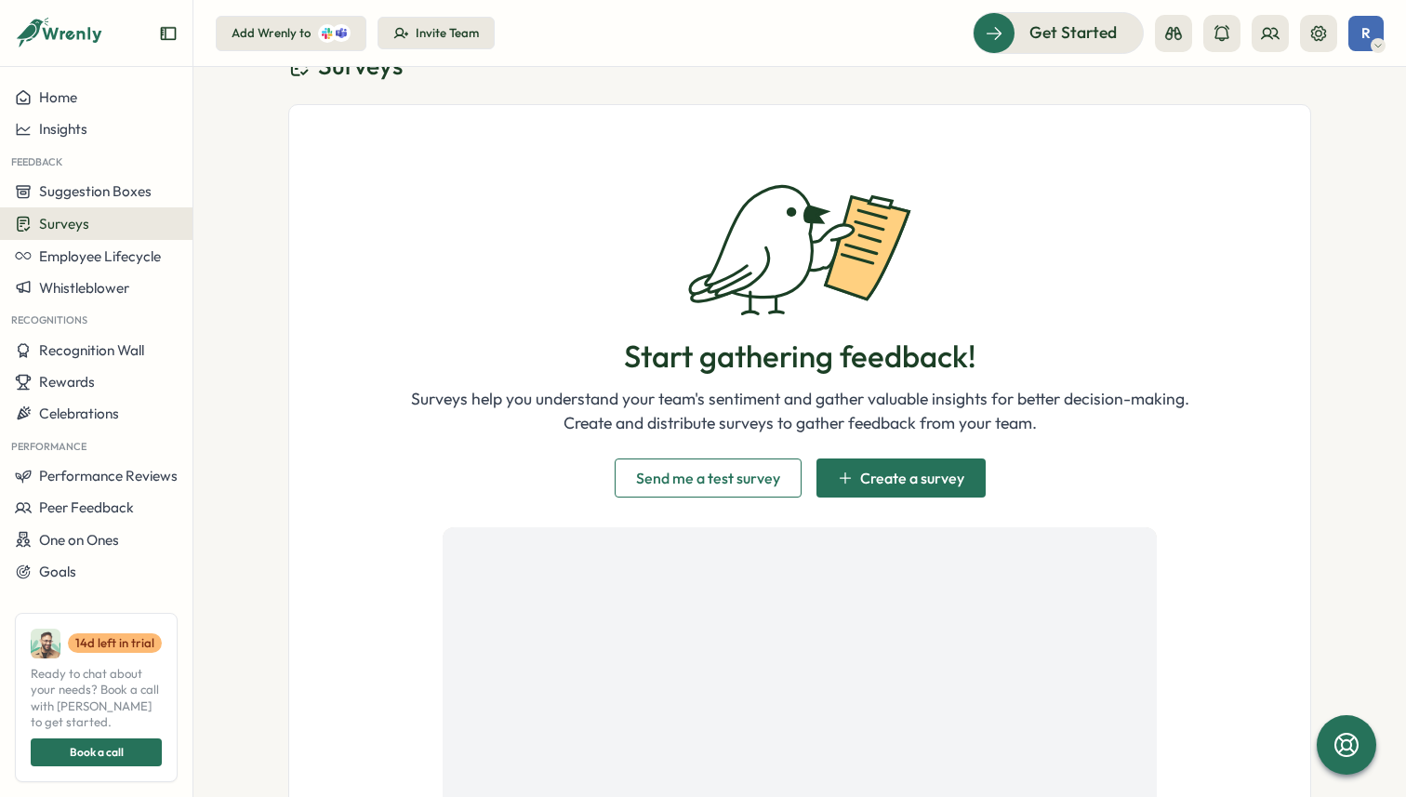
scroll to position [313, 0]
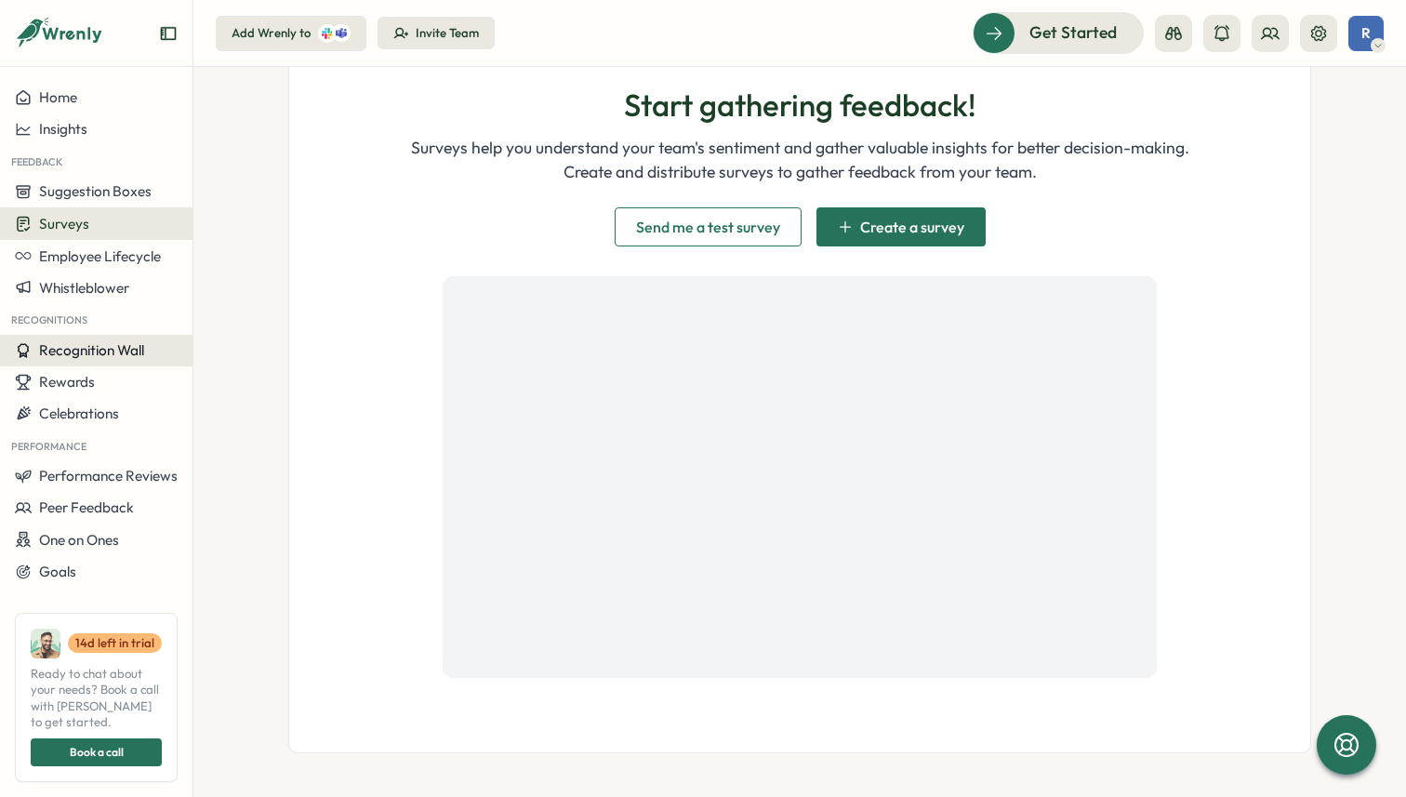
click at [85, 340] on button "Recognition Wall" at bounding box center [96, 351] width 192 height 32
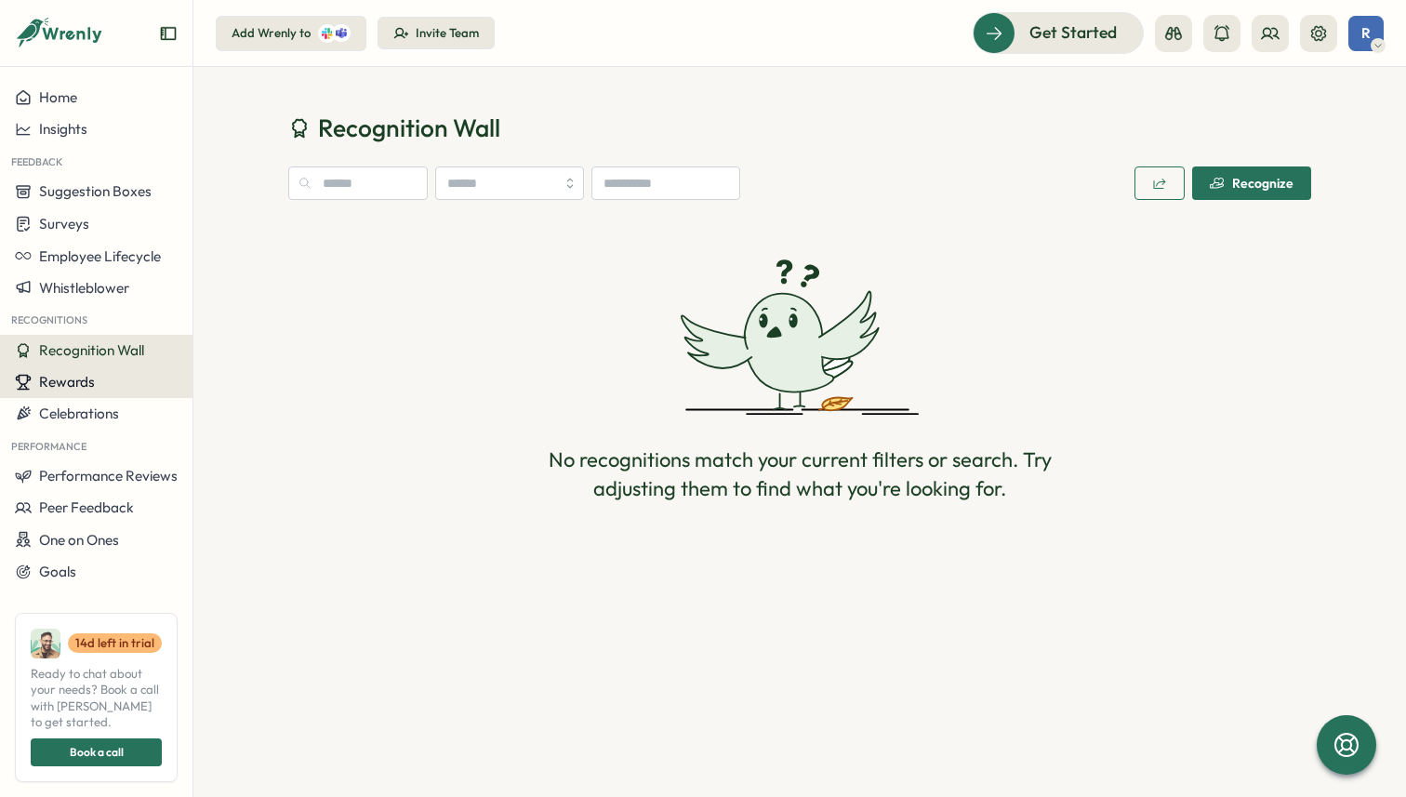
click at [138, 383] on div "Rewards" at bounding box center [96, 382] width 163 height 17
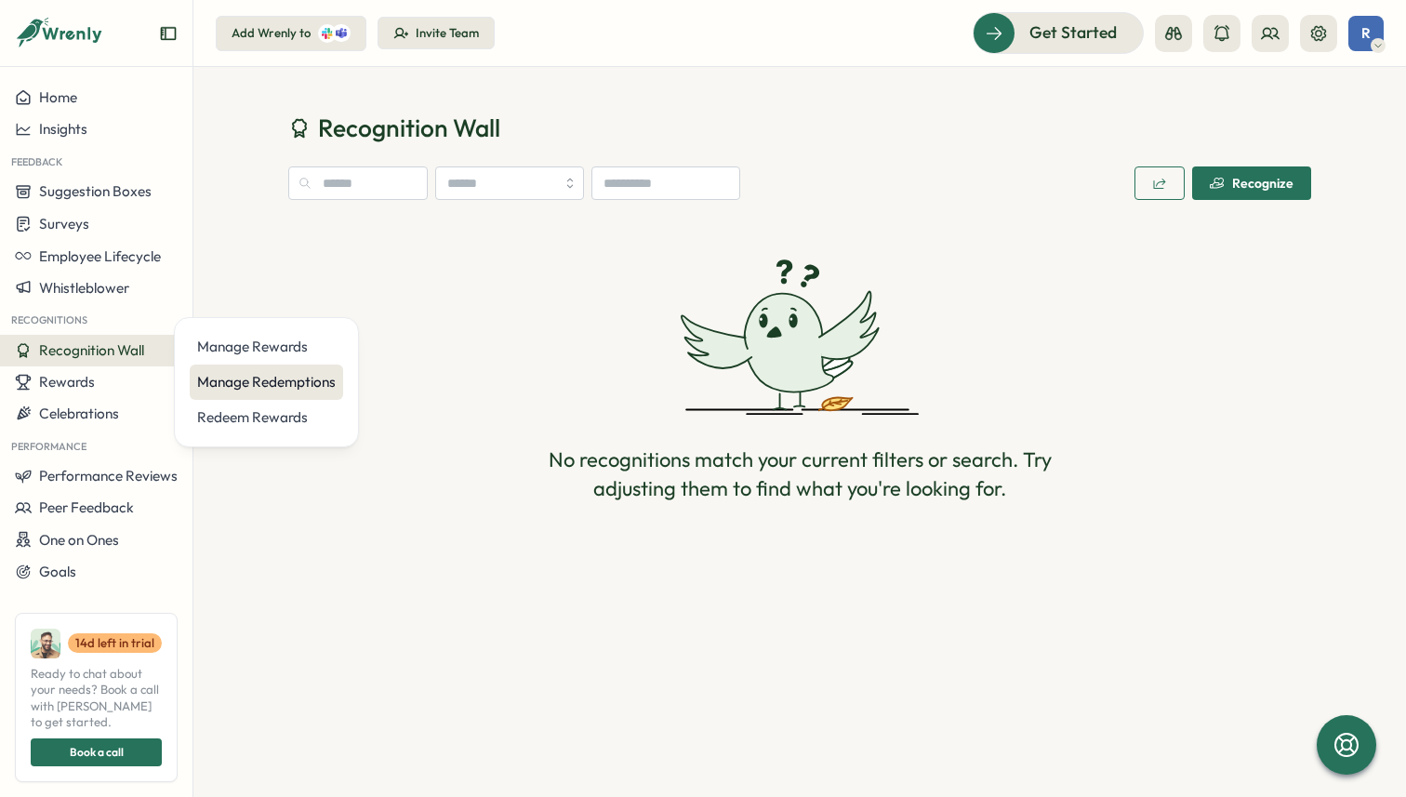
click at [212, 372] on div "Manage Redemptions" at bounding box center [266, 382] width 139 height 20
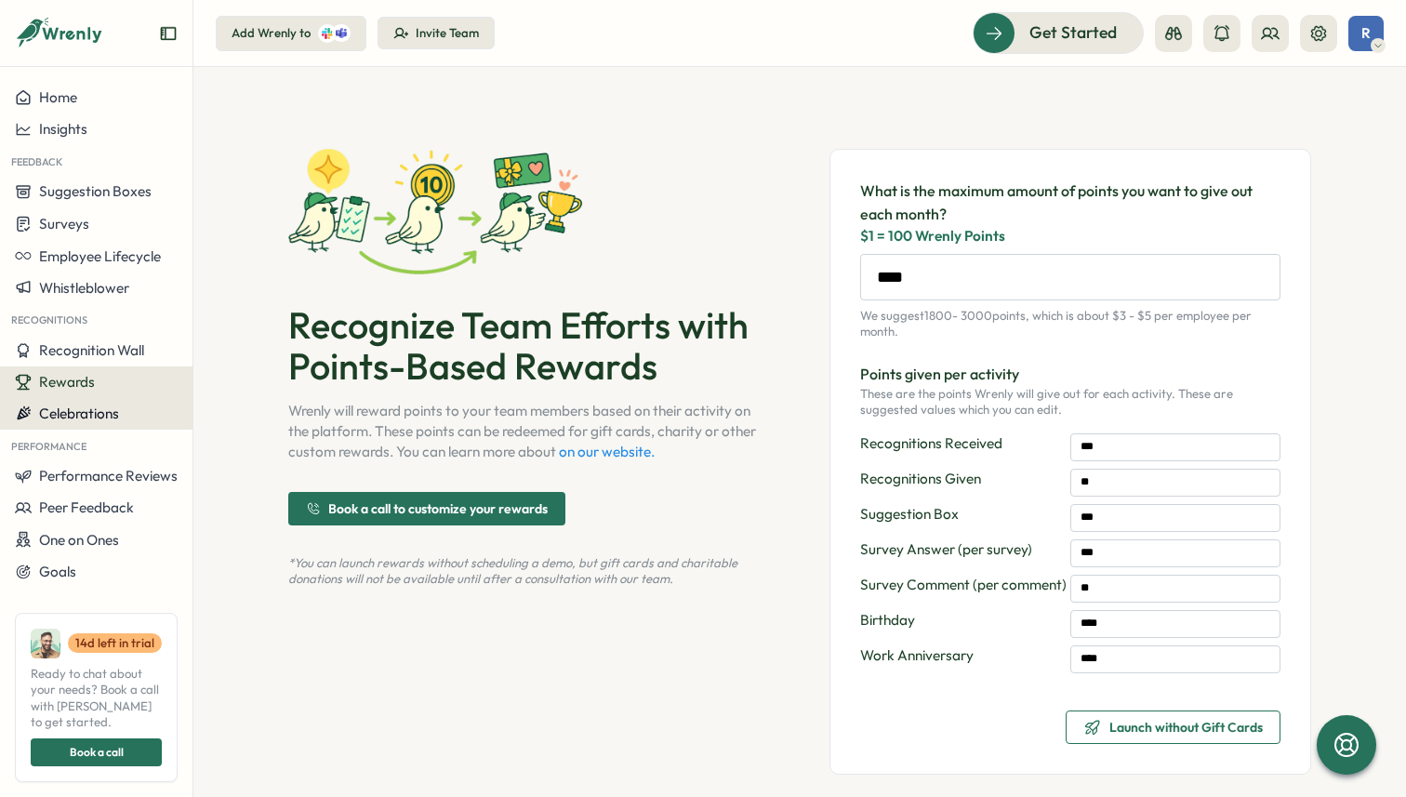
click at [88, 410] on span "Celebrations" at bounding box center [79, 413] width 80 height 18
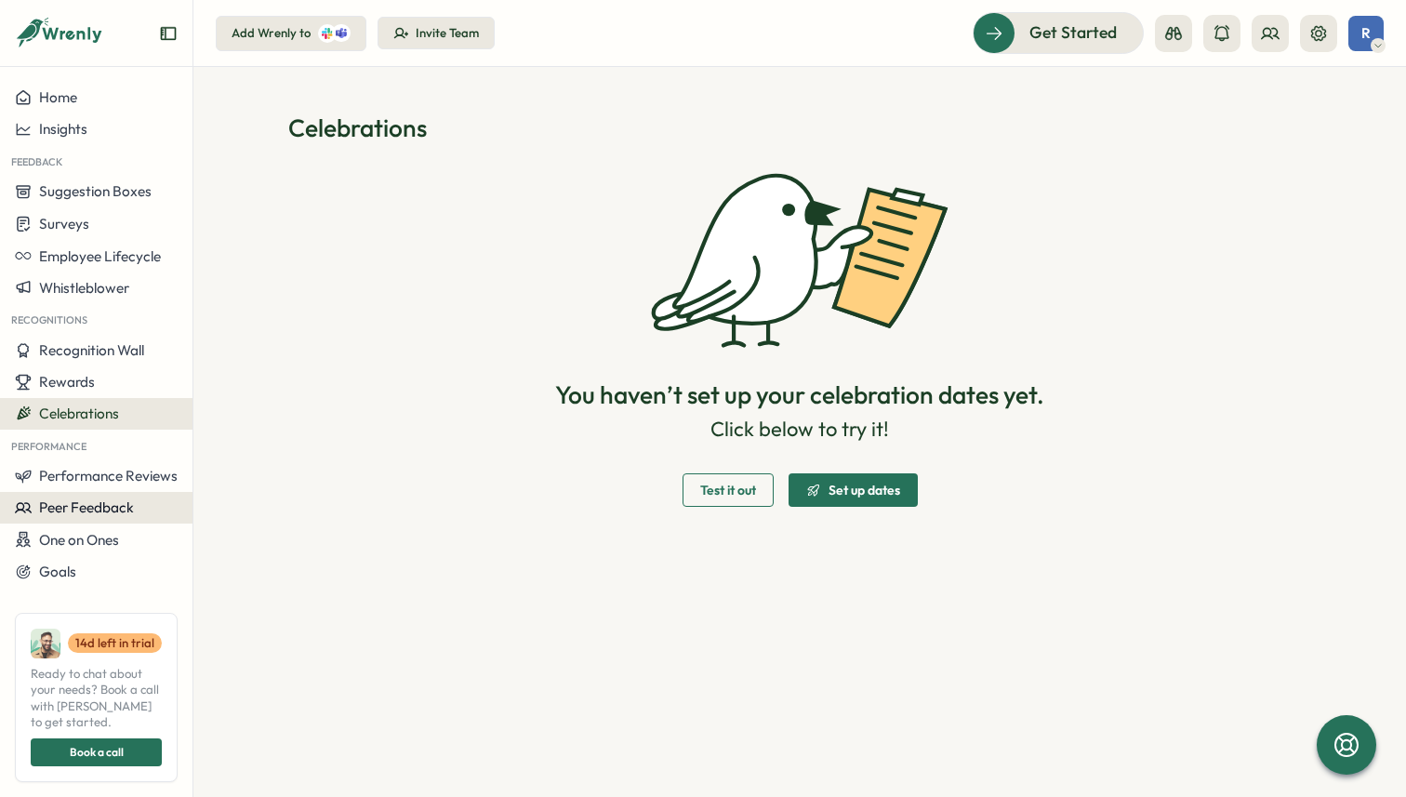
click at [97, 502] on span "Peer Feedback" at bounding box center [86, 507] width 95 height 18
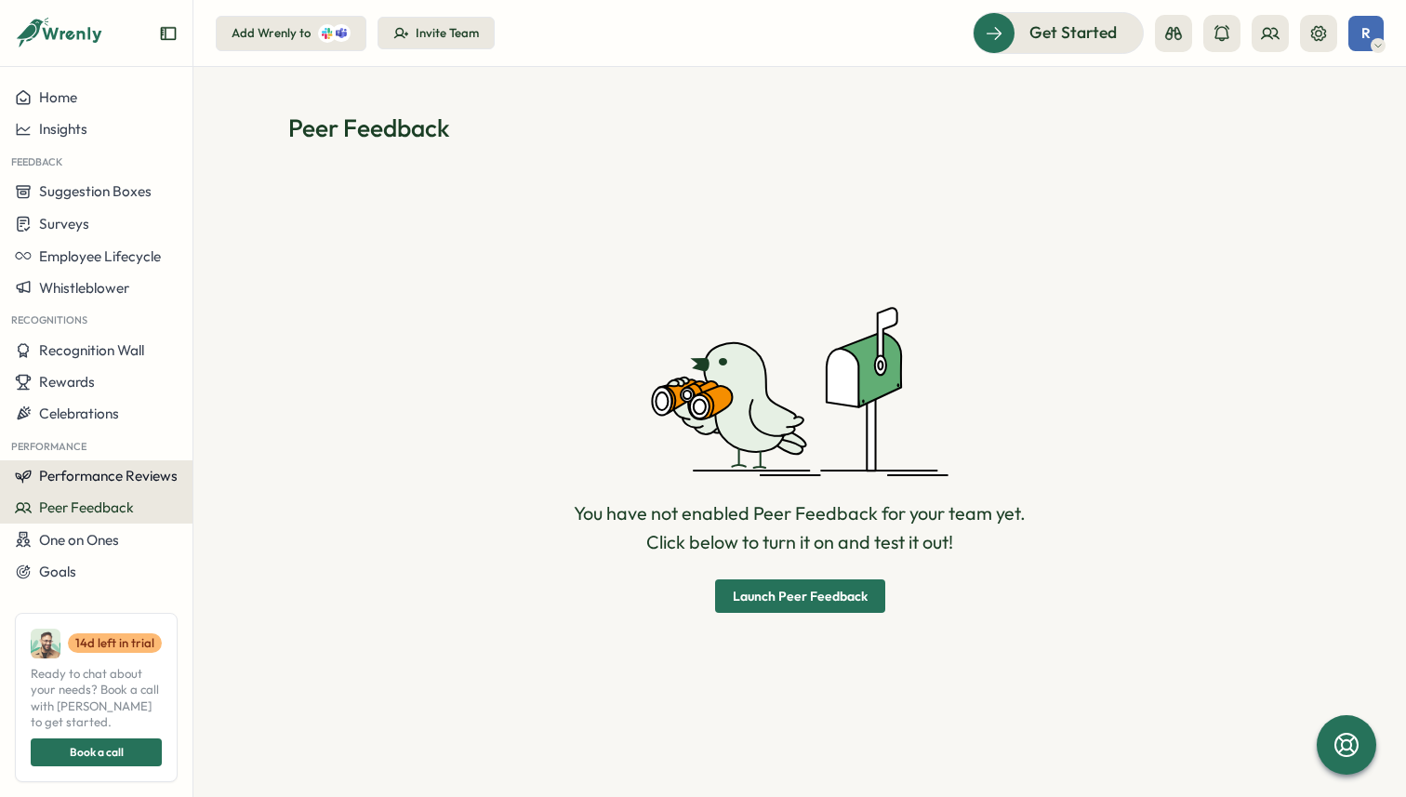
click at [108, 477] on span "Performance Reviews" at bounding box center [108, 476] width 139 height 18
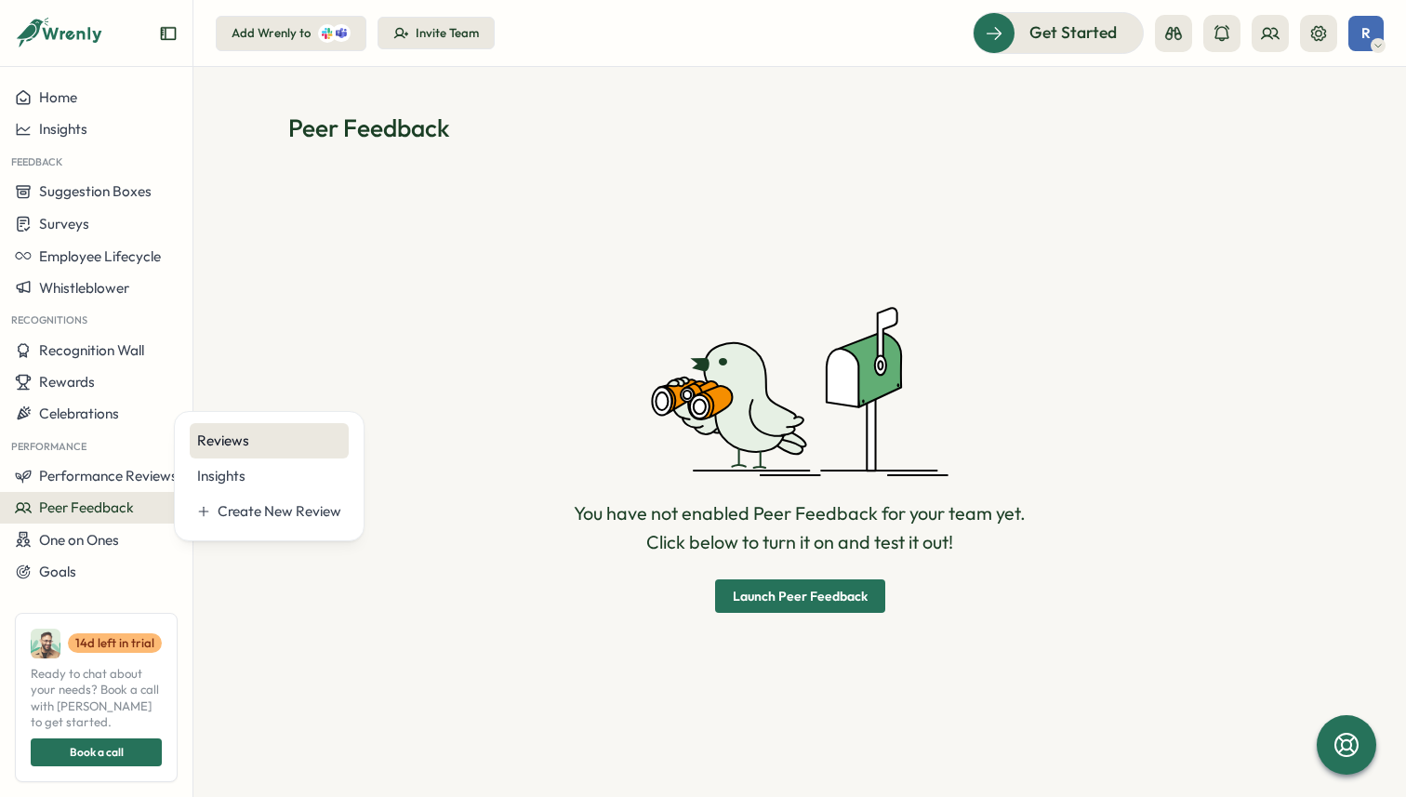
click at [261, 444] on div "Reviews" at bounding box center [269, 440] width 144 height 20
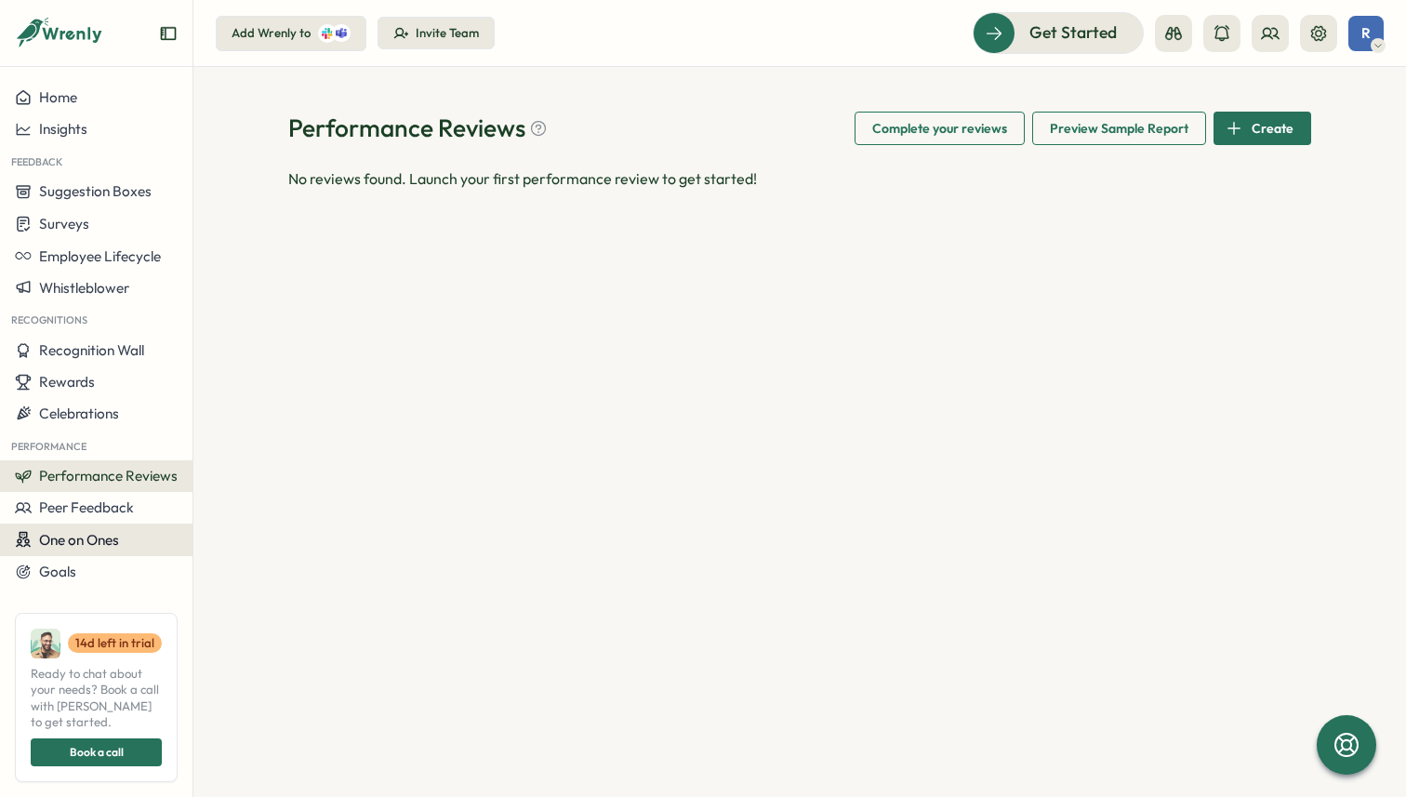
click at [137, 523] on button "One on Ones" at bounding box center [96, 539] width 192 height 33
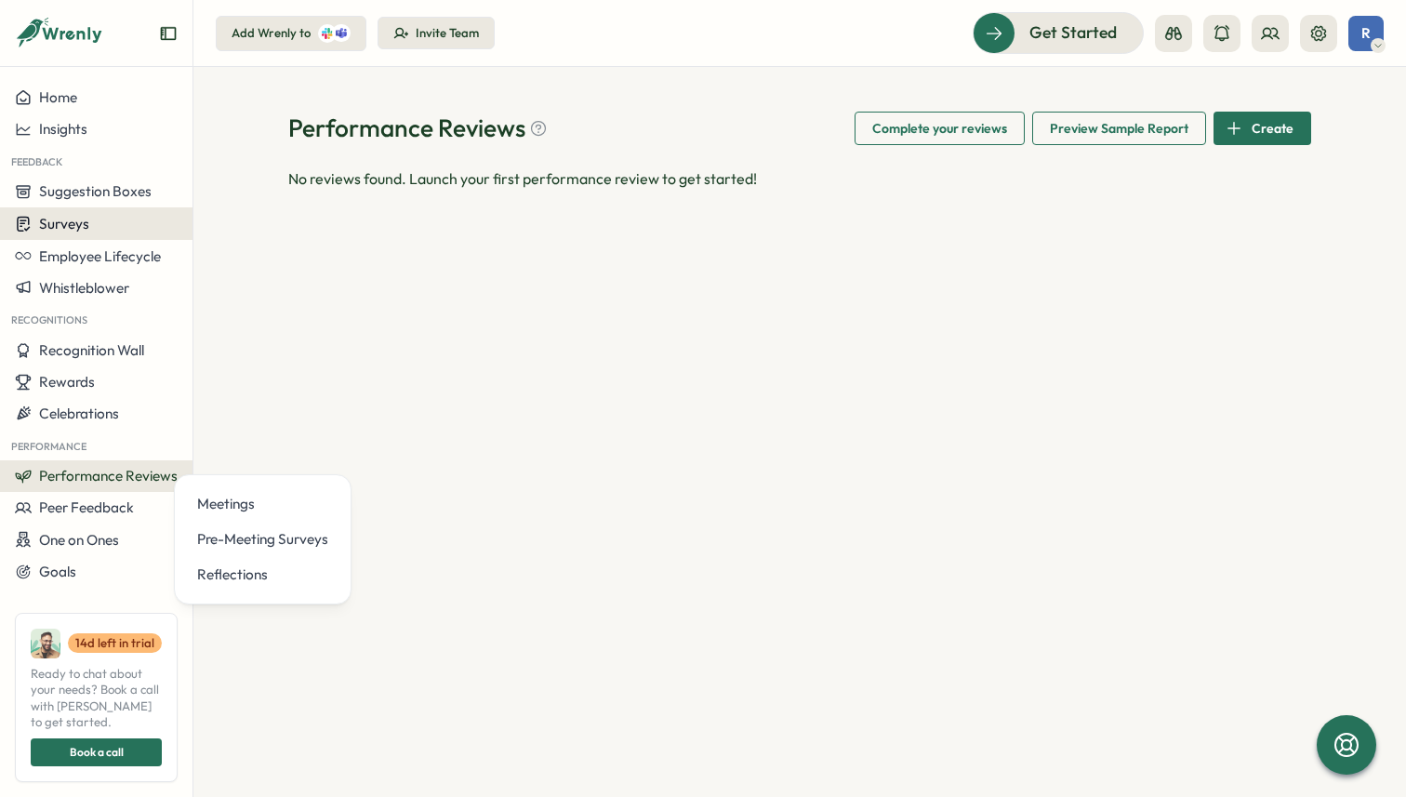
click at [83, 238] on button "Surveys" at bounding box center [96, 223] width 192 height 33
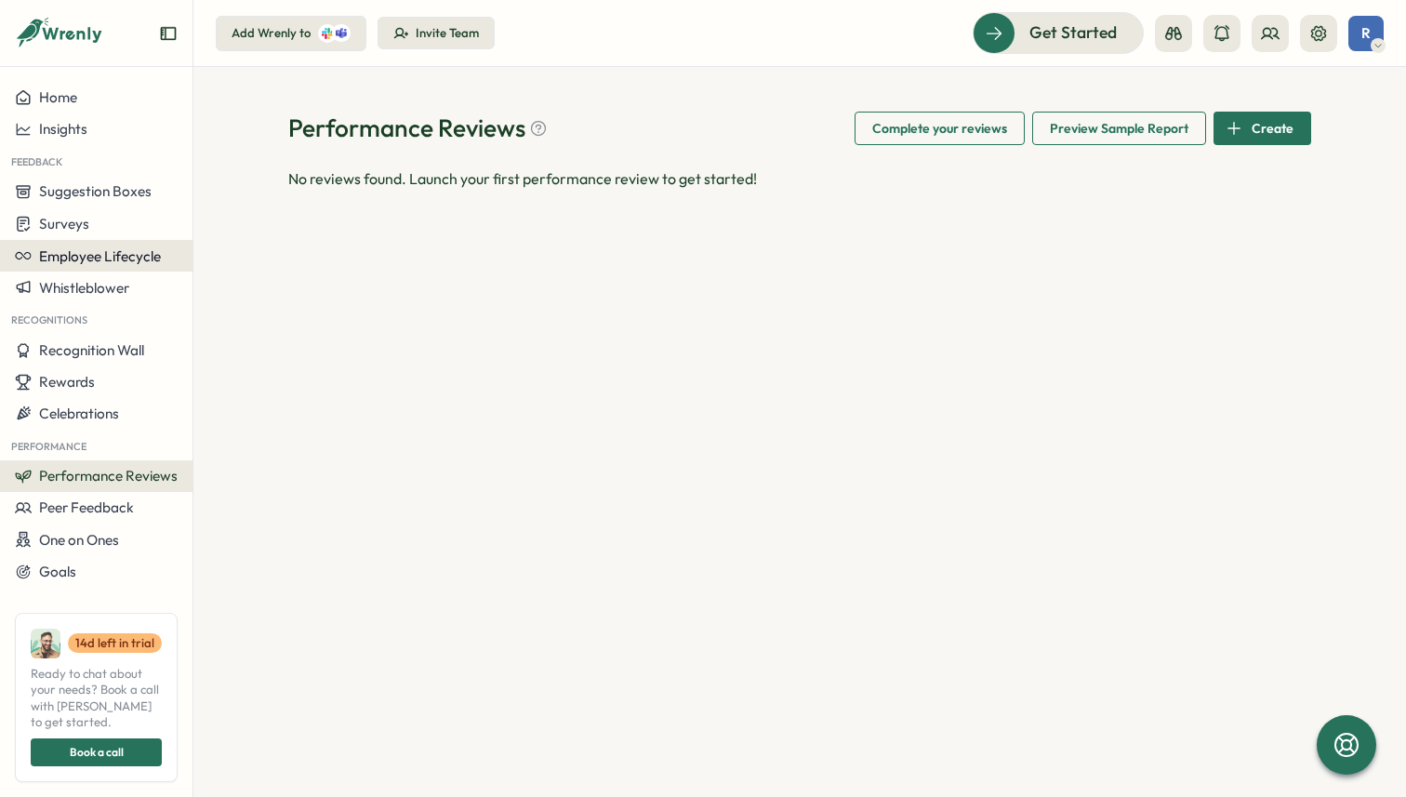
click at [86, 253] on span "Employee Lifecycle" at bounding box center [100, 256] width 122 height 18
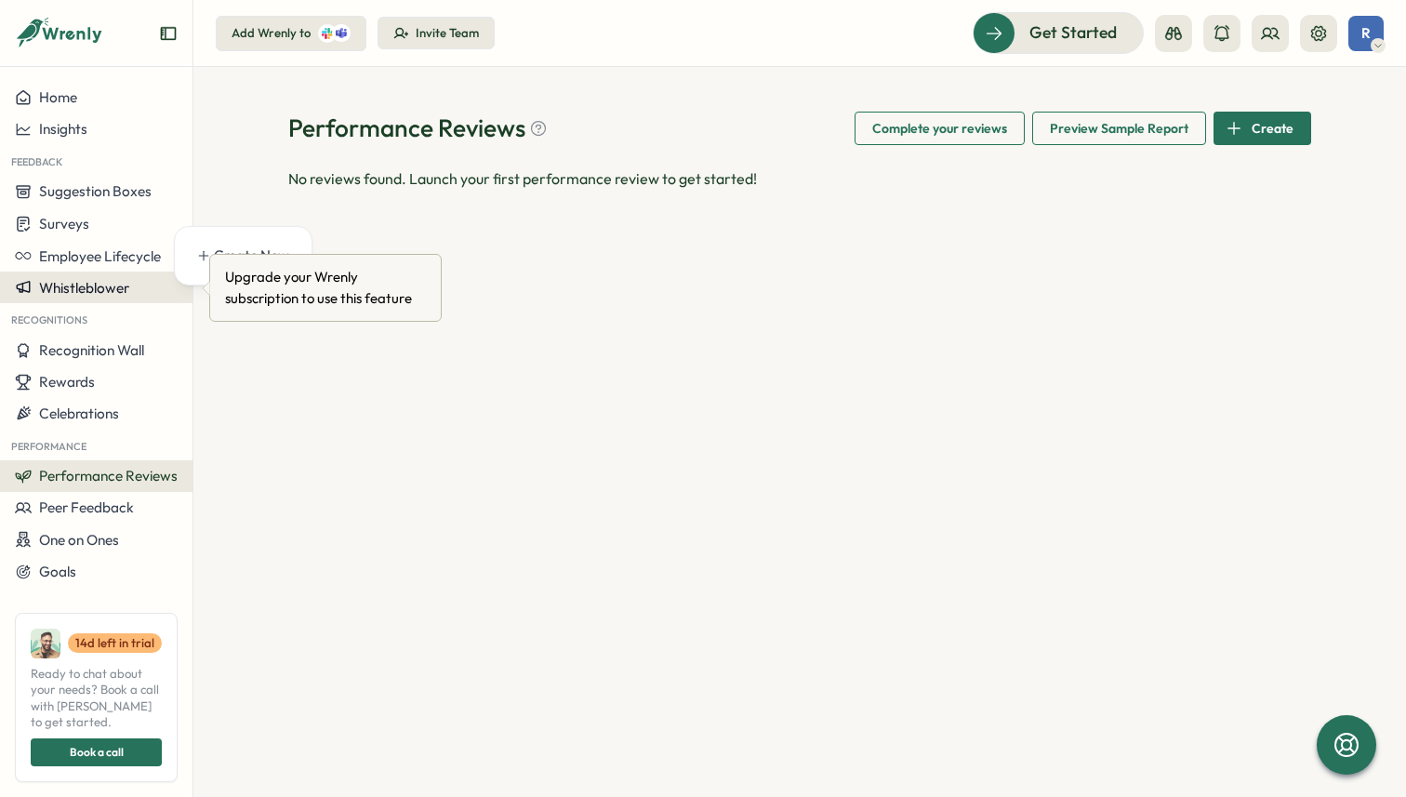
click at [95, 282] on span "Whistleblower" at bounding box center [84, 288] width 90 height 18
click at [104, 290] on span "Whistleblower" at bounding box center [84, 288] width 90 height 18
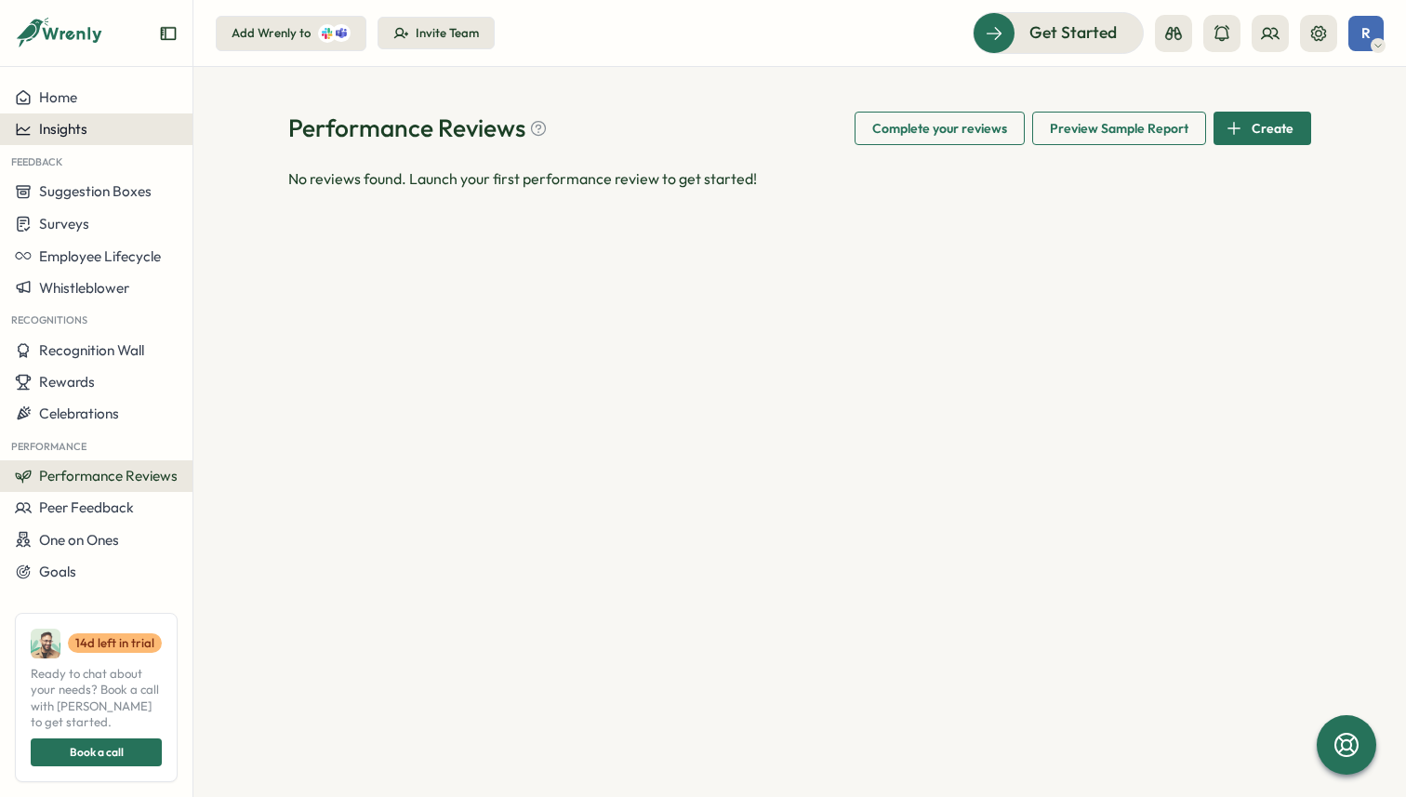
click at [79, 122] on span "Insights" at bounding box center [63, 129] width 48 height 18
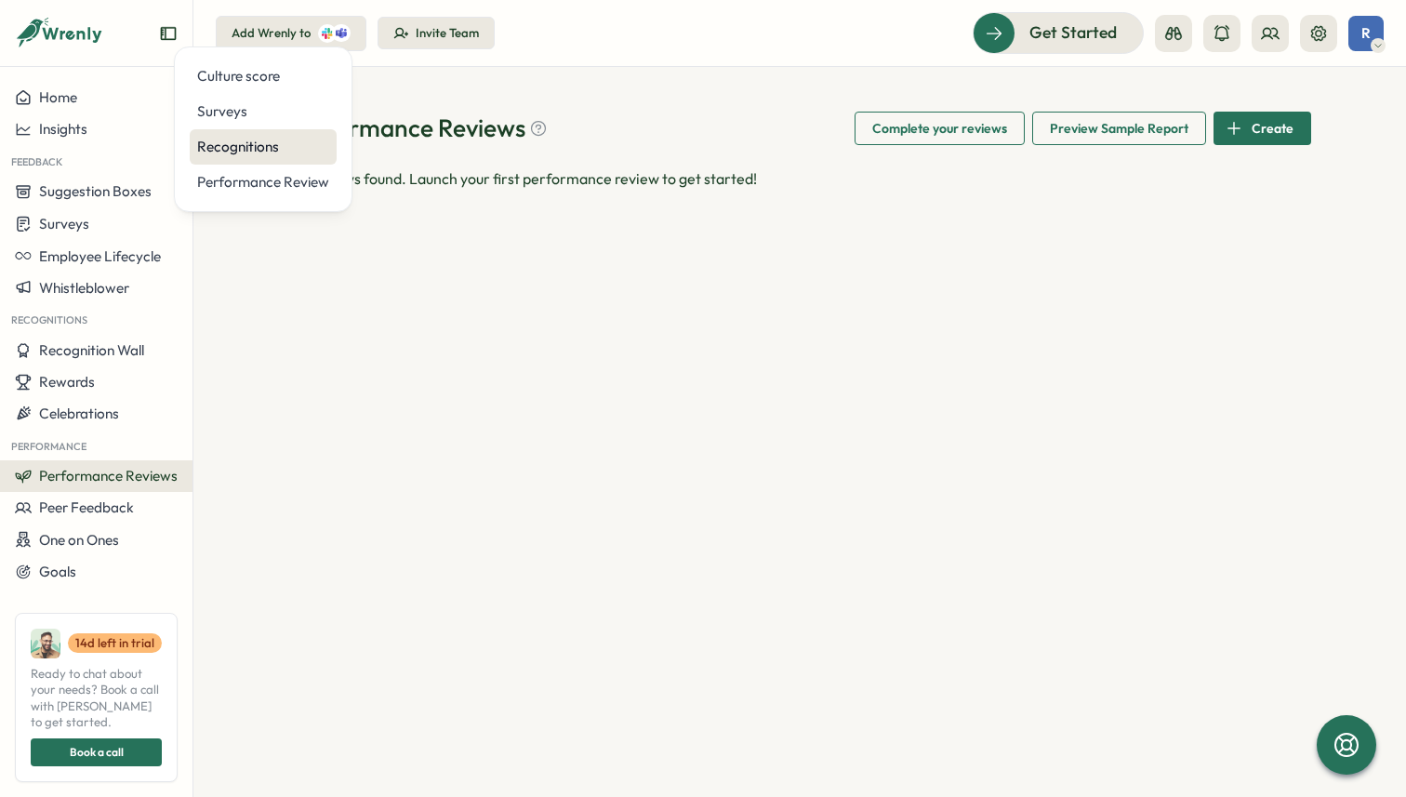
click at [251, 136] on div "Recognitions" at bounding box center [263, 146] width 147 height 35
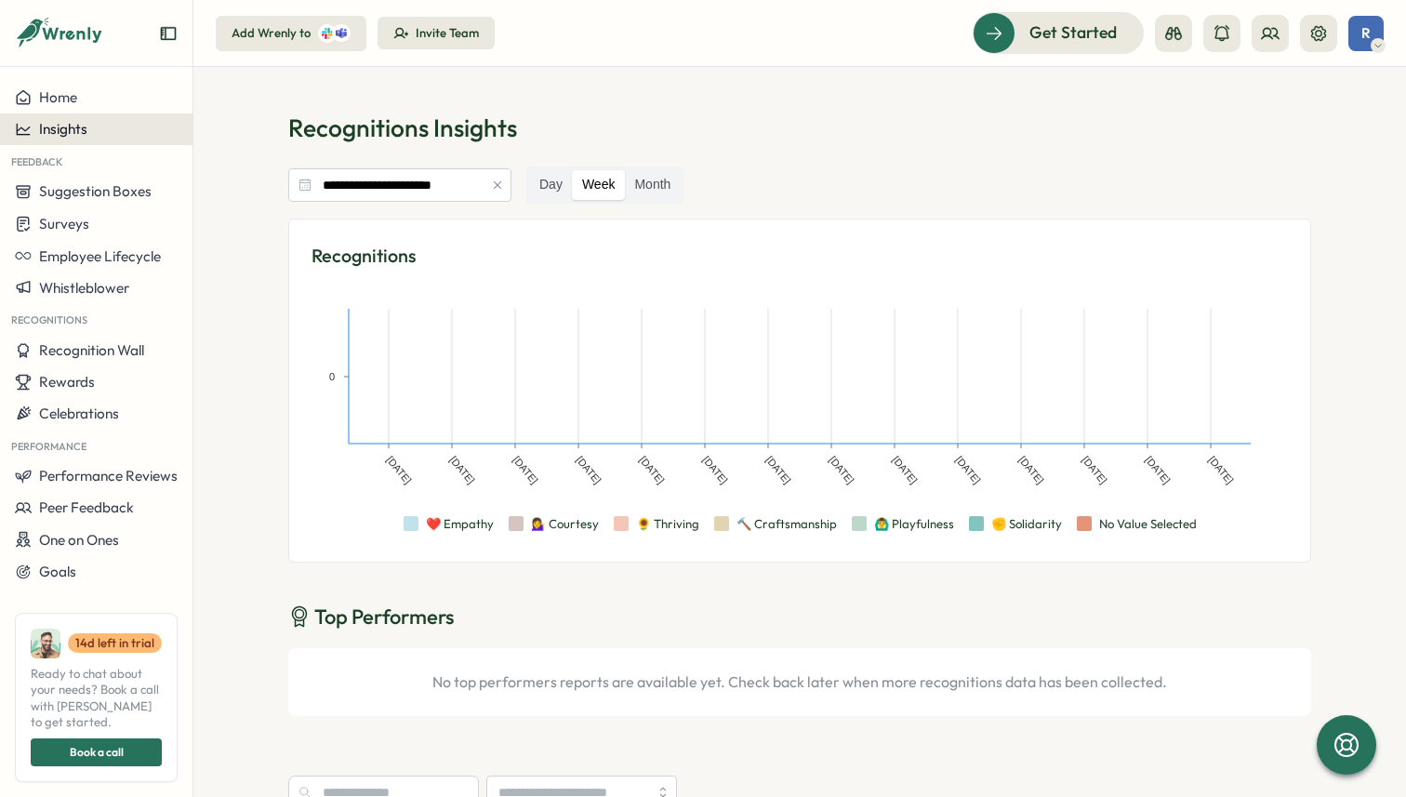
click at [81, 123] on span "Insights" at bounding box center [63, 129] width 48 height 18
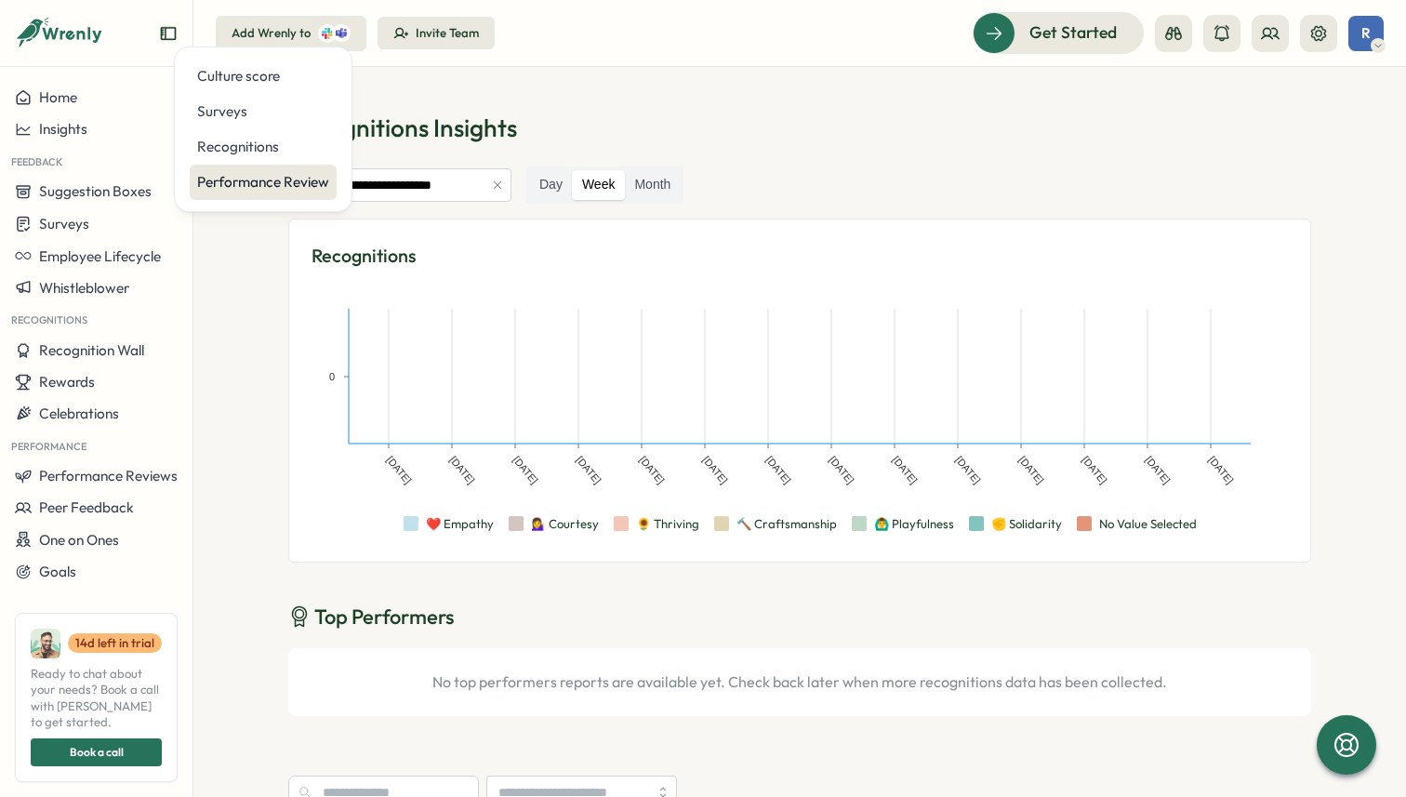
click at [240, 174] on div "Performance Review" at bounding box center [263, 182] width 132 height 20
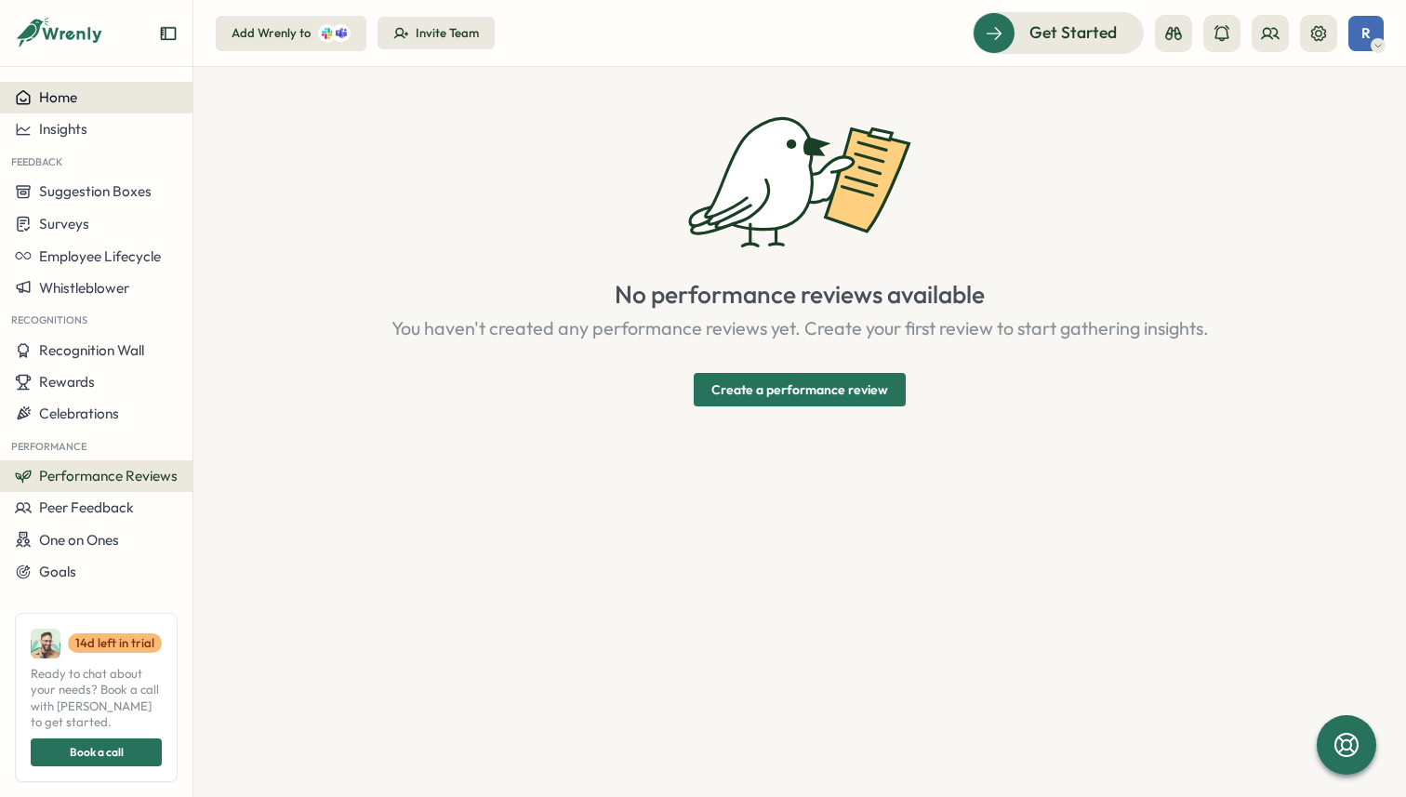
click at [105, 104] on div "Home" at bounding box center [96, 97] width 163 height 17
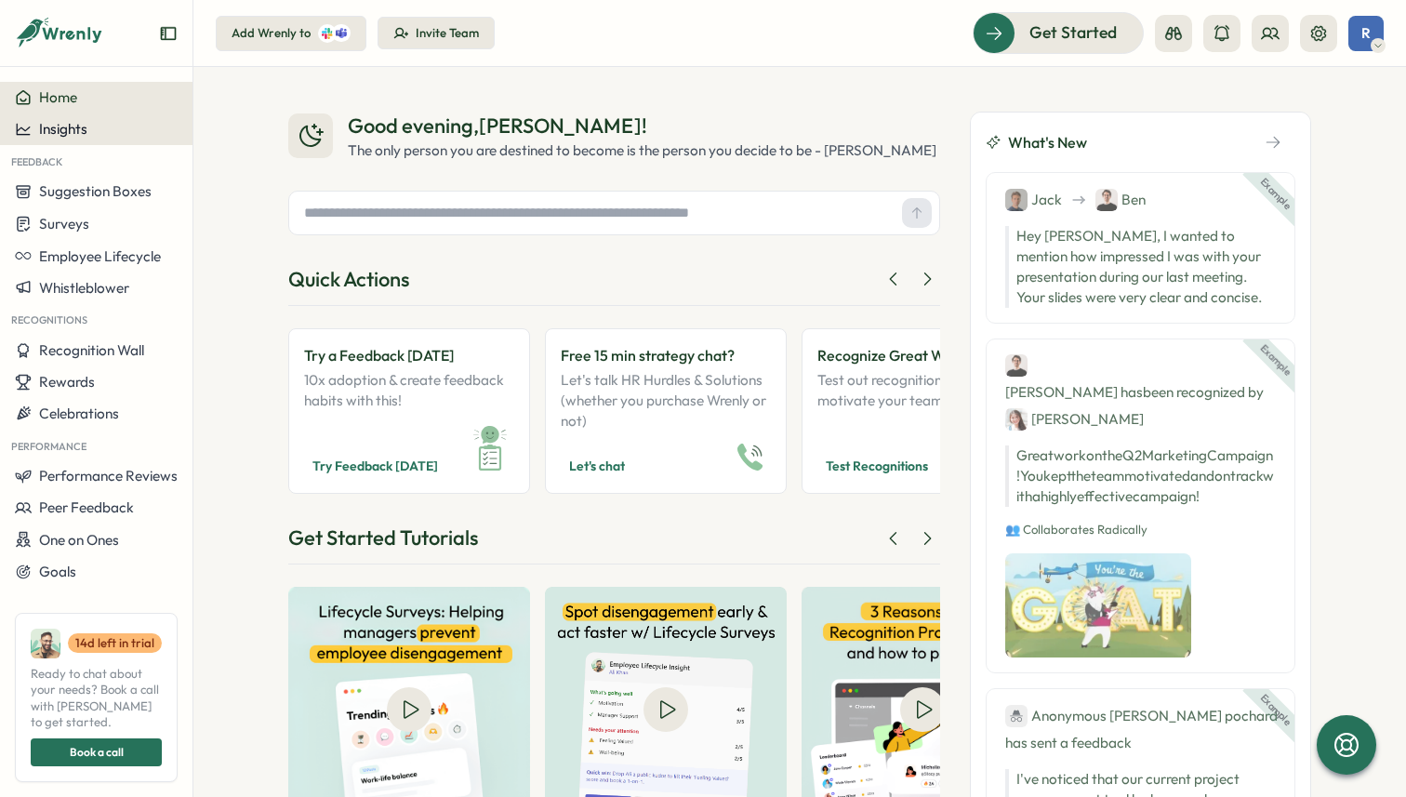
click at [97, 136] on div "Insights" at bounding box center [96, 129] width 163 height 17
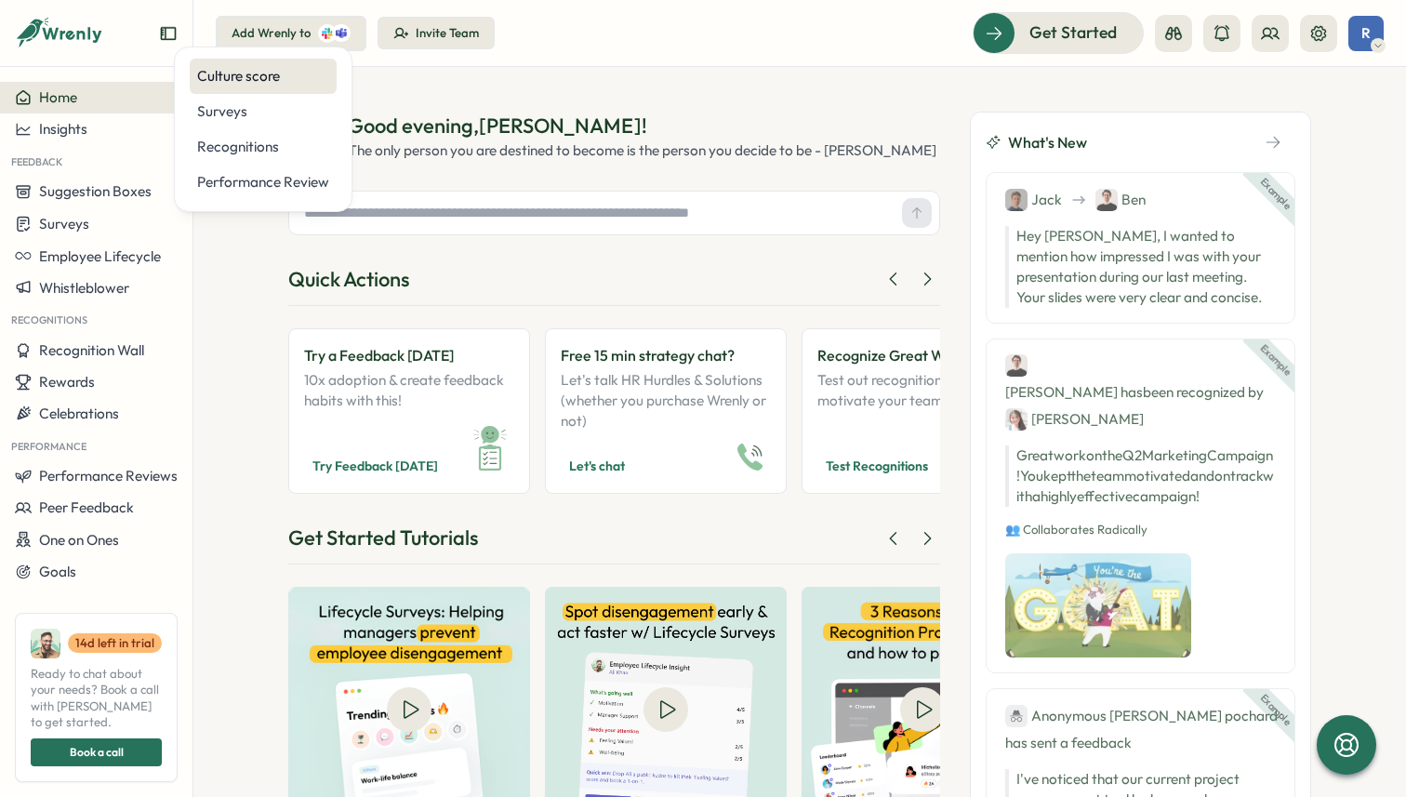
click at [245, 66] on div "Culture score" at bounding box center [263, 76] width 132 height 20
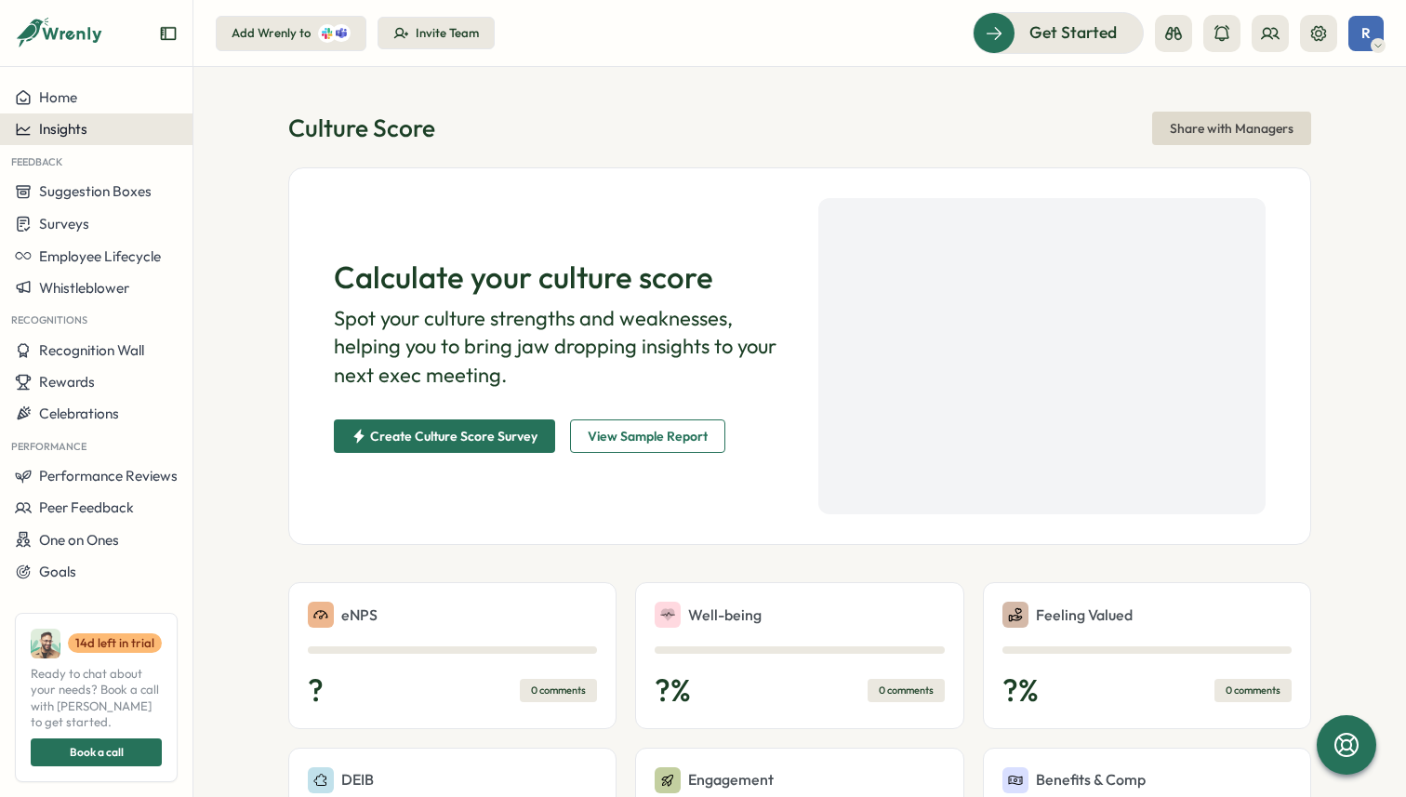
click at [126, 136] on div "Insights" at bounding box center [96, 129] width 163 height 17
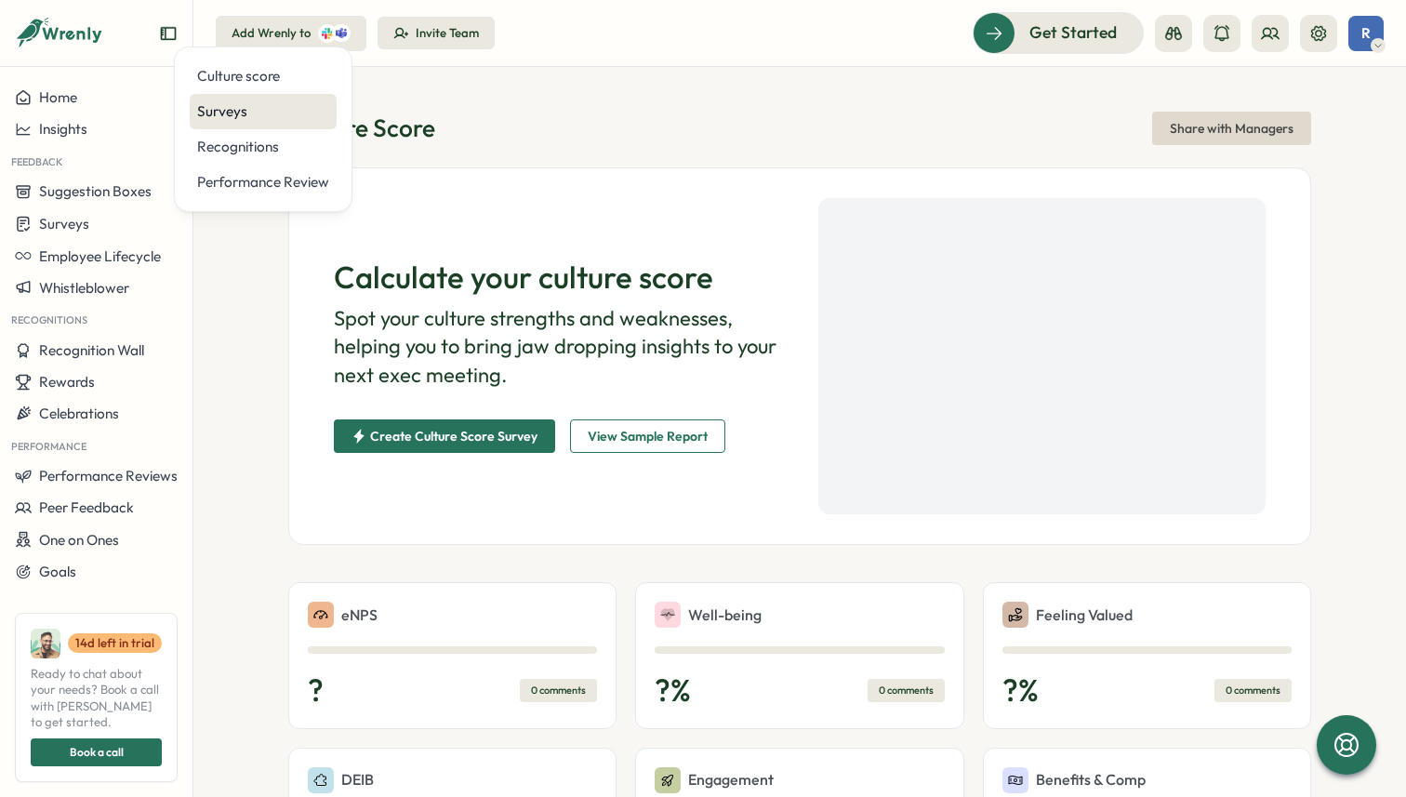
click at [253, 102] on div "Surveys" at bounding box center [263, 111] width 132 height 20
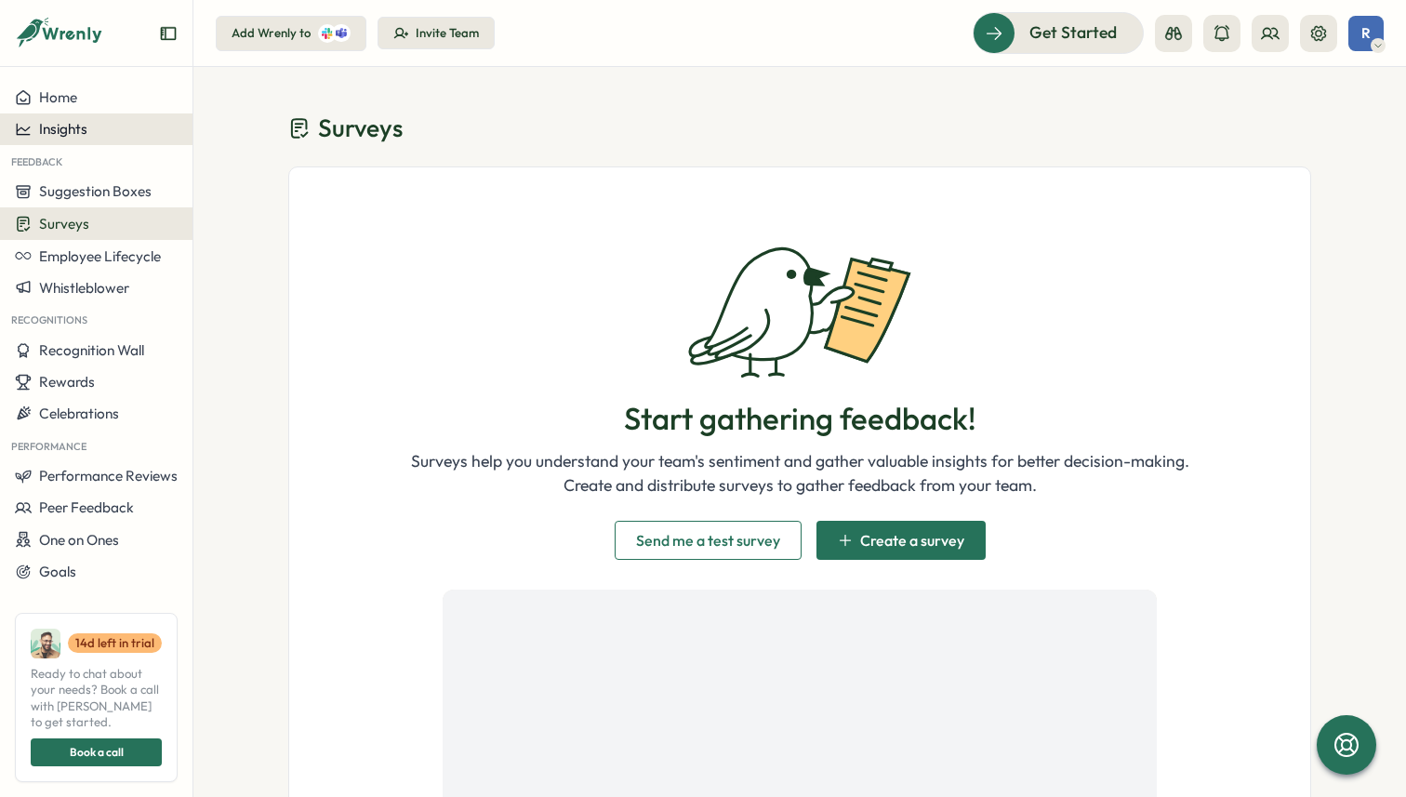
click at [108, 126] on div "Insights" at bounding box center [96, 129] width 163 height 17
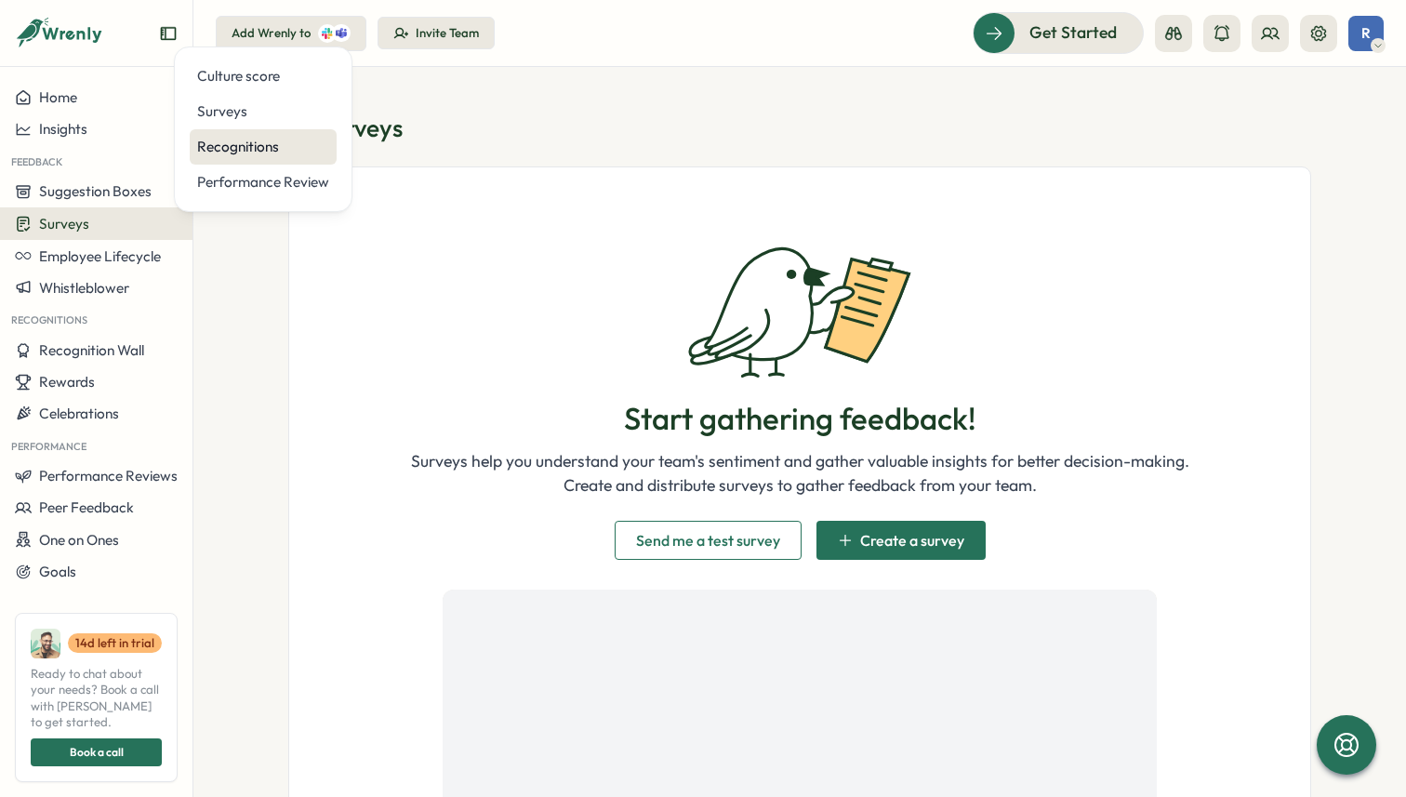
click at [281, 142] on div "Recognitions" at bounding box center [263, 147] width 132 height 20
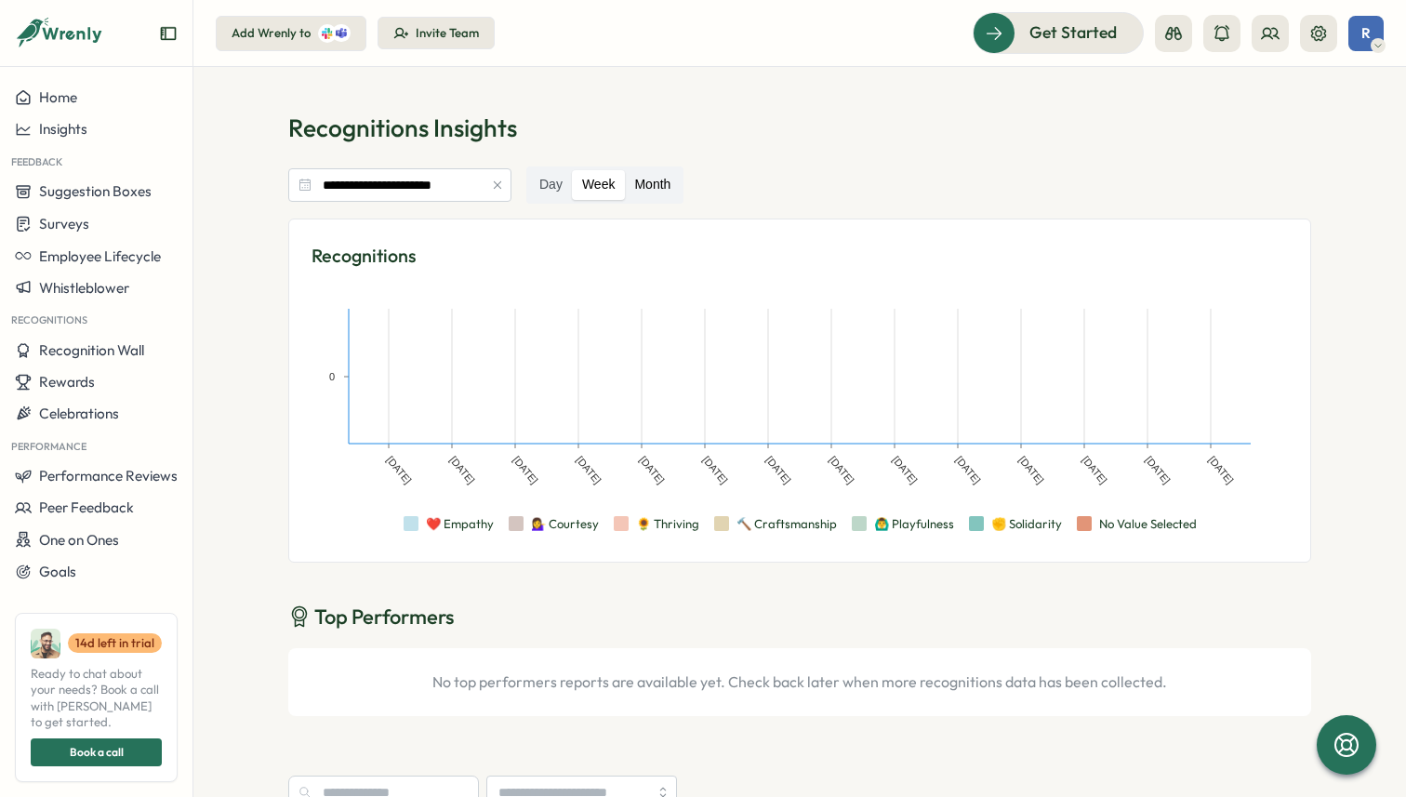
click at [651, 178] on label "Month" at bounding box center [652, 185] width 55 height 30
click at [593, 185] on label "Week" at bounding box center [599, 185] width 52 height 30
click at [656, 181] on label "Month" at bounding box center [652, 185] width 55 height 30
click at [169, 36] on icon "Expand sidebar" at bounding box center [168, 33] width 19 height 19
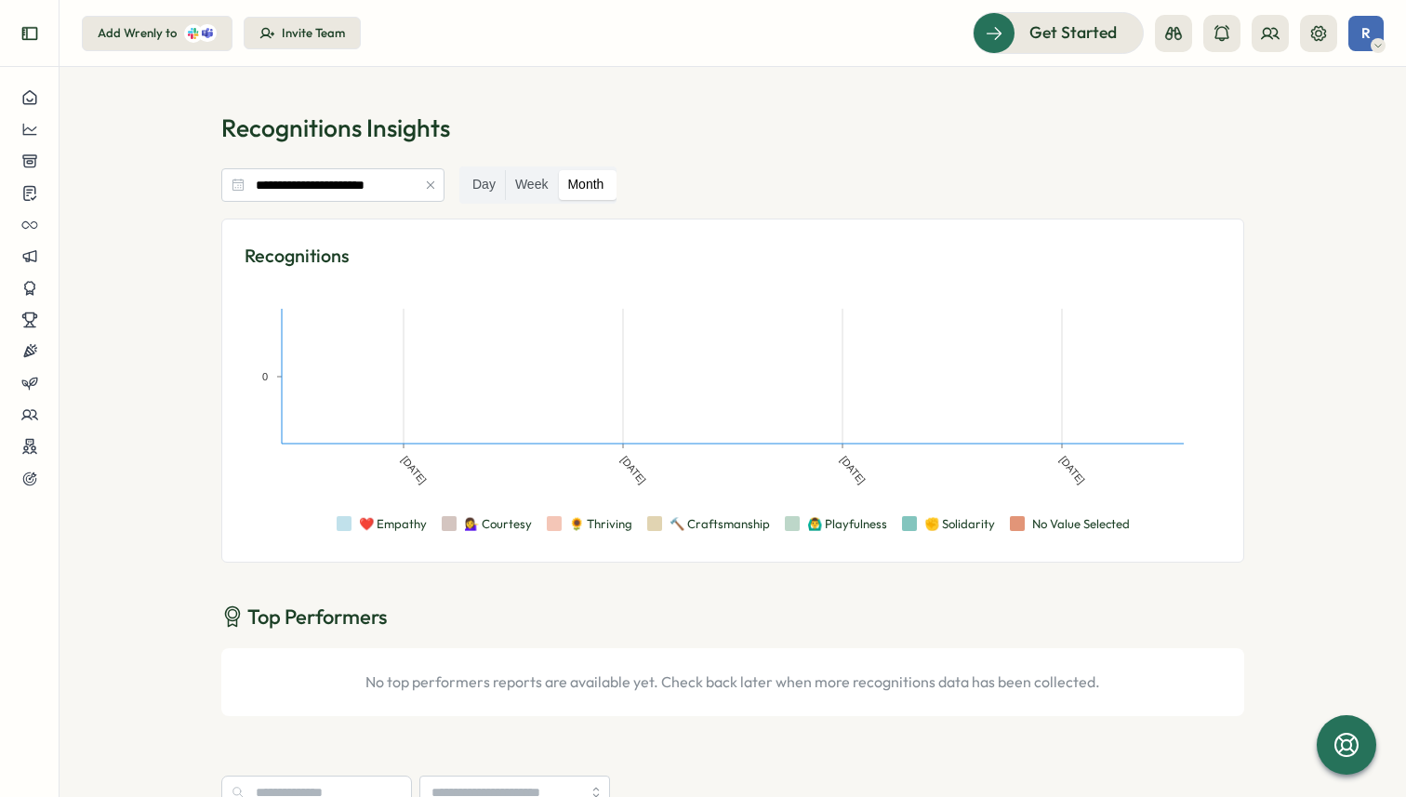
click at [27, 25] on icon "Expand sidebar" at bounding box center [29, 33] width 19 height 19
